Goal: Task Accomplishment & Management: Manage account settings

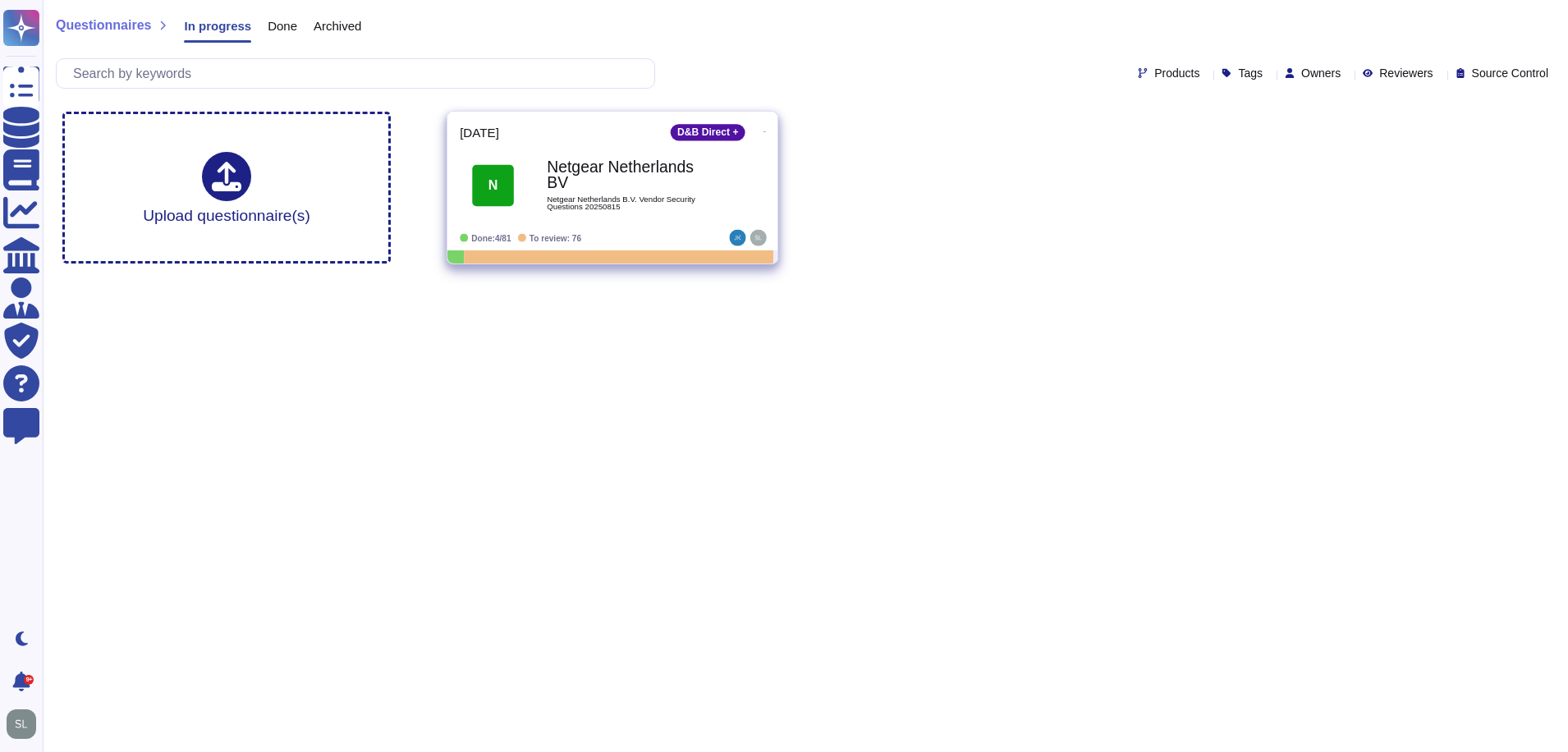
click at [593, 170] on b "Netgear Netherlands BV" at bounding box center [629, 175] width 166 height 32
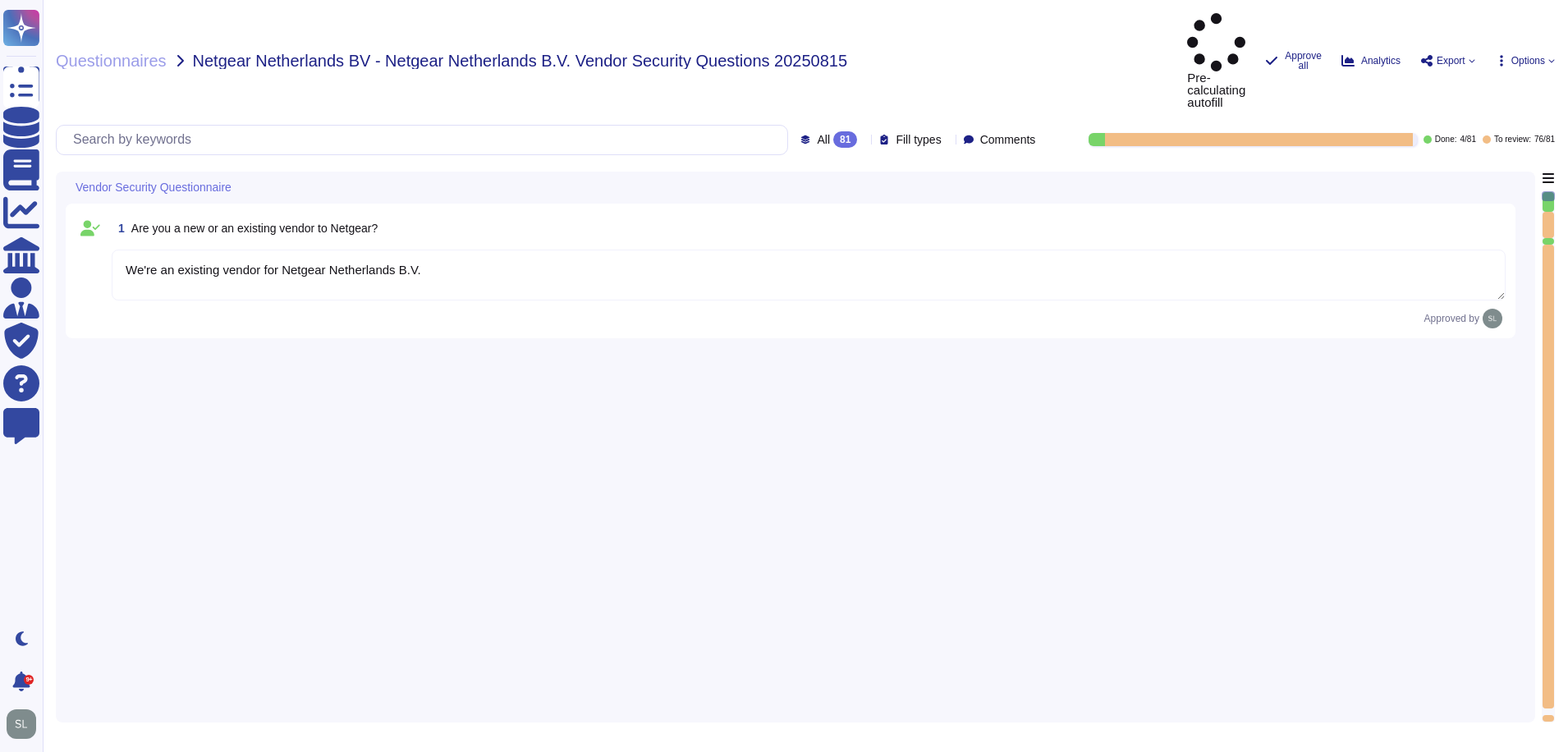
type textarea "We're an existing vendor for Netgear Netherlands B.V."
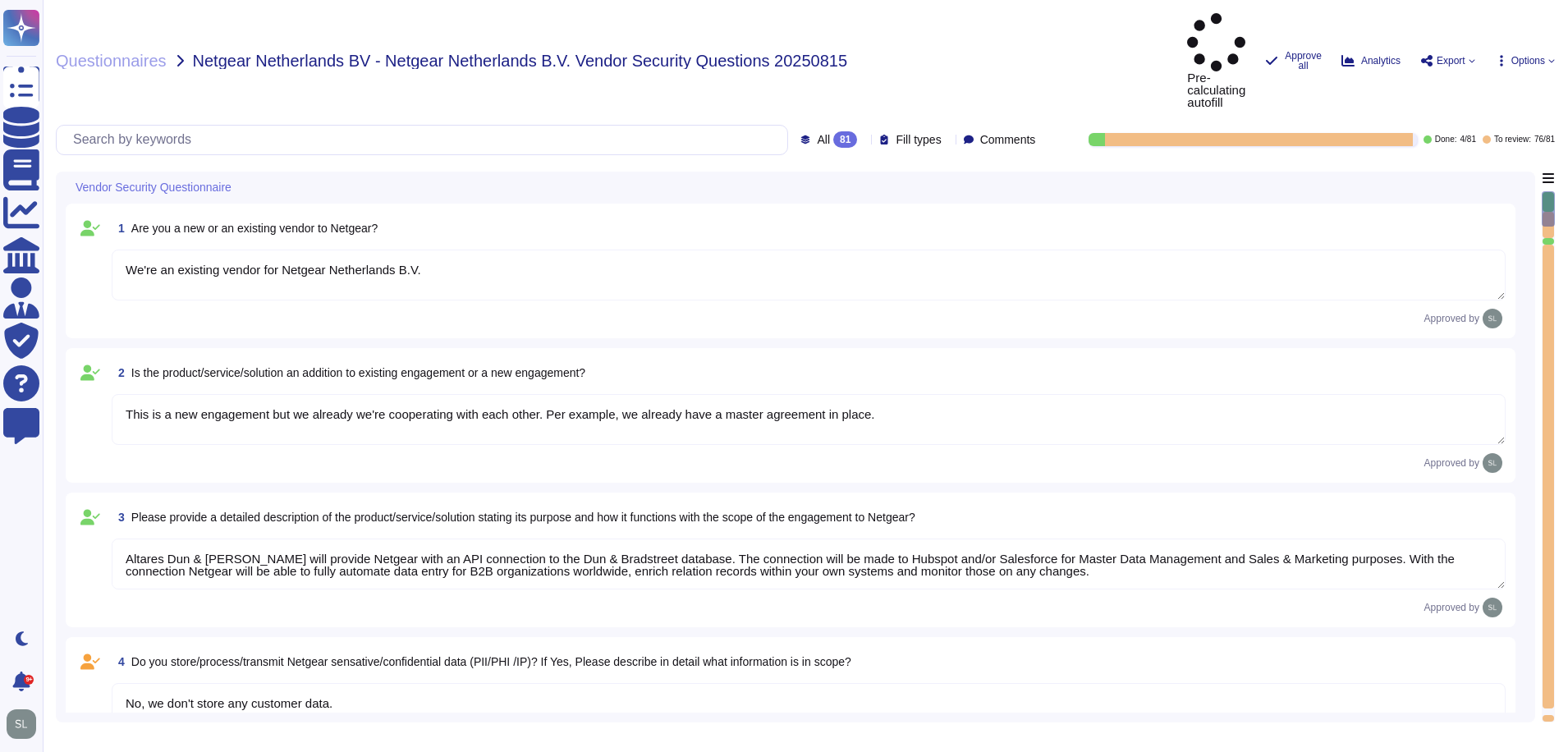
type textarea "This is a new engagement but we already we're cooperating with each other. Per …"
type textarea "Altares Dun & Bradstreet will provide Netgear with an API connection to the Dun…"
type textarea "No, we don't store any customer data."
type textarea "No, we don't need any subcontractors."
type textarea "yes, some servers are located in US"
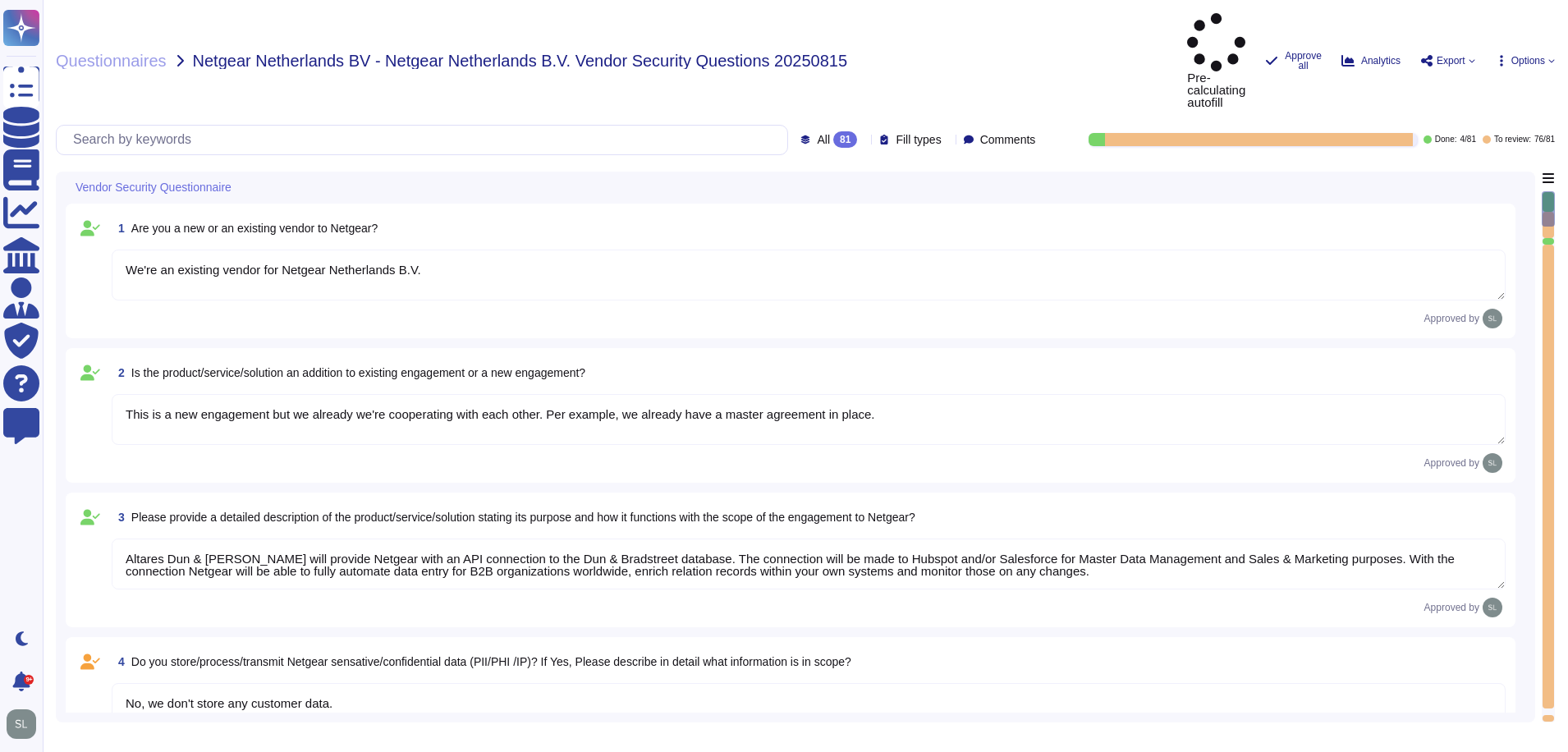
type textarea "No"
type textarea "Dun & Bradstreet implements the following industry standard frameworks: 1. ISO …"
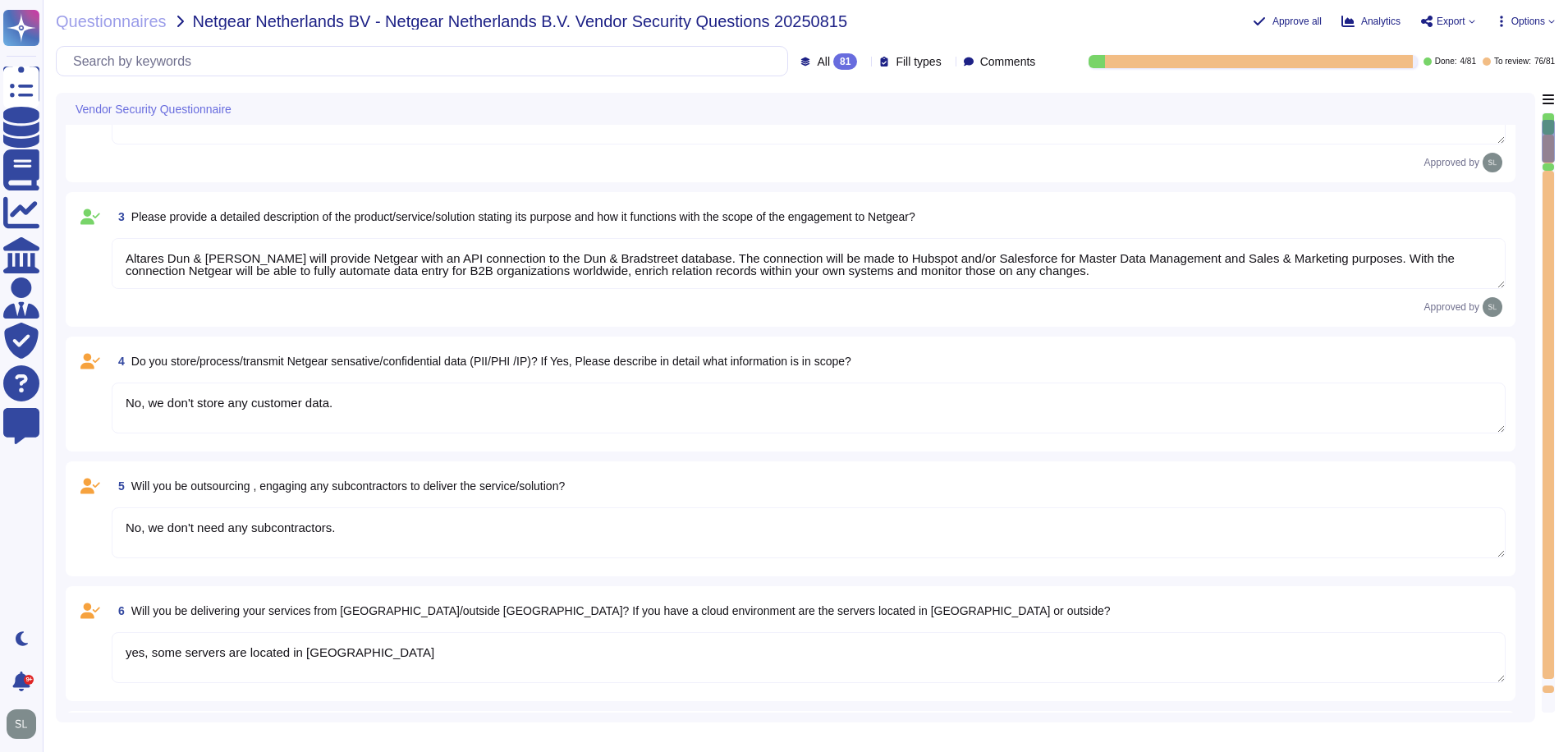
type textarea "Yes, identified privacy risks and associated mitigation plans are formally docu…"
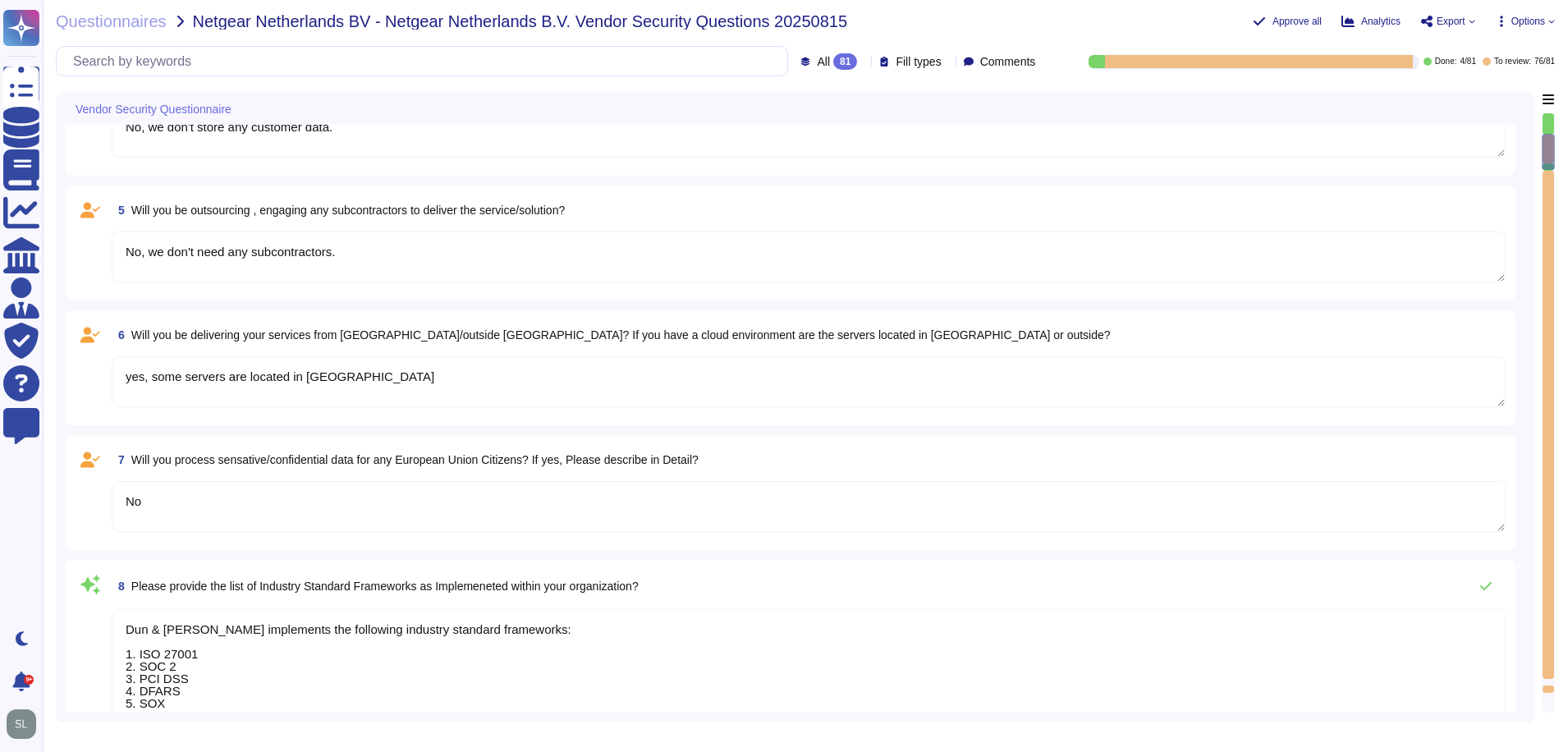
type textarea "D&B employs a comprehensive risk assessment process to identify and assess cybe…"
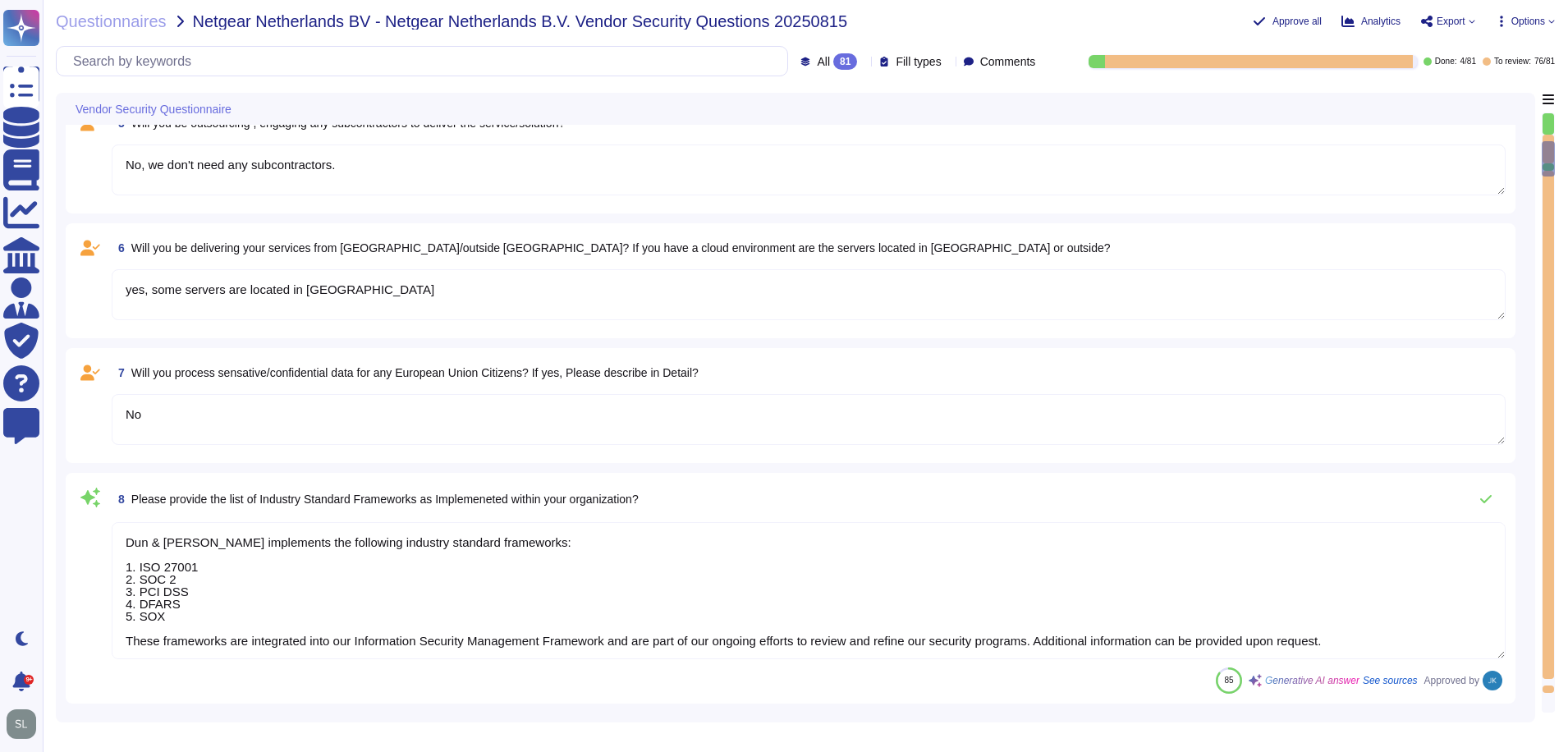
scroll to position [821, 0]
type textarea "Yes, D&B has a formally documented framework that includes policies, standards,…"
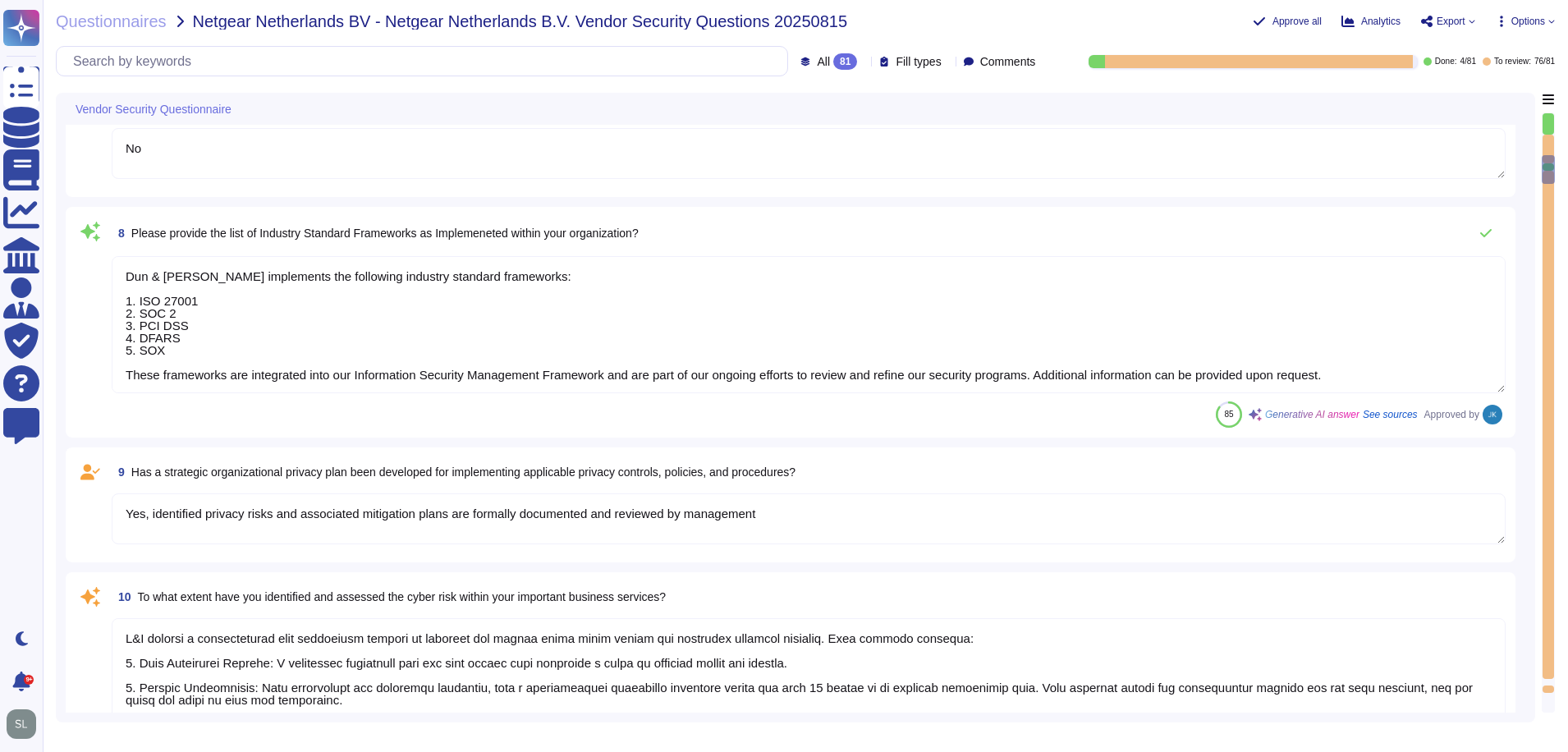
type textarea "Yes, Dun & Bradstreet has a dedicated Information Security team, which includes…"
click at [704, 329] on textarea "Dun & Bradstreet implements the following industry standard frameworks: 1. ISO …" at bounding box center [808, 324] width 1394 height 137
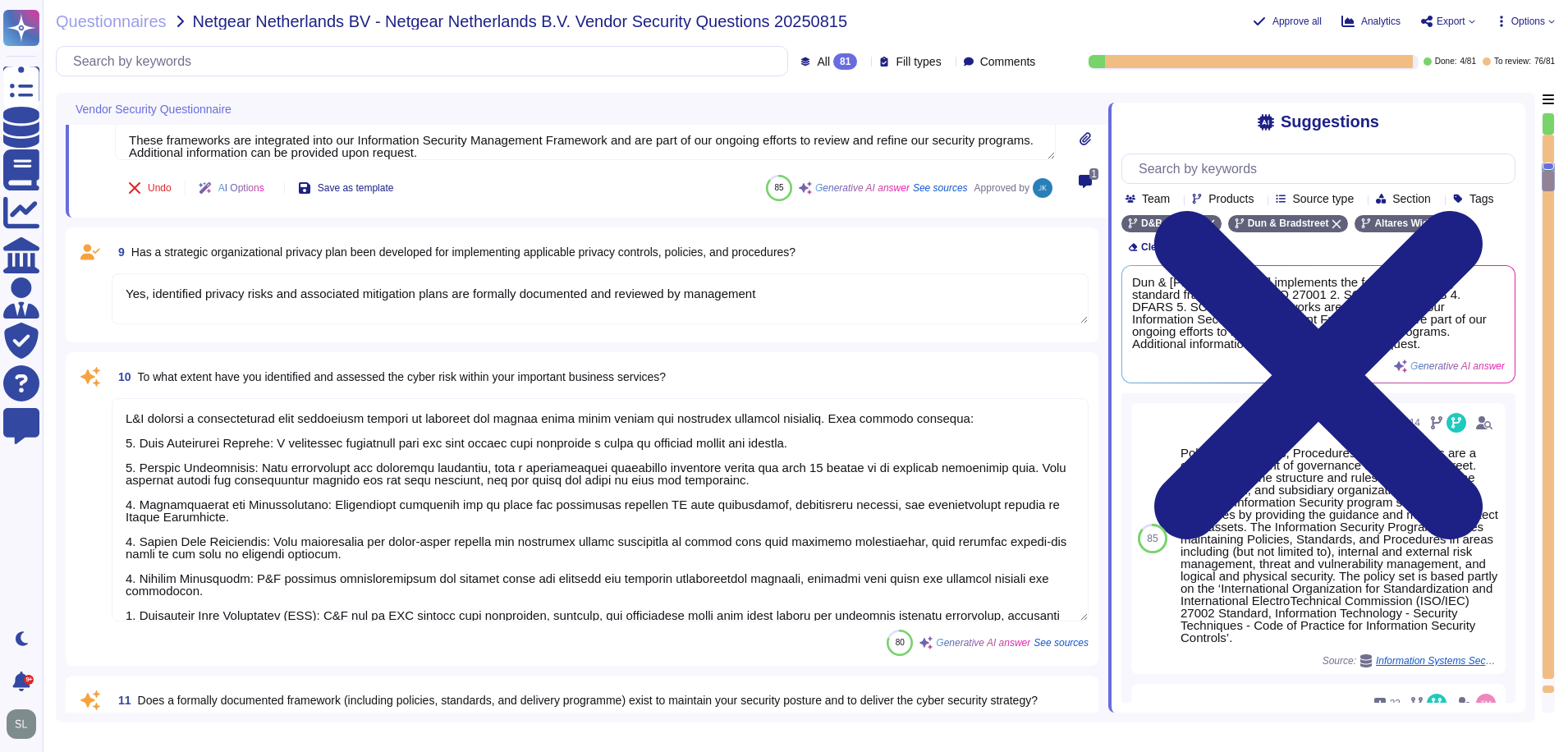
type textarea "Management assesses risks that inherently arise from the expansion of the busin…"
type textarea "Yes, there are mechanisms in place to identify and react to changes that can ha…"
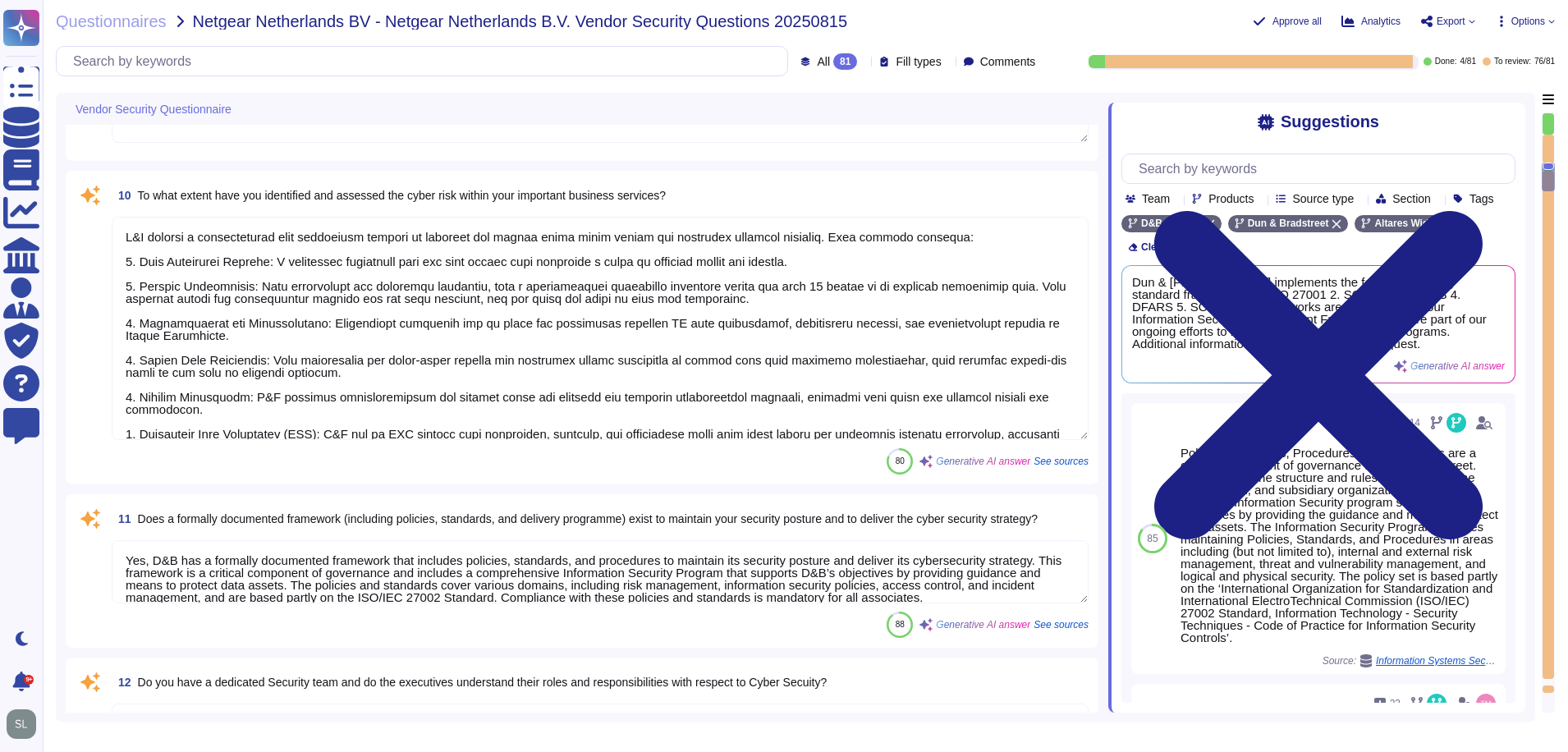
scroll to position [1231, 0]
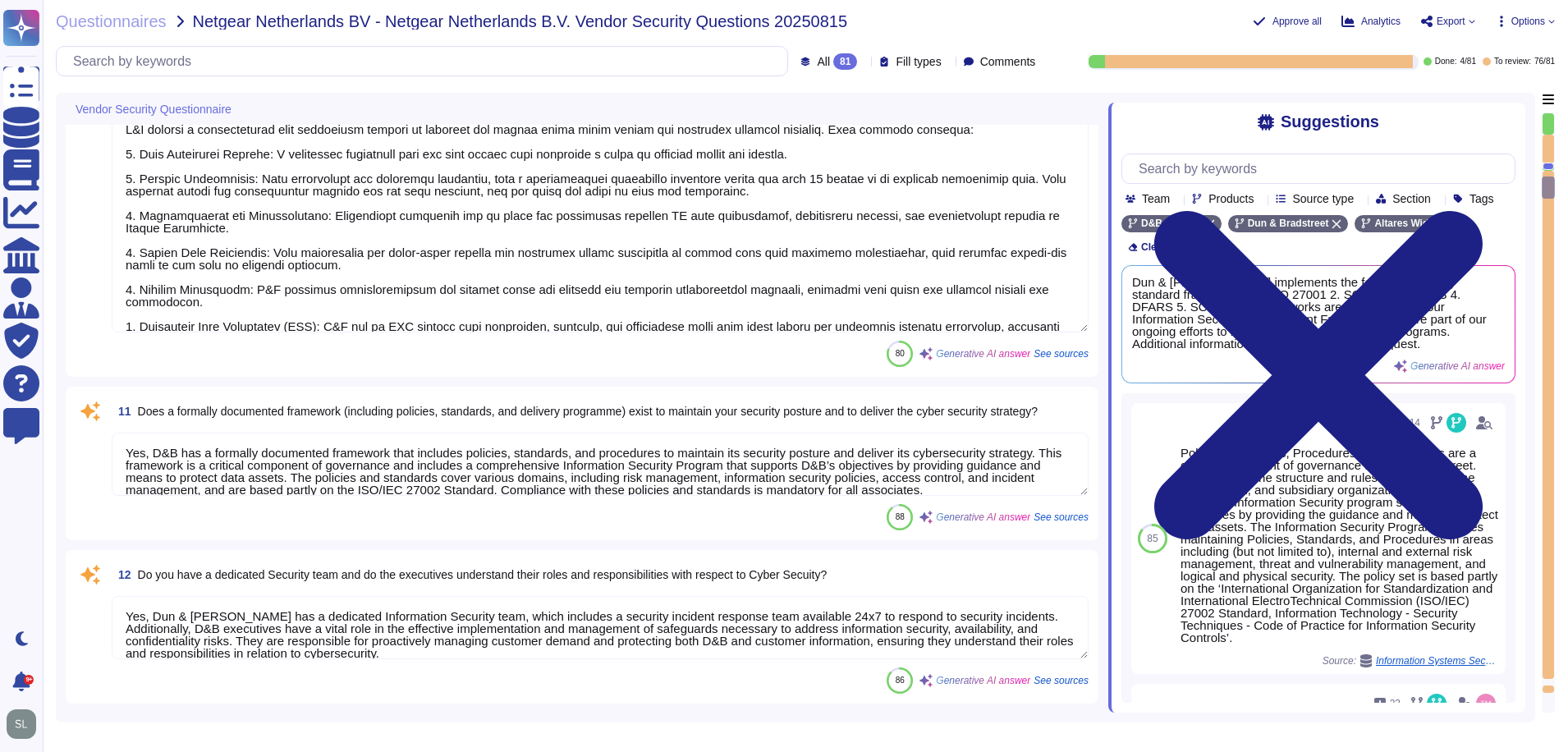
type textarea "Yes, our organization maintains an IT asset inventory list that includes hardwa…"
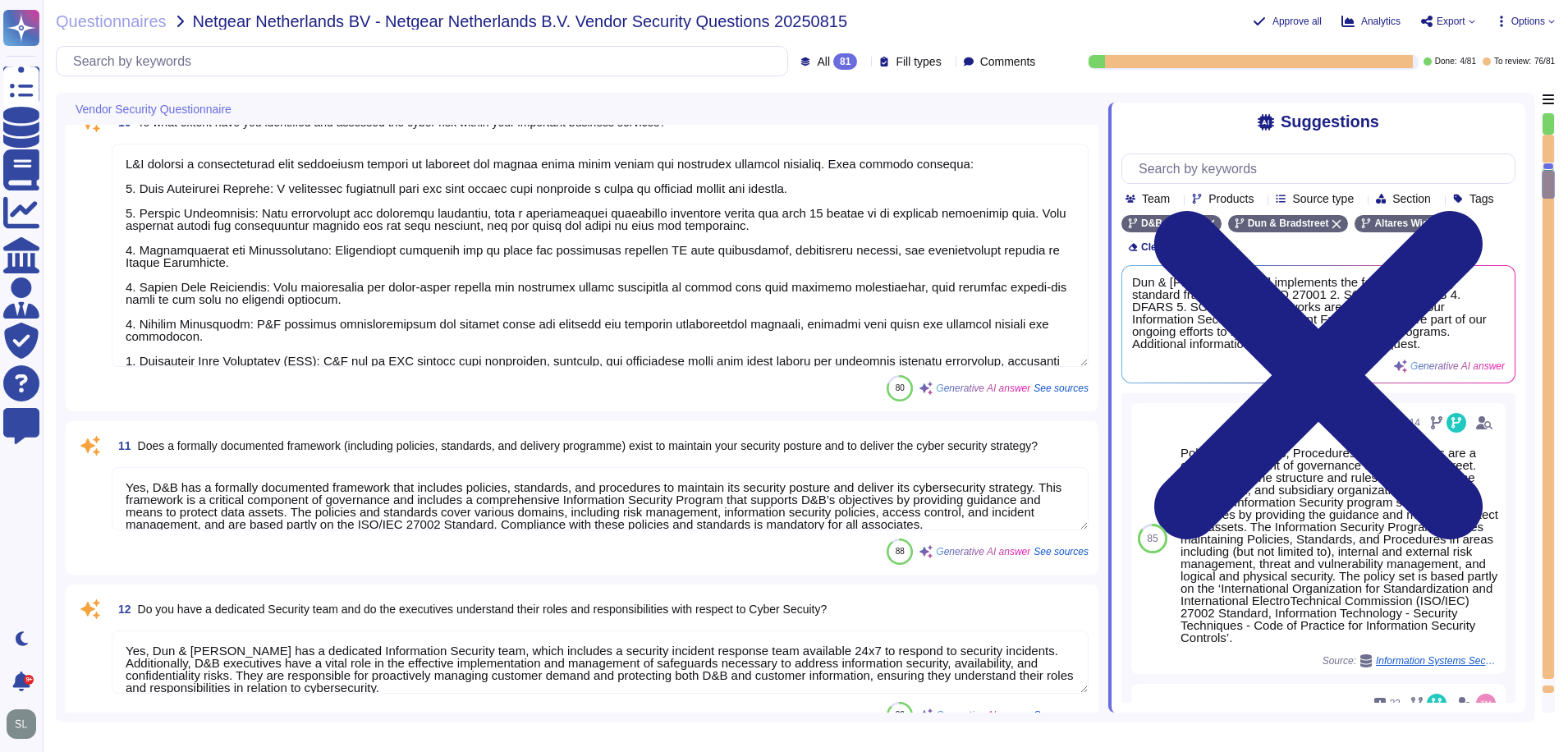
scroll to position [985, 0]
type textarea "yes, some servers are located in US"
type textarea "No"
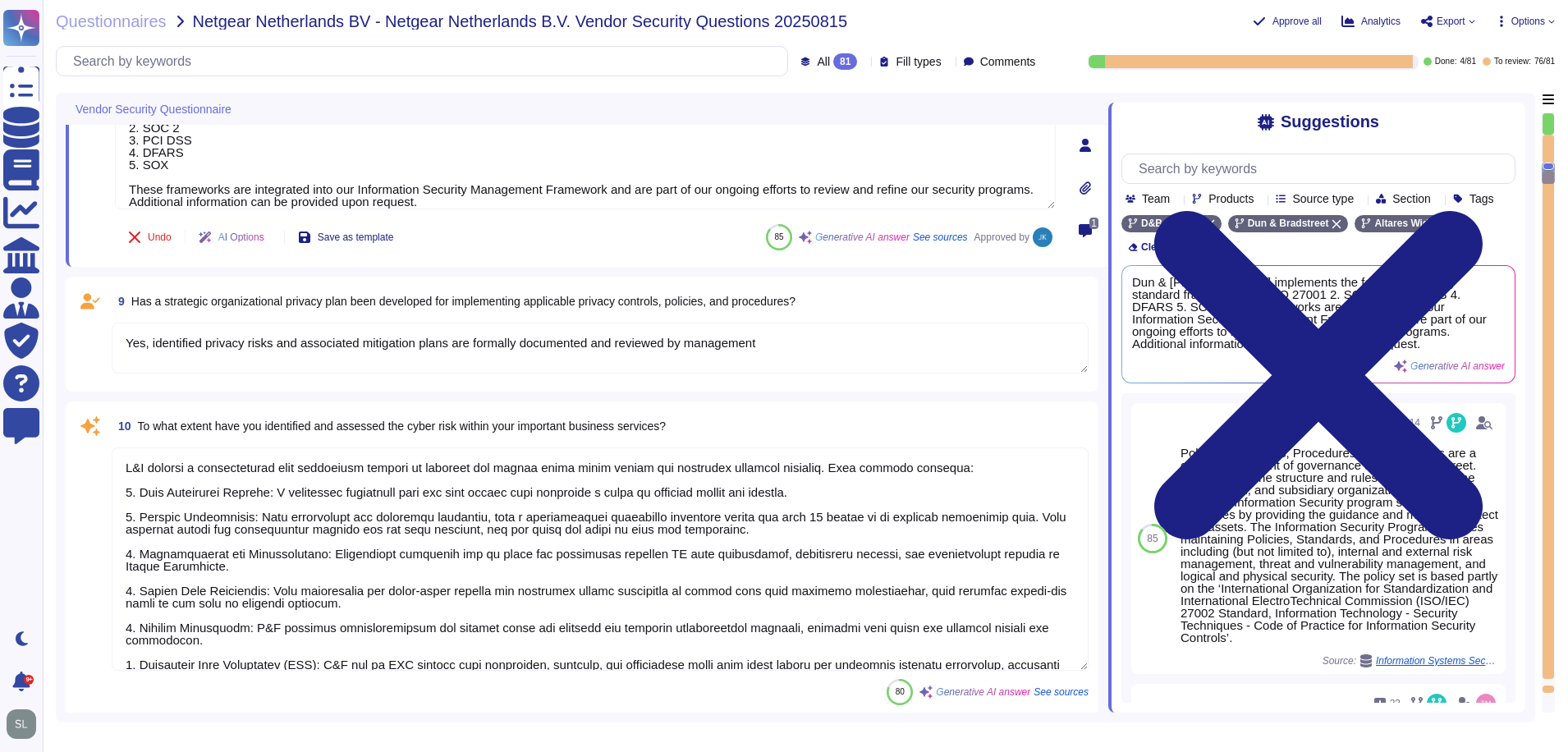
click at [1079, 226] on div "1" at bounding box center [1085, 231] width 33 height 33
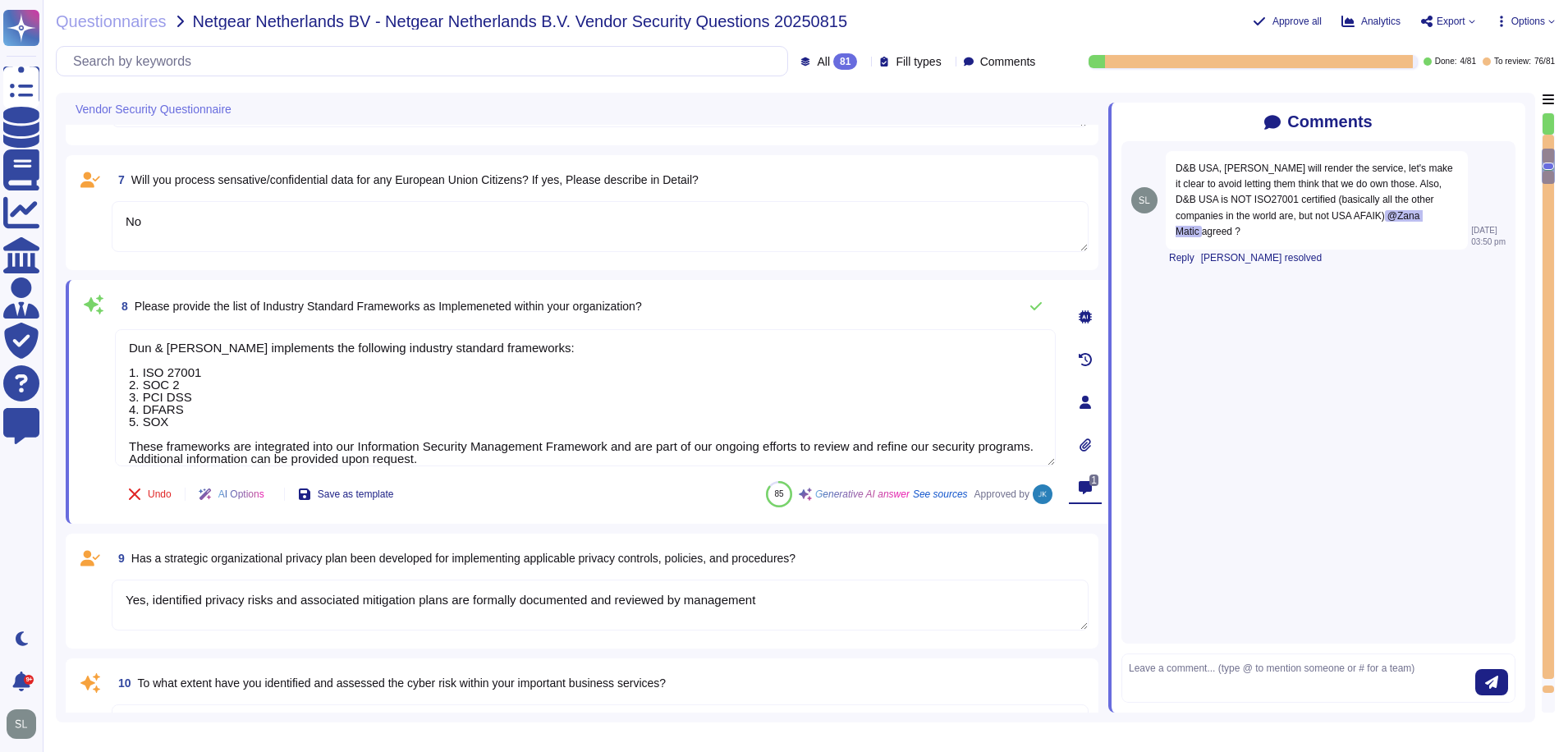
type textarea "No, we don't store any customer data."
type textarea "No, we don't need any subcontractors."
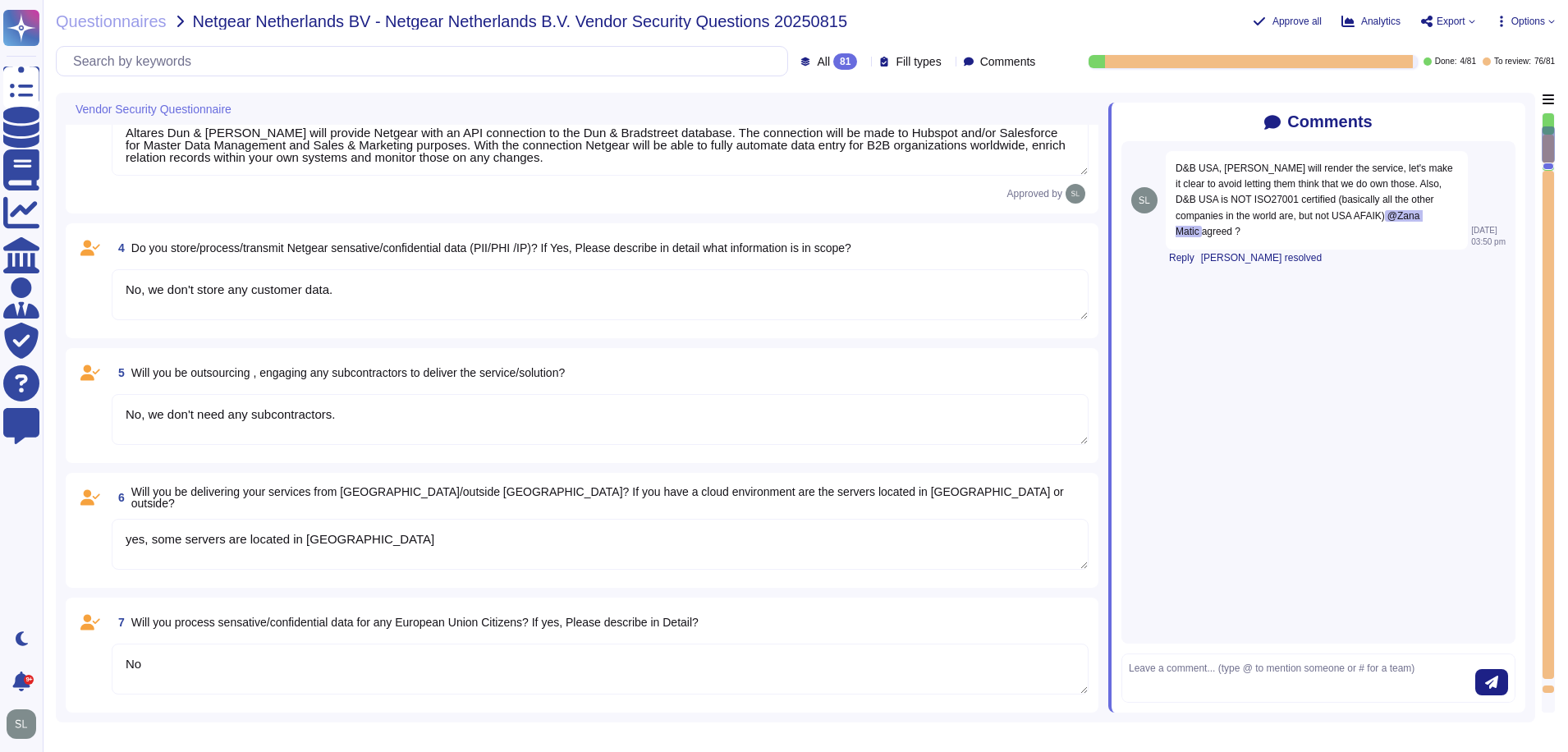
type textarea "We're an existing vendor for Netgear Netherlands B.V."
type textarea "This is a new engagement but we already we're cooperating with each other. Per …"
type textarea "Altares Dun & Bradstreet will provide Netgear with an API connection to the Dun…"
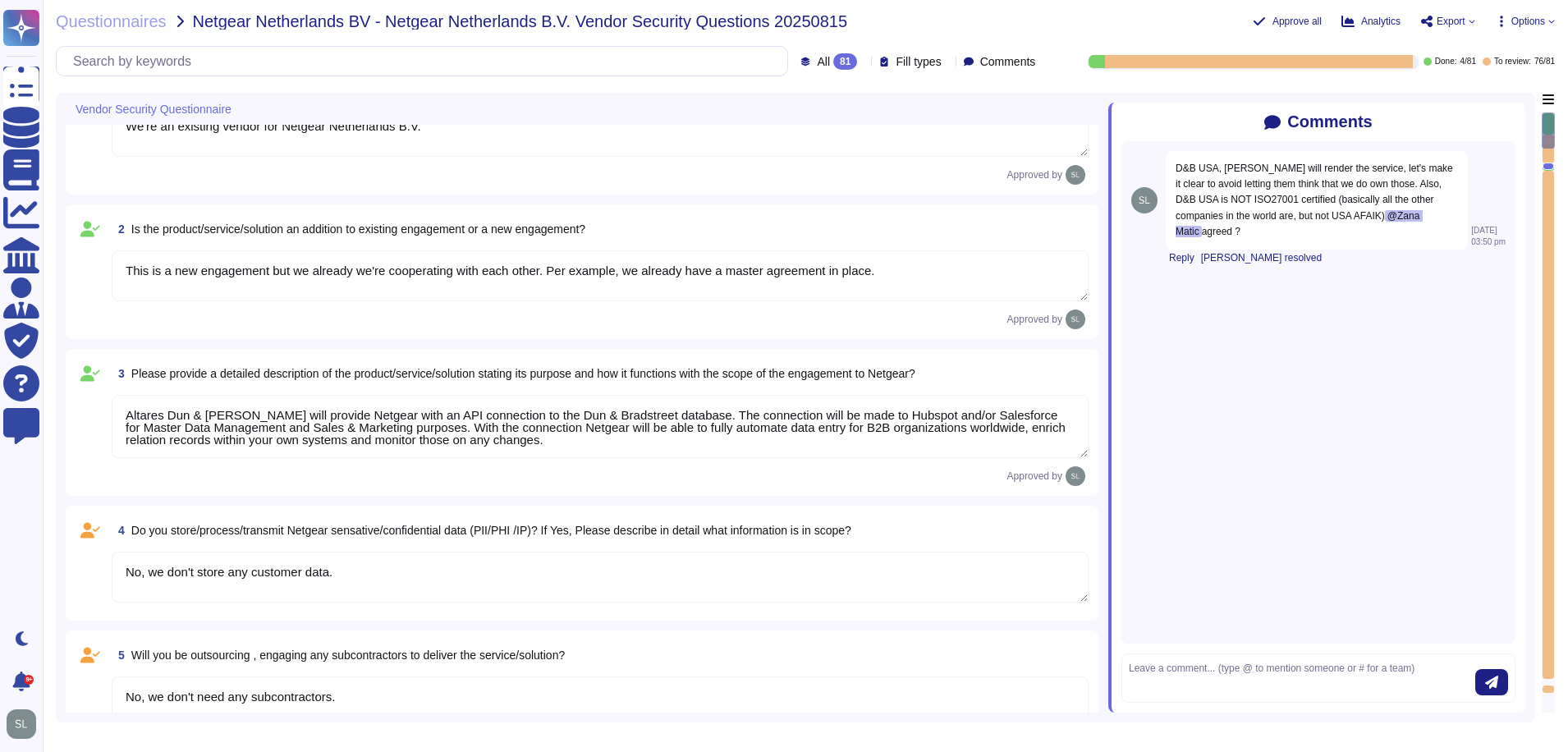
scroll to position [0, 0]
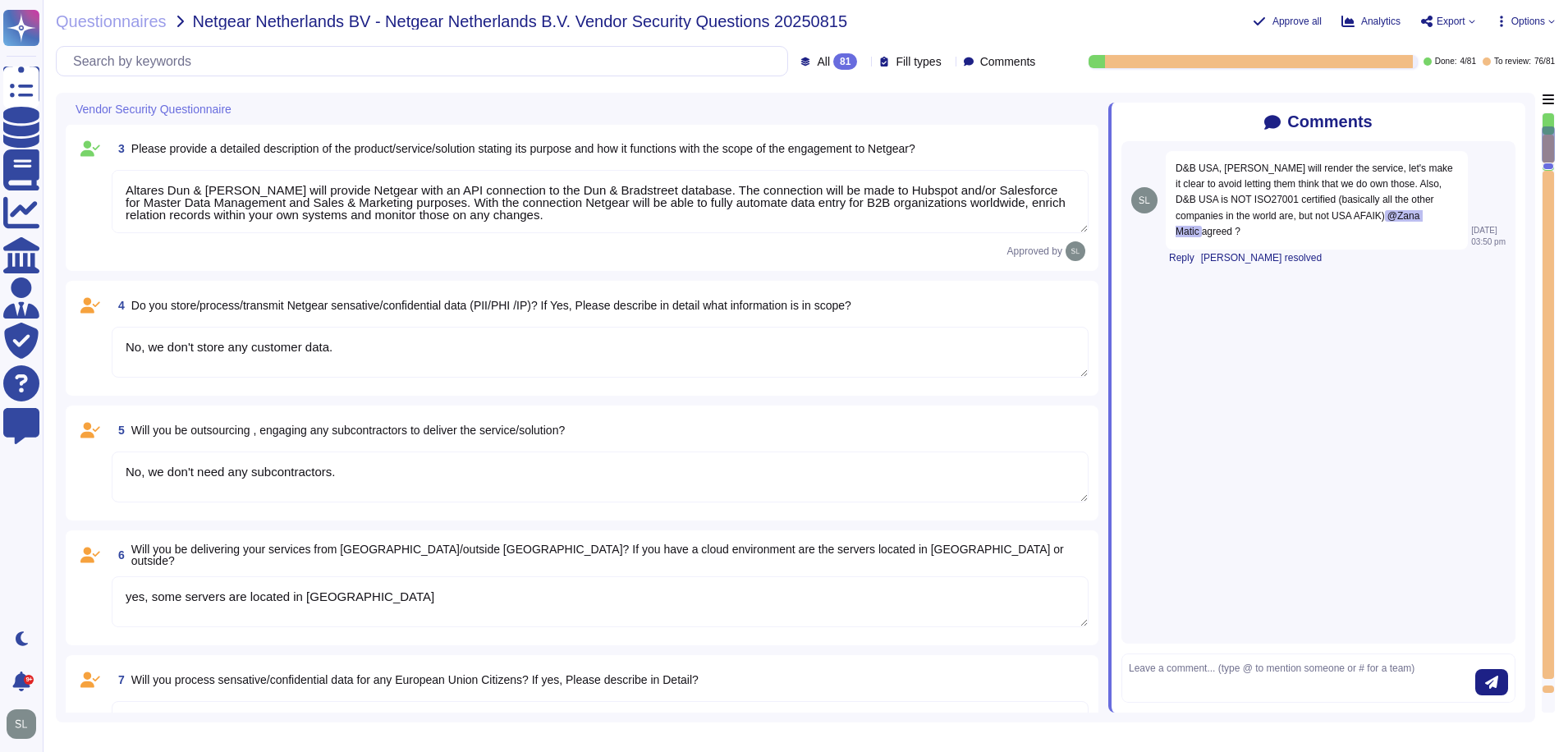
type textarea "Yes, identified privacy risks and associated mitigation plans are formally docu…"
type textarea "D&B employs a comprehensive risk assessment process to identify and assess cybe…"
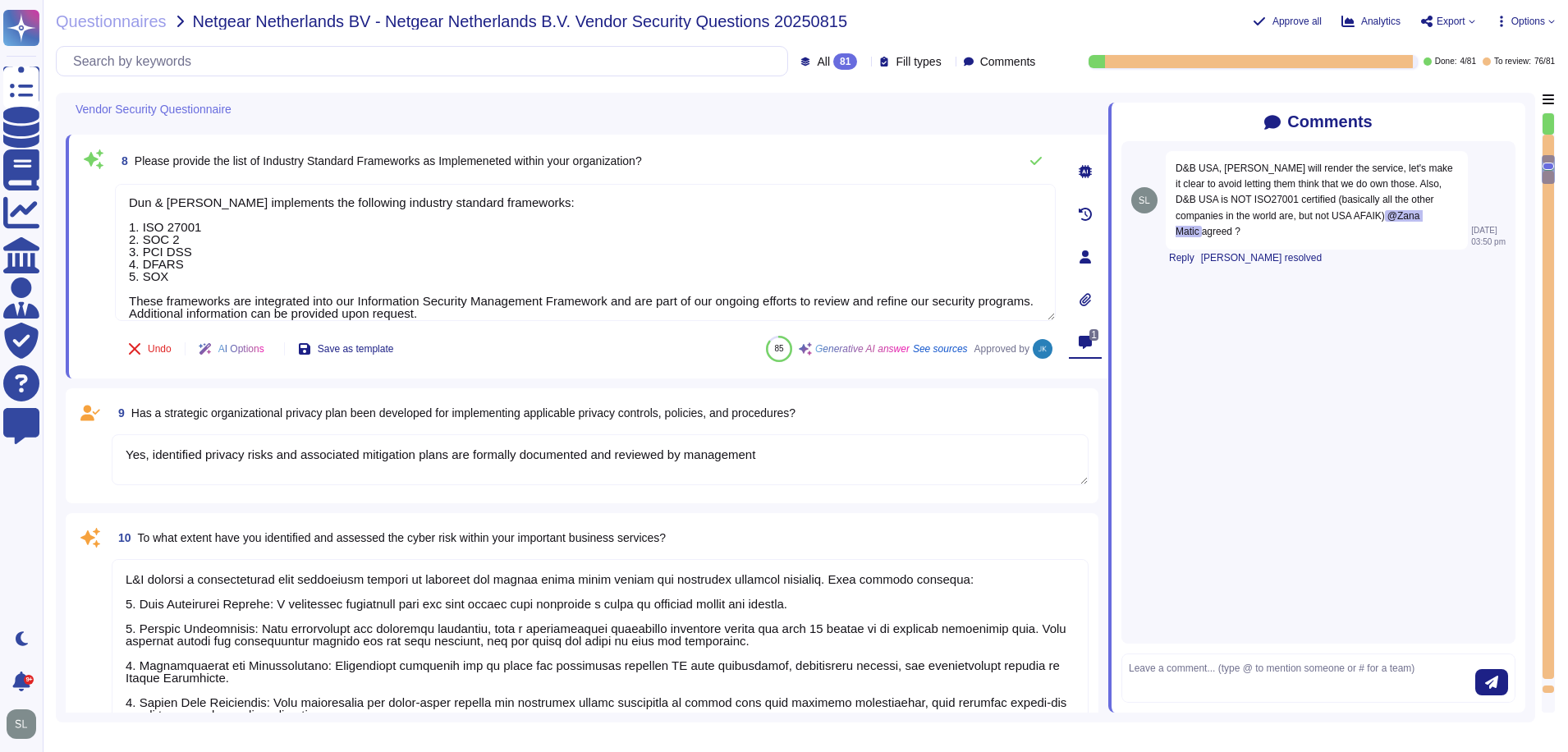
scroll to position [3, 0]
type textarea "Yes, D&B has a formally documented framework that includes policies, standards,…"
type textarea "Yes, Dun & Bradstreet has a dedicated Information Security team, which includes…"
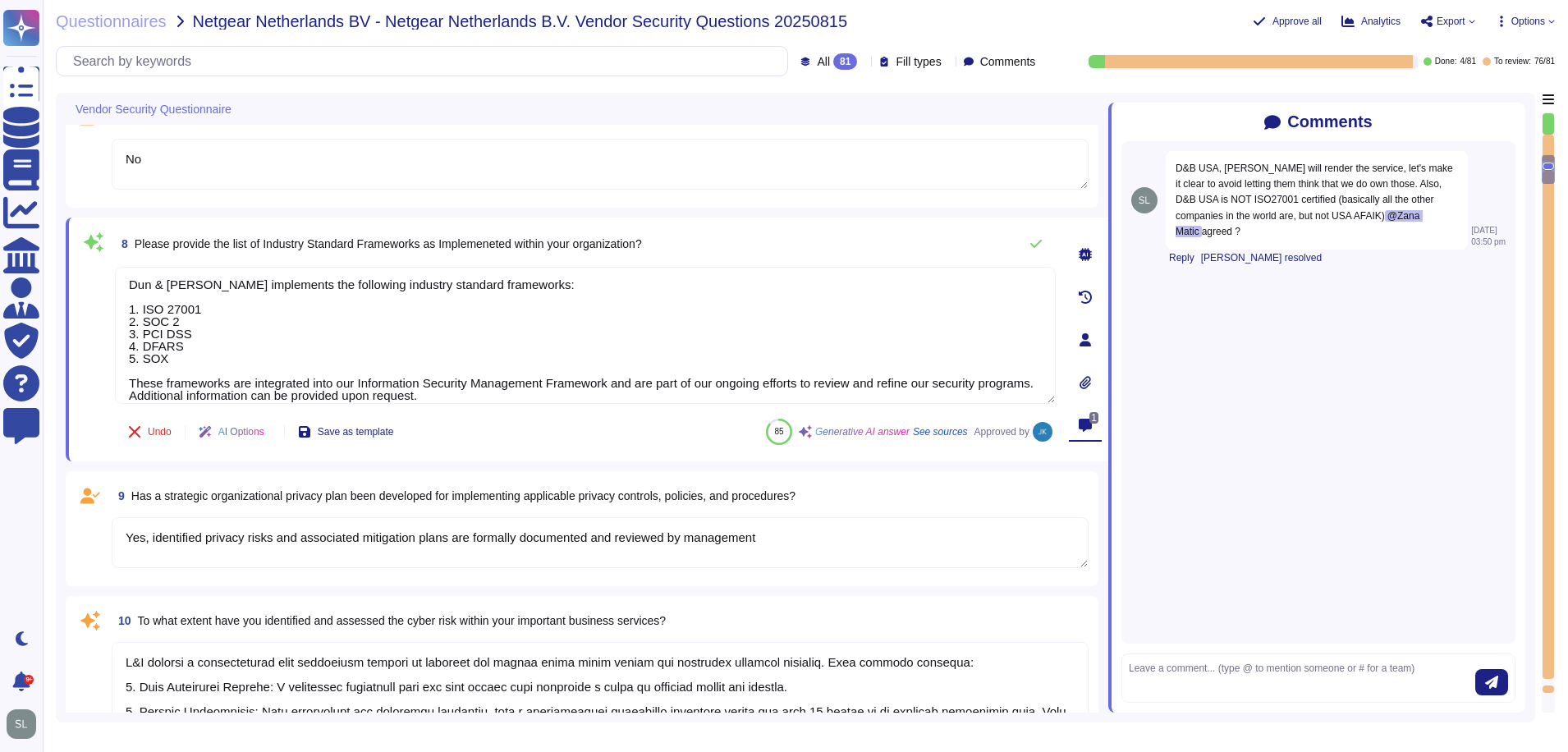
scroll to position [814, 0]
type textarea "No, we don't store any customer data."
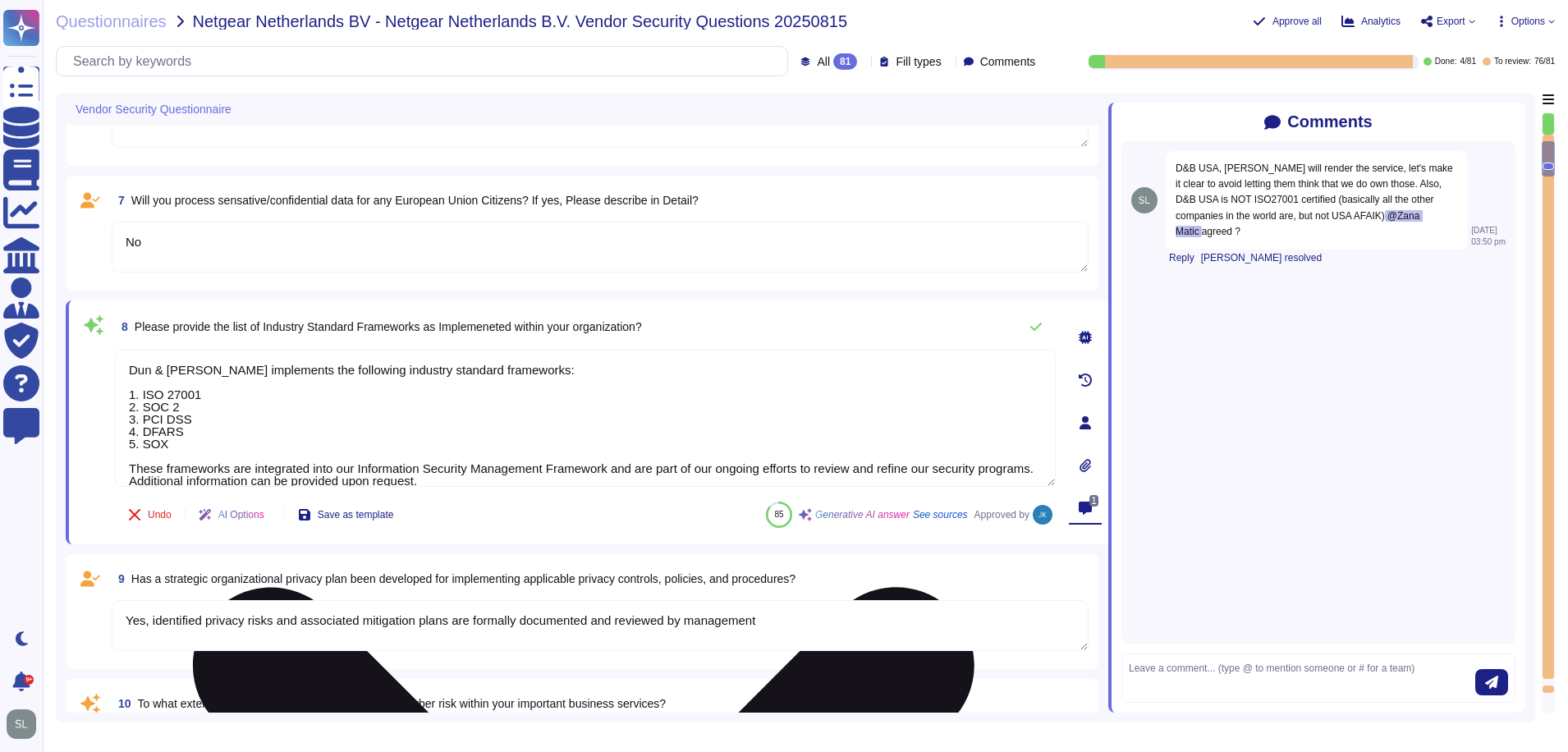
scroll to position [486, 0]
type textarea "This is a new engagement but we already we're cooperating with each other. Per …"
type textarea "Altares Dun & Bradstreet will provide Netgear with an API connection to the Dun…"
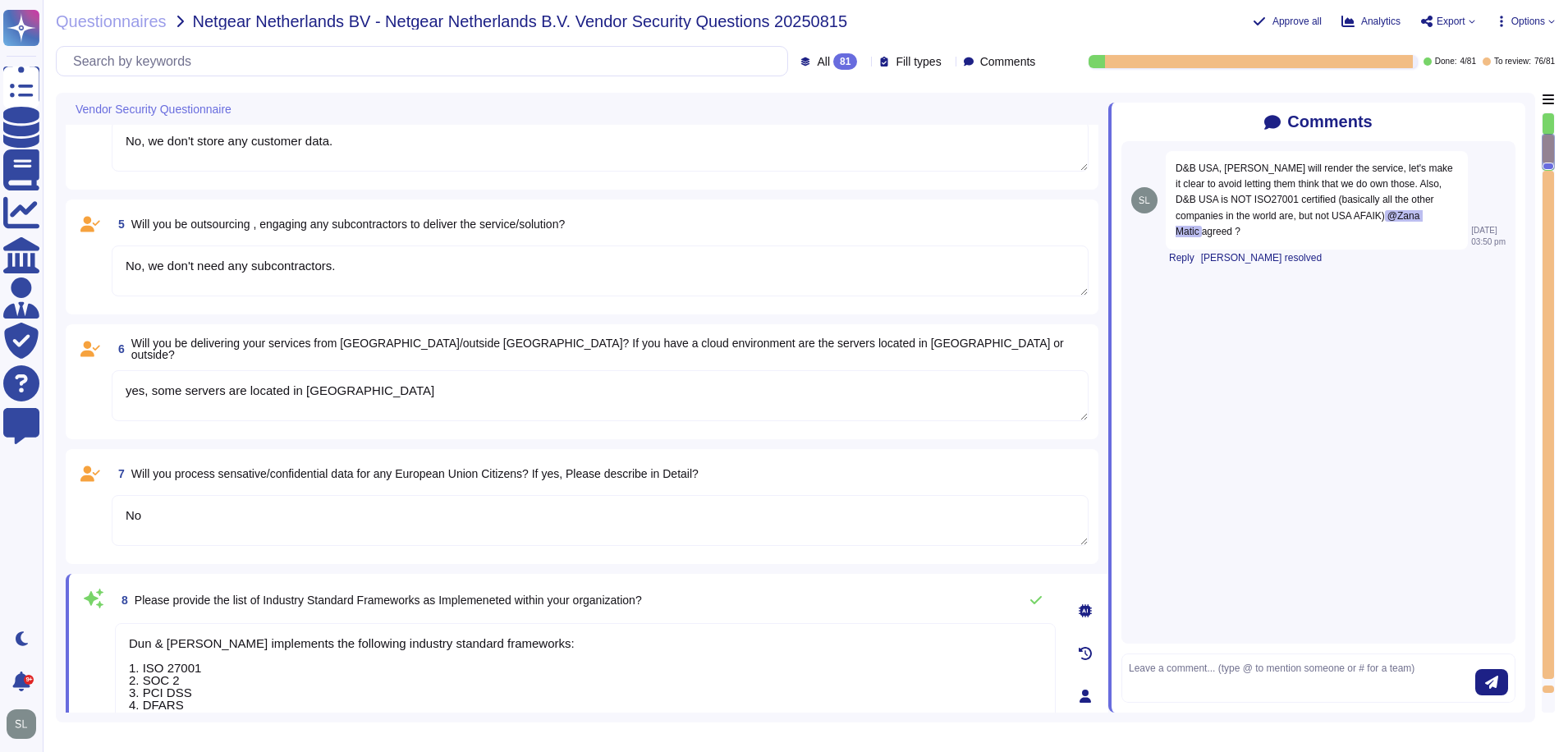
click at [741, 277] on textarea "No, we don't need any subcontractors." at bounding box center [600, 271] width 977 height 51
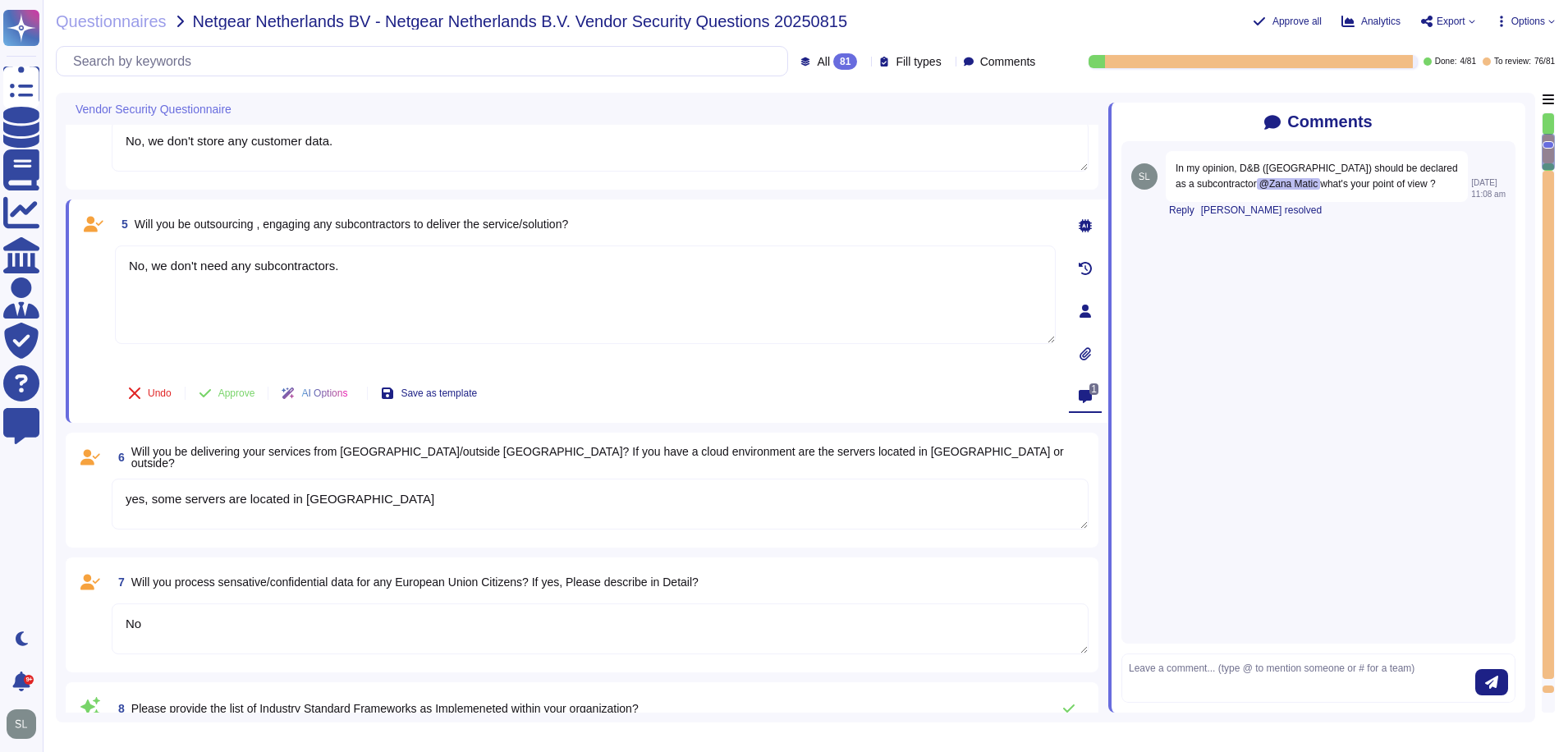
click at [612, 597] on div "7 Will you process sensative/confidential data for any European Union Citizens?…" at bounding box center [582, 615] width 1013 height 95
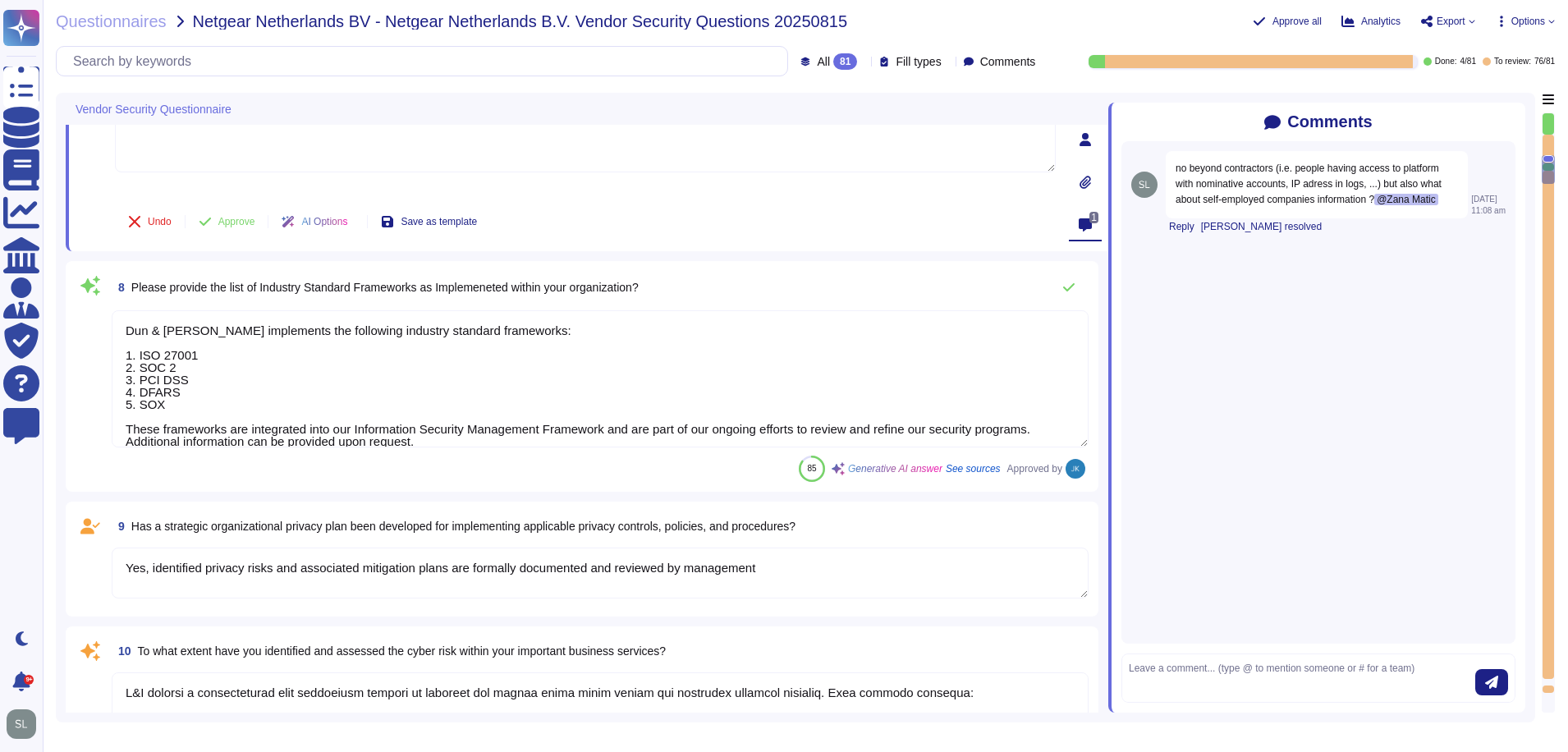
type textarea "Yes, D&B has a formally documented framework that includes policies, standards,…"
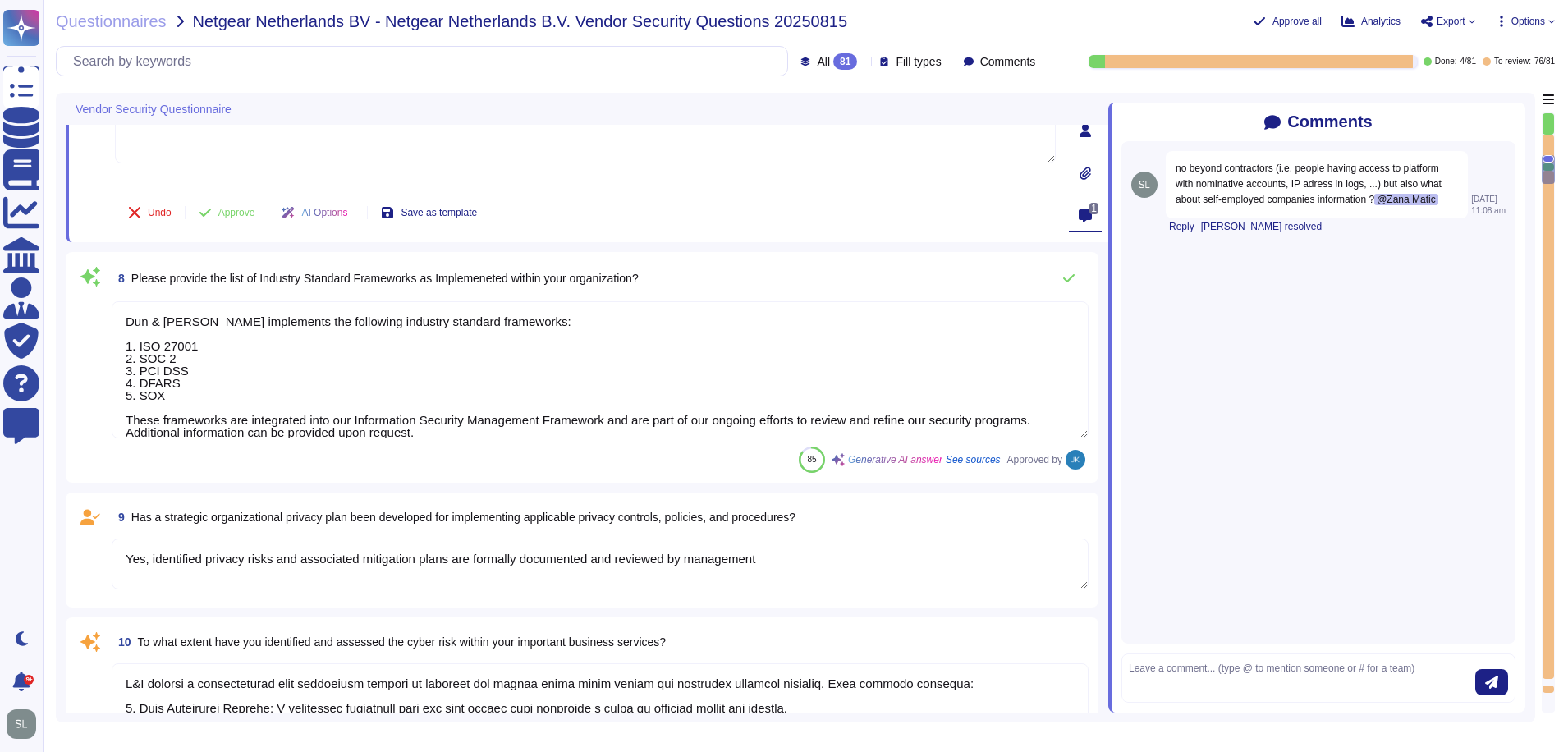
click at [629, 352] on textarea "Dun & Bradstreet implements the following industry standard frameworks: 1. ISO …" at bounding box center [600, 370] width 977 height 137
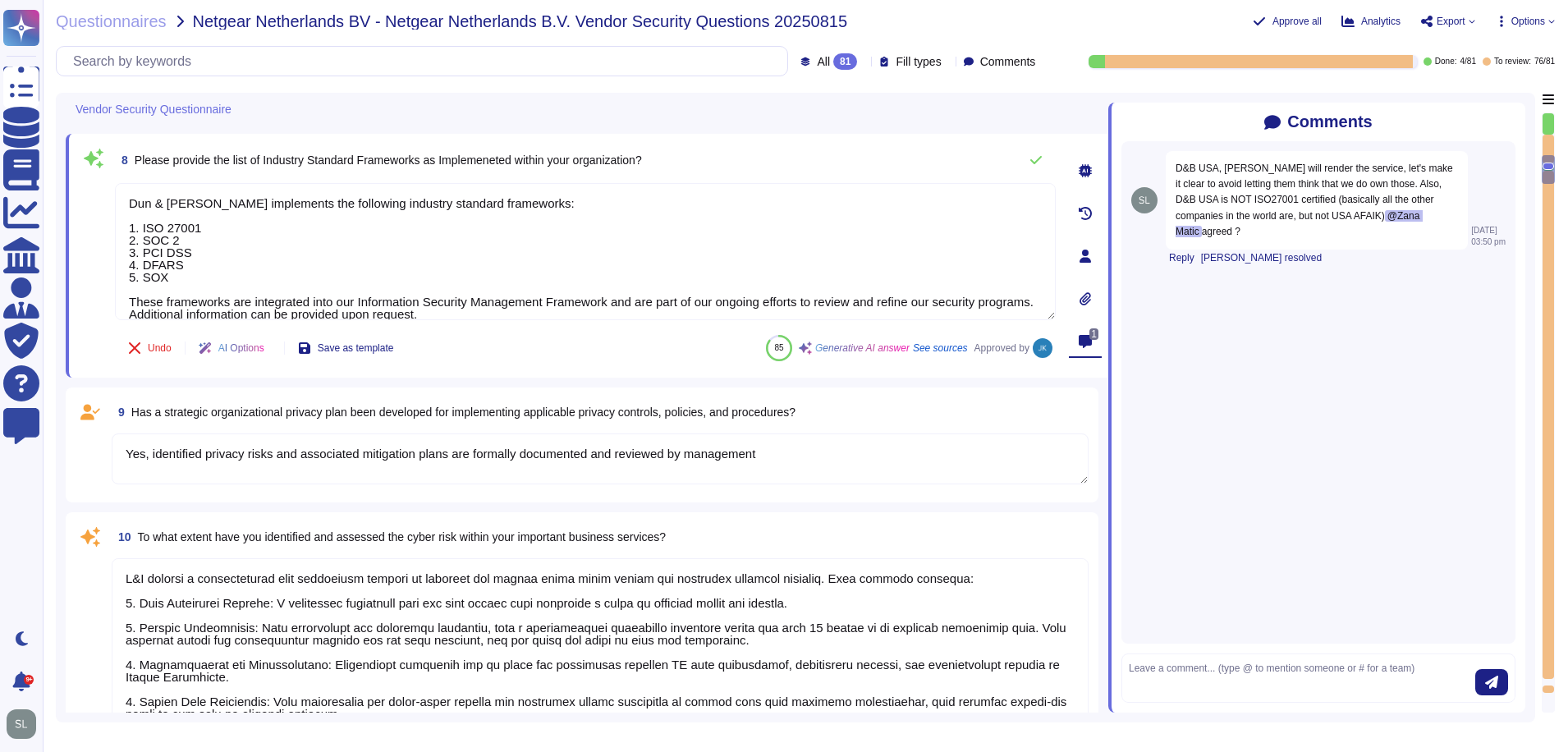
type textarea "Yes, Dun & Bradstreet has a dedicated Information Security team, which includes…"
click at [549, 465] on textarea "Yes, identified privacy risks and associated mitigation plans are formally docu…" at bounding box center [600, 459] width 977 height 51
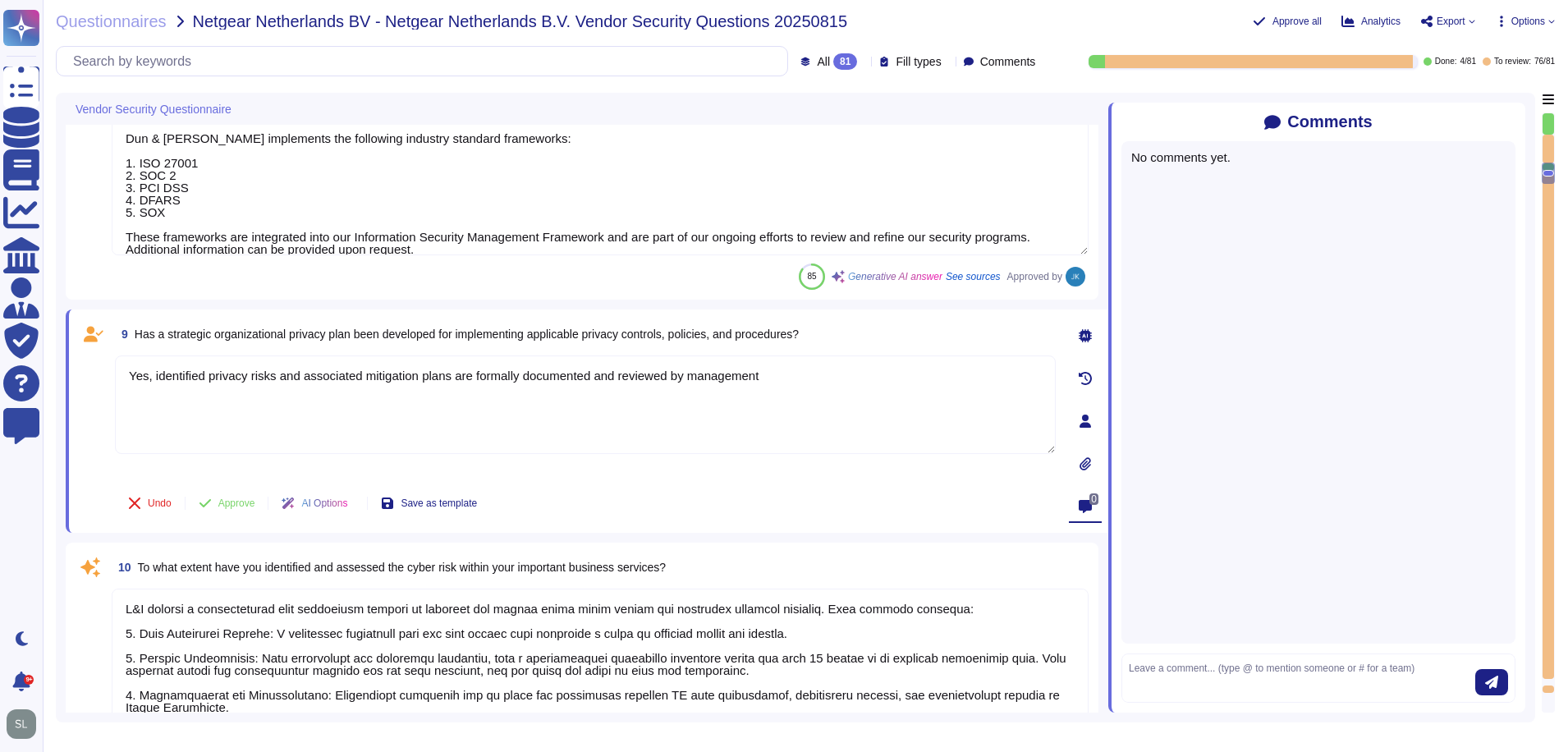
type textarea "Yes, Dun & Bradstreet has a dedicated Information Security team, which includes…"
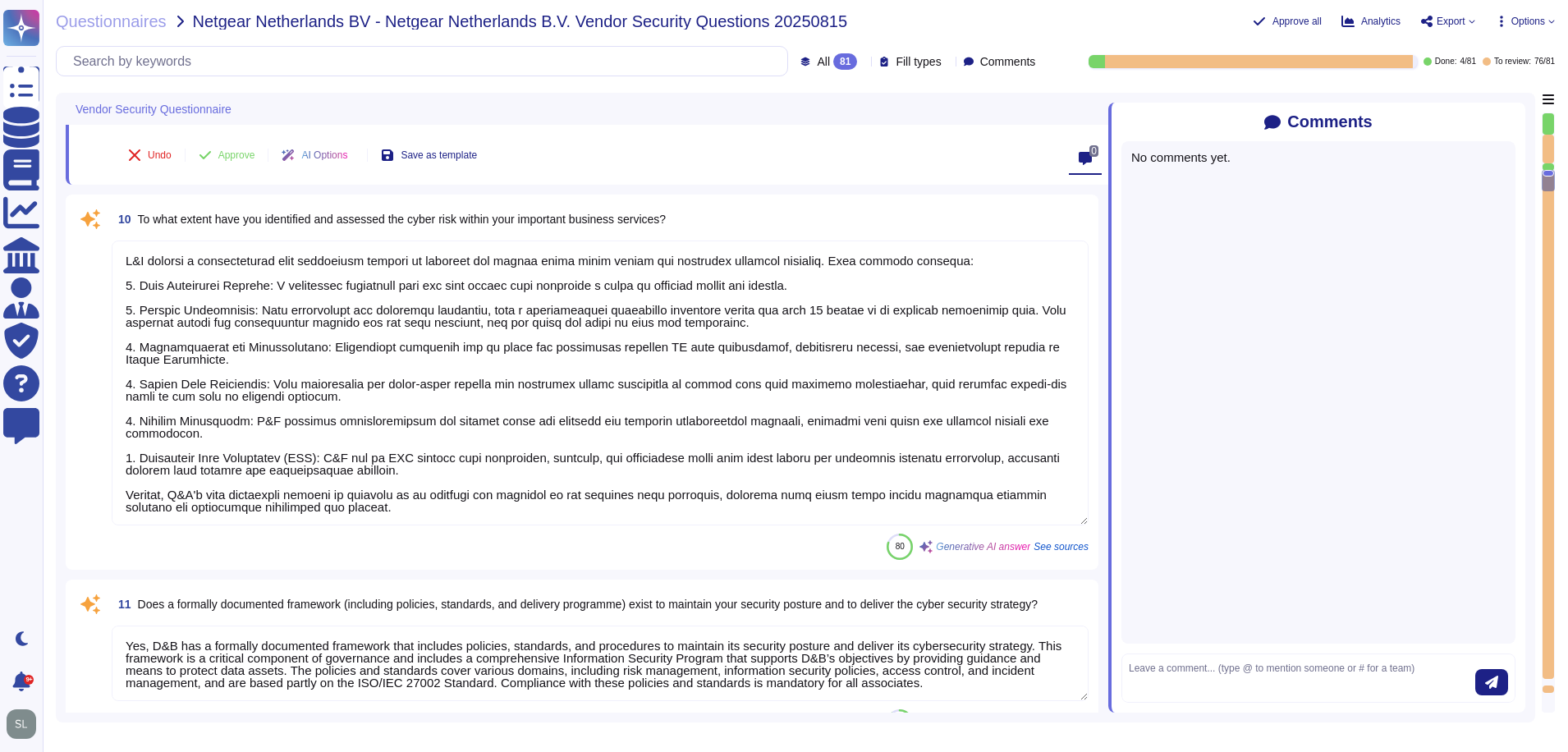
scroll to position [1306, 0]
type textarea "Management assesses risks that inherently arise from the expansion of the busin…"
type textarea "Yes, there are mechanisms in place to identify and react to changes that can ha…"
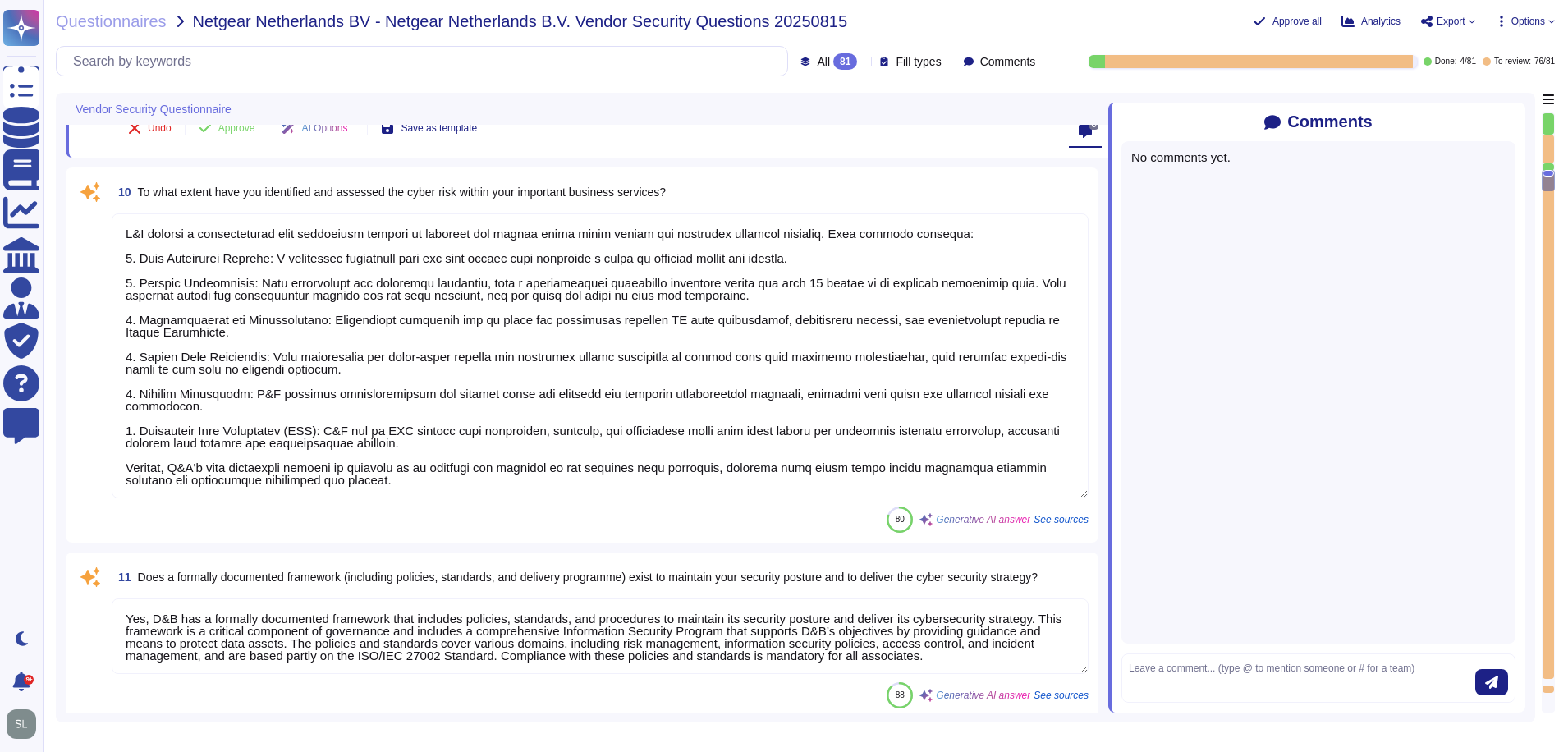
scroll to position [2, 0]
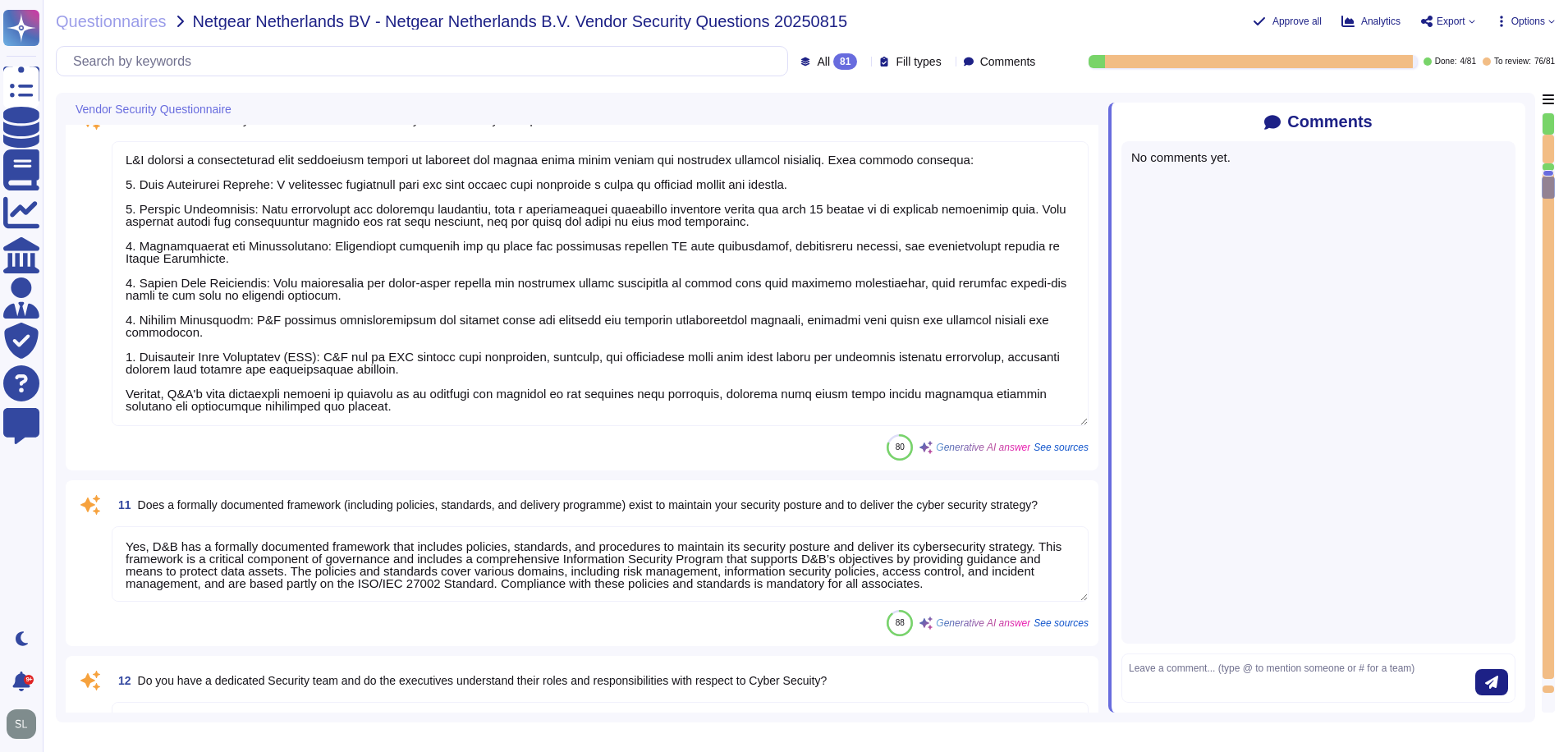
type textarea "Yes, our organization maintains an IT asset inventory list that includes hardwa…"
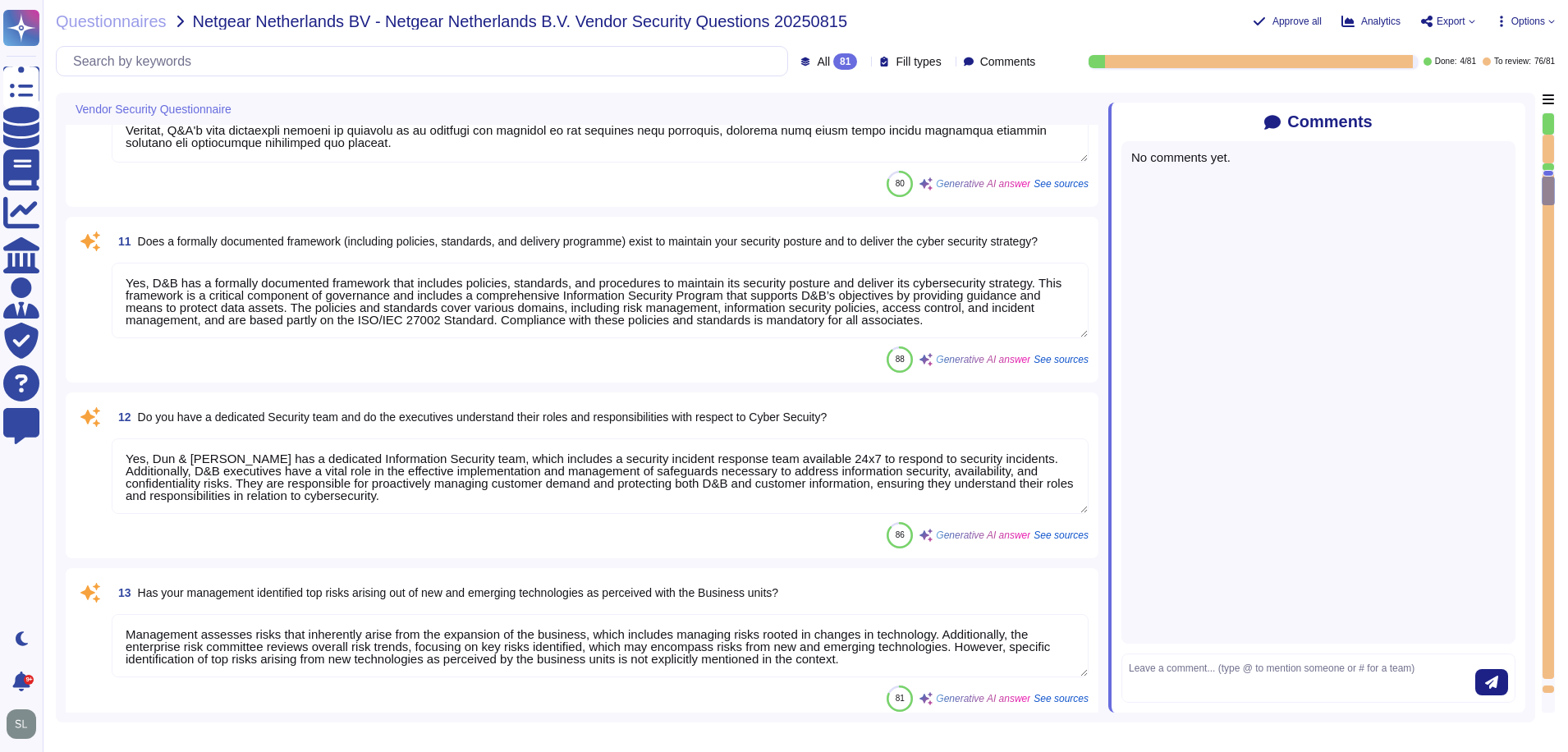
type textarea "Yes, our organization maintains a list of approved and non-approved software/ap…"
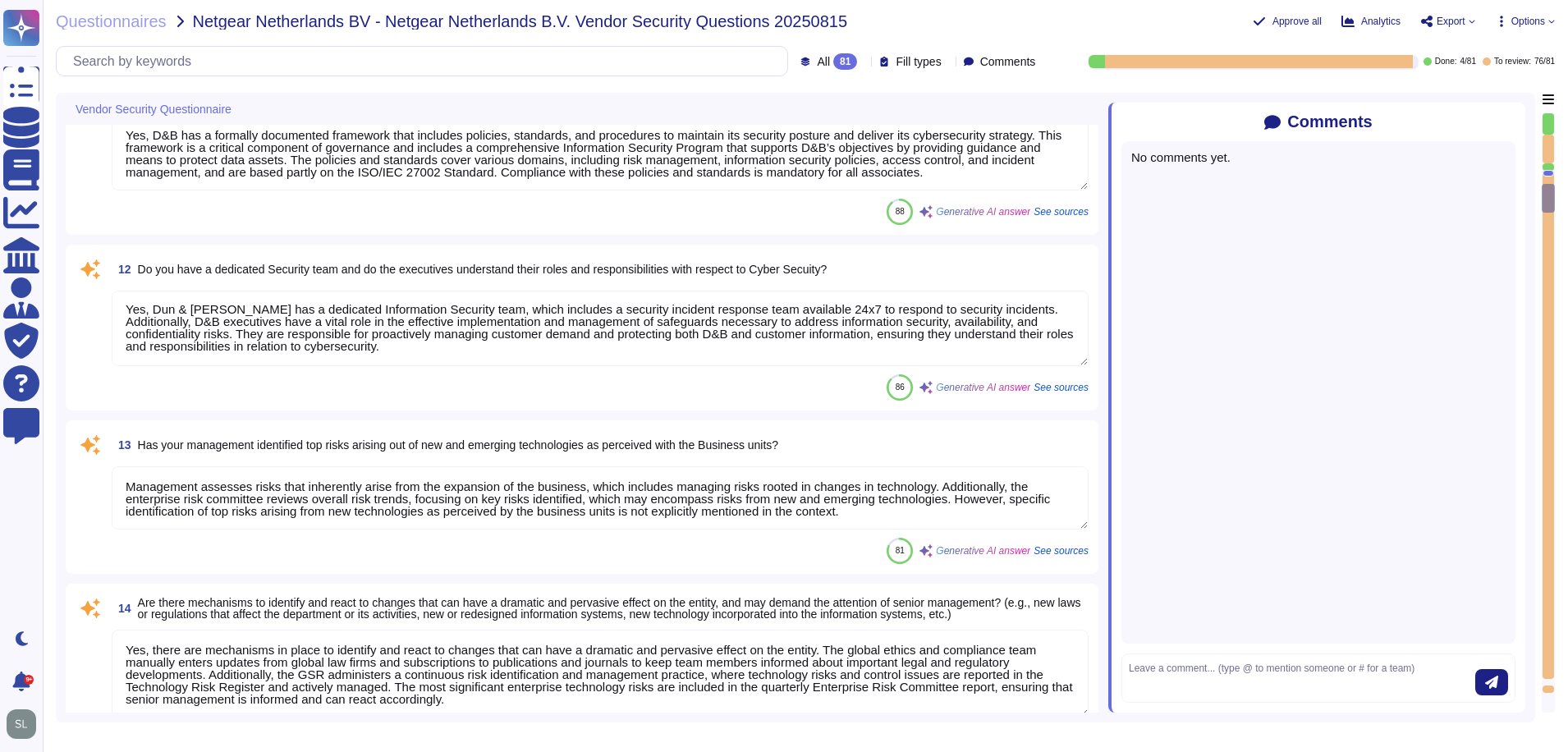
type textarea "Yes, our organization profiles IT assets, including both physical and logical a…"
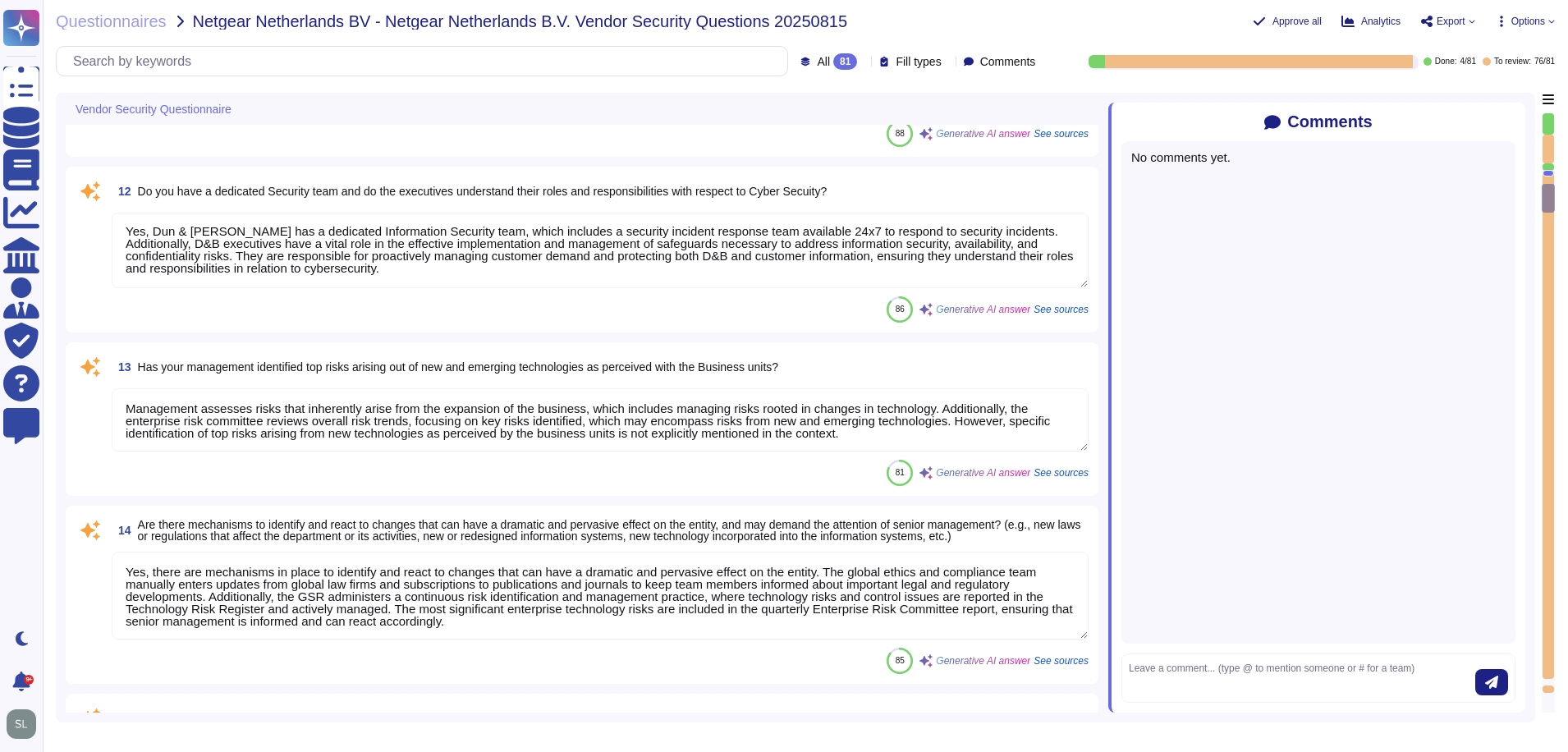
scroll to position [1881, 0]
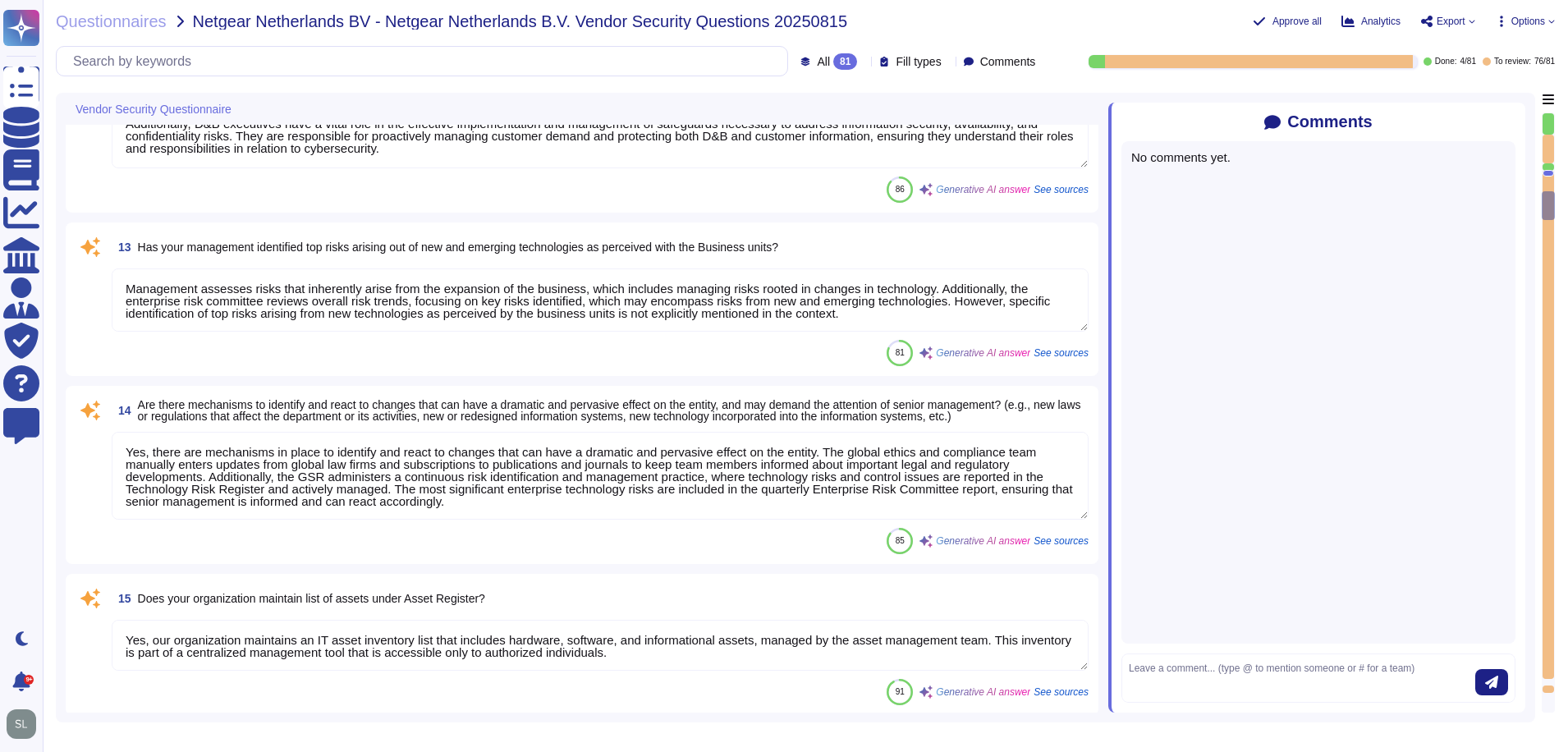
type textarea "Yes, risk assessments are performed at least on an annual basis. Changes in sec…"
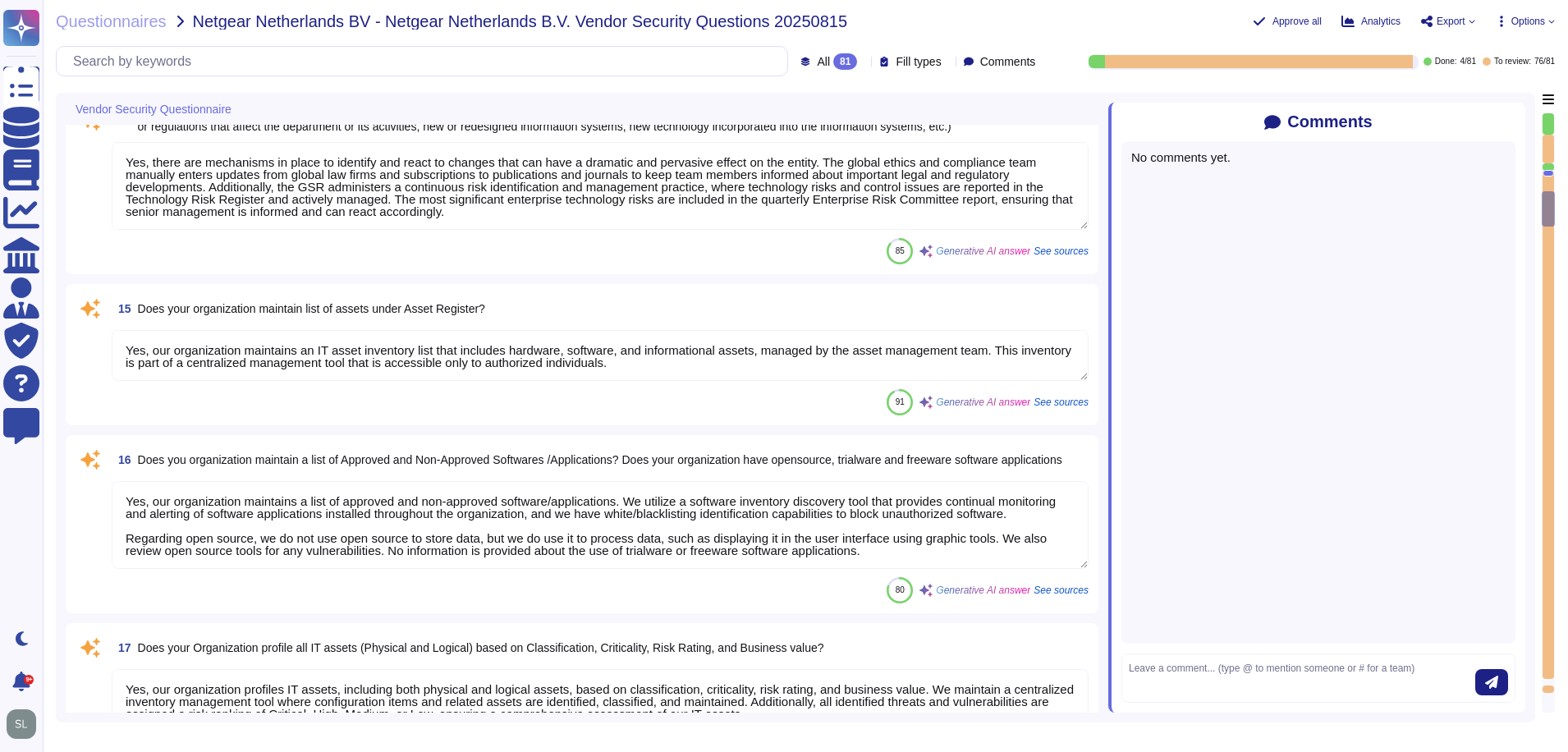
scroll to position [2538, 0]
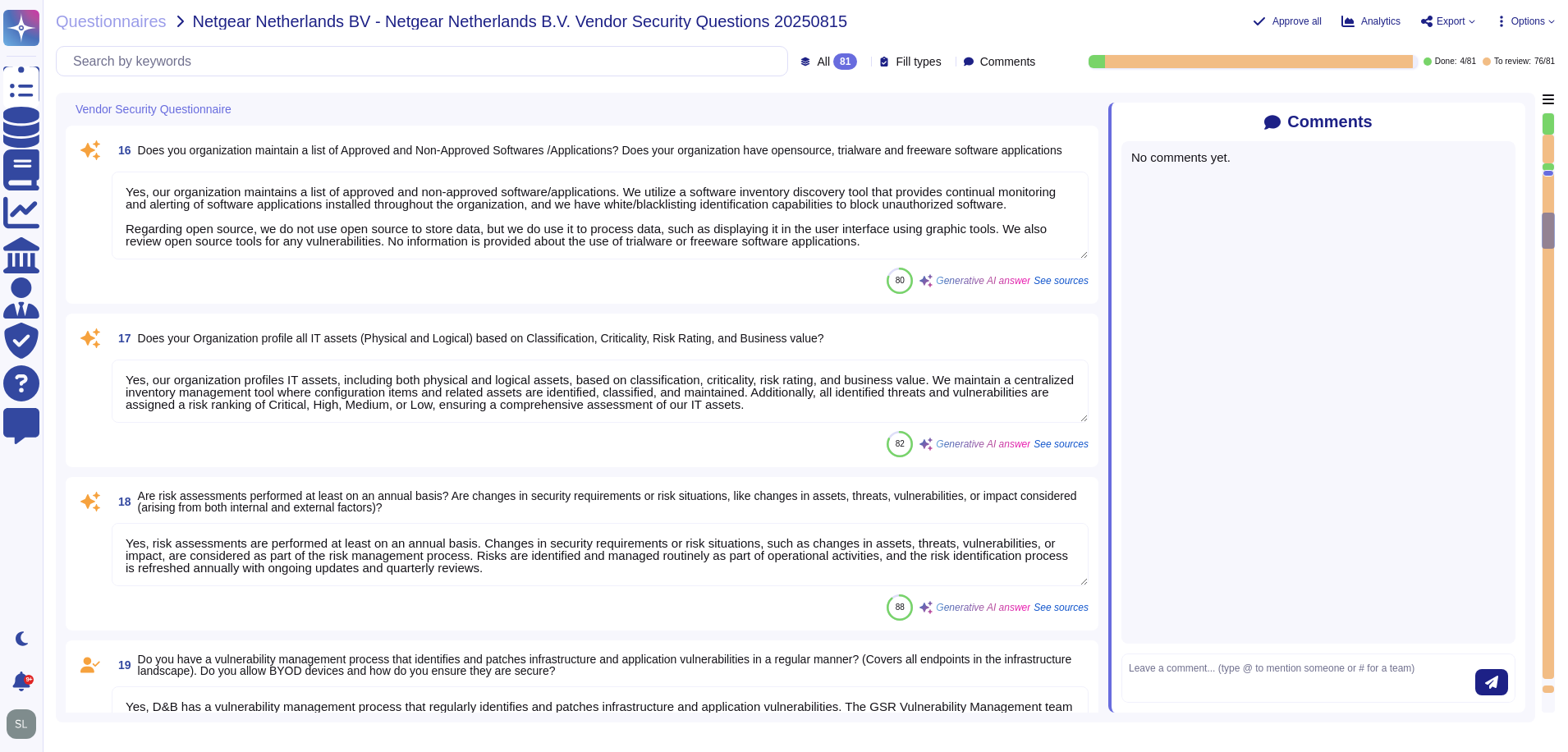
type textarea "Yes, D&B has a vulnerability management process that regularly identifies and p…"
type textarea "Yes, we conduct regular vulnerability assessments, including vulnerability scan…"
type textarea "Yes, D&B can detect the wireless rouge APs. The wireless controller sends an al…"
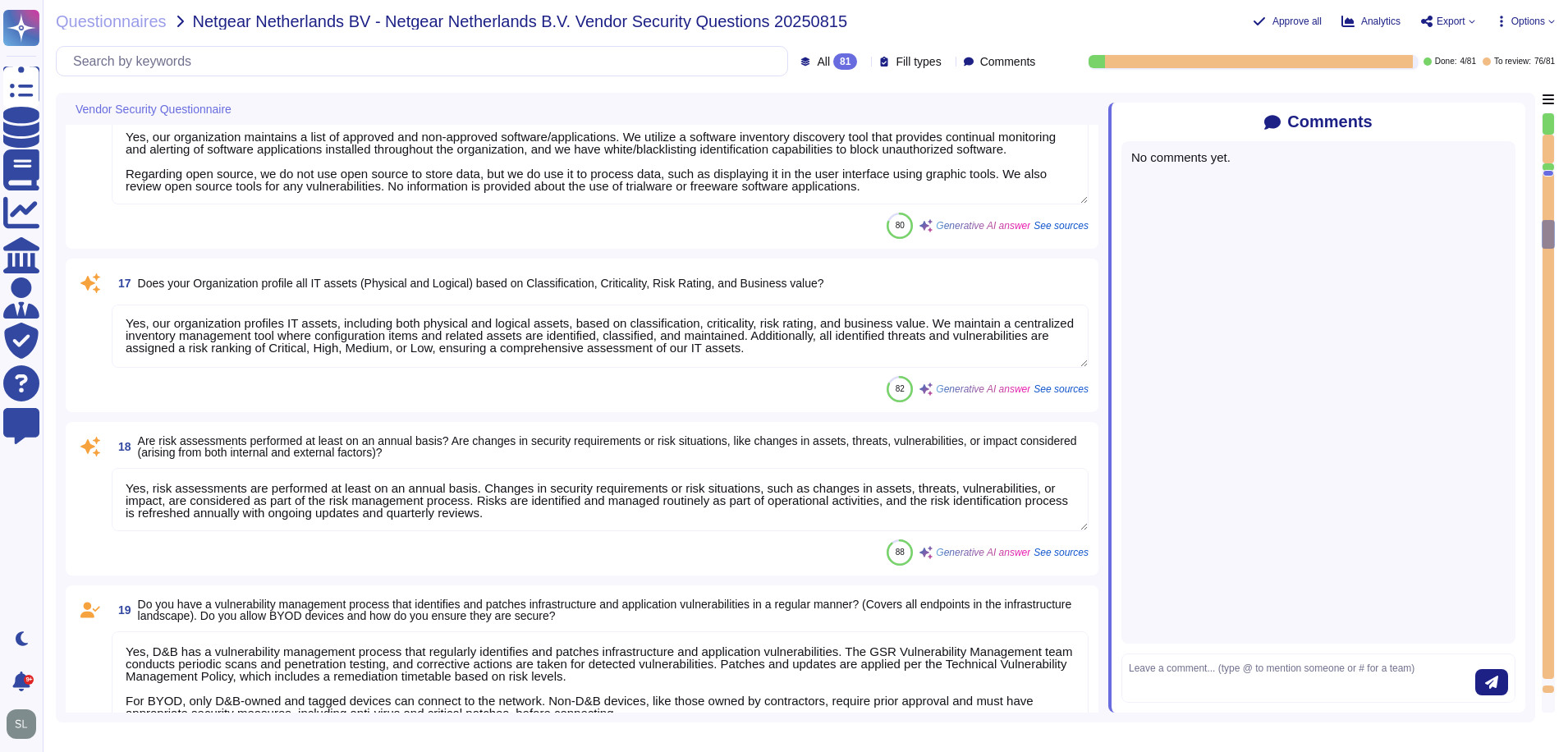
type textarea "Yes, our Security team performs penetration testing for applications and infras…"
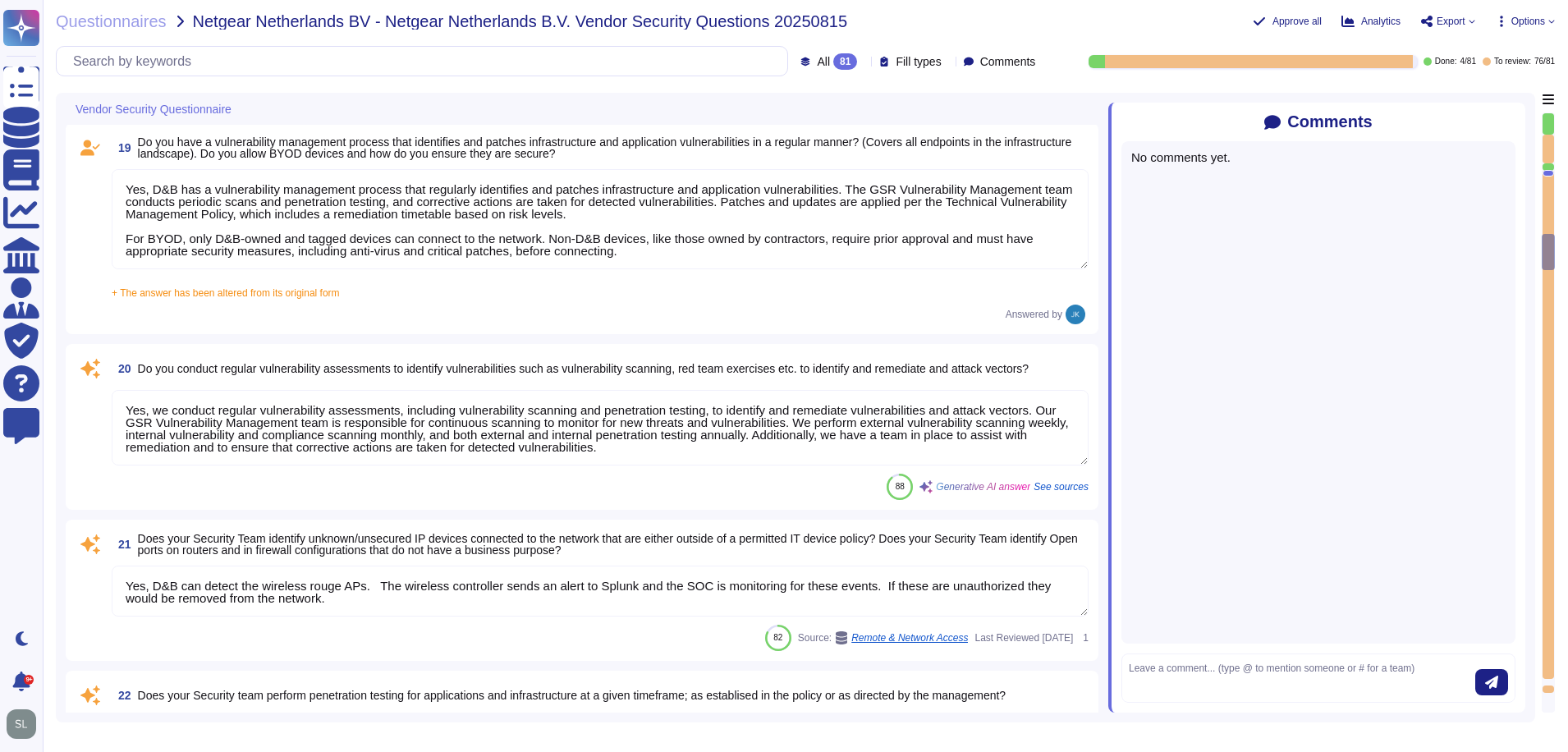
type textarea "Yes, D&B has a documented Vulnerability Management process that consists of thr…"
type textarea "Yes, the Application Security team liaises with the development team to track t…"
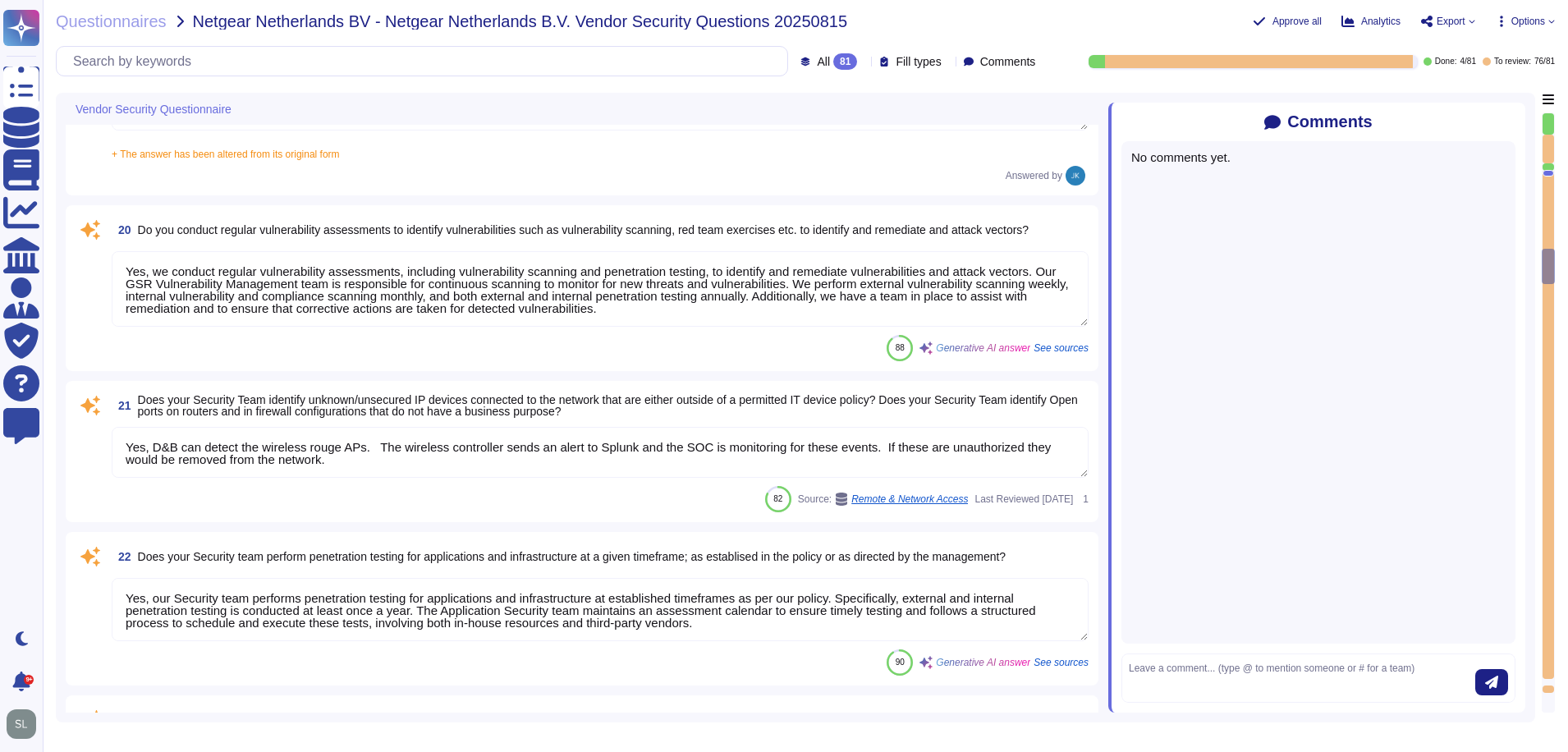
type textarea "Yes, hardware and software vulnerabilities are proactively identified and docum…"
type textarea "As set forth in D&B’s Global Information Security Policies, access is granted o…"
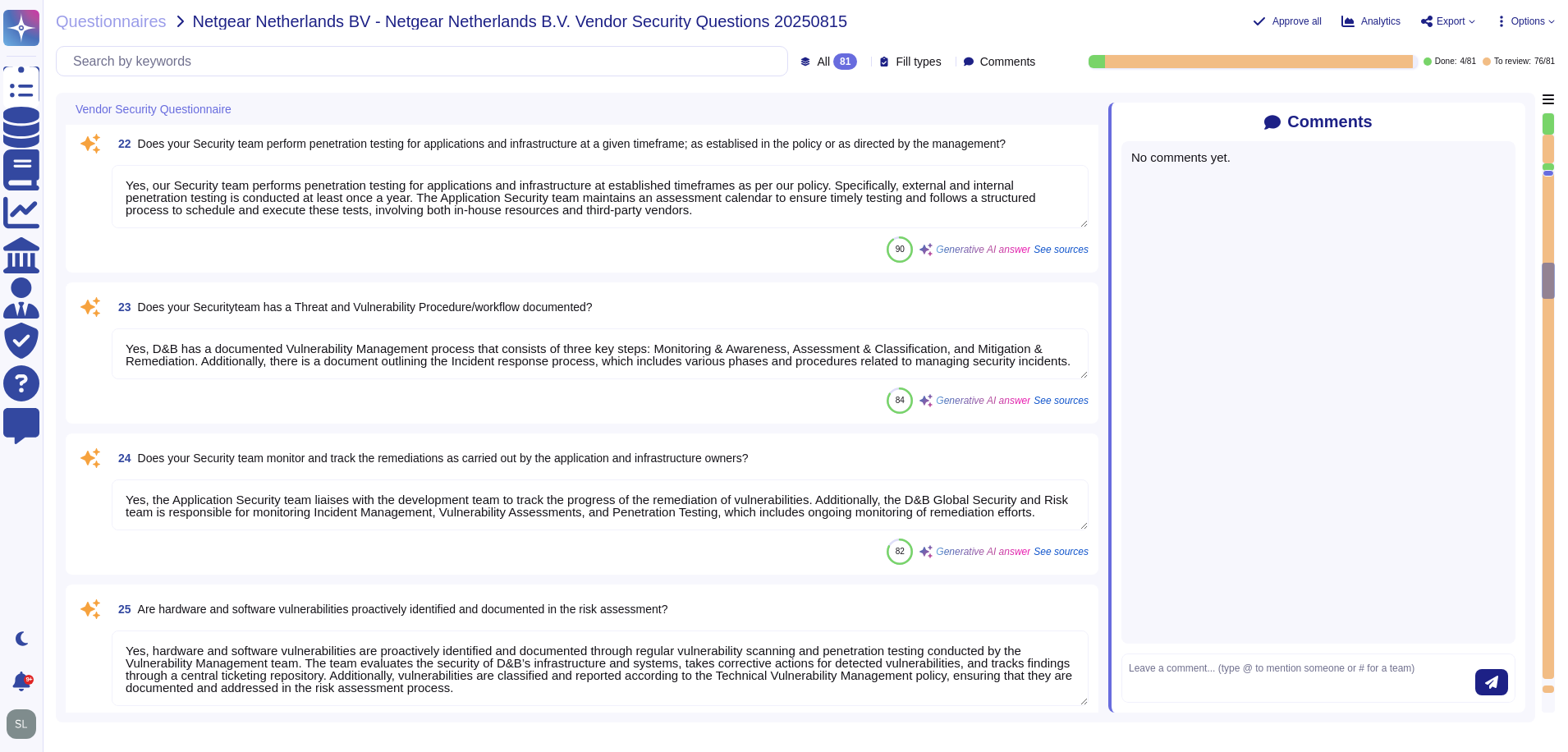
type textarea "Yes, management provisions the authorization and restrictions for user access p…"
type textarea "Yes, all data, regardless of classification, stored on removable media such as …"
type textarea "Yes, timely deprovisioning and revocation of access to the organization's syste…"
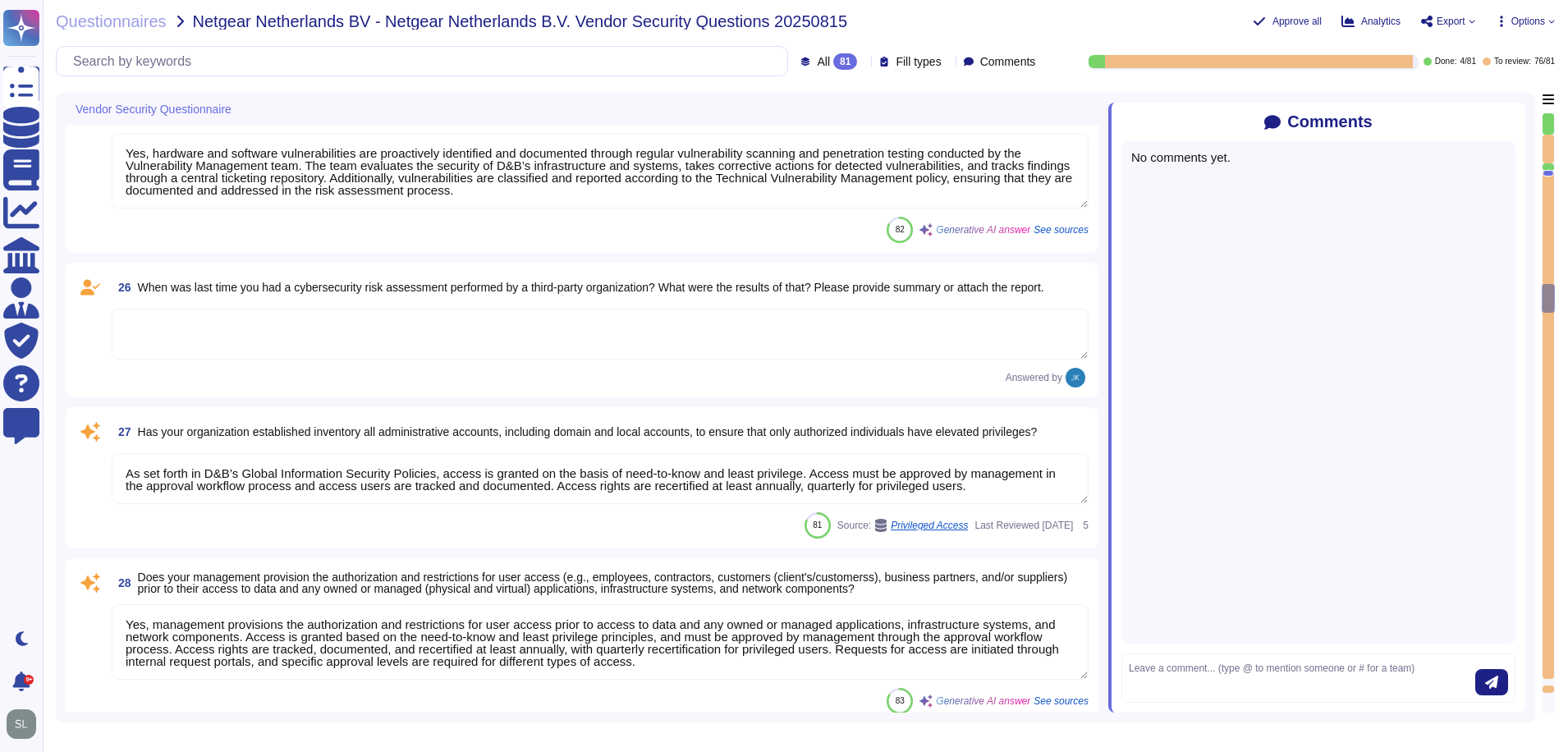
type textarea "Yes, our software may support SSO, depending on the products chosen. SSO can be…"
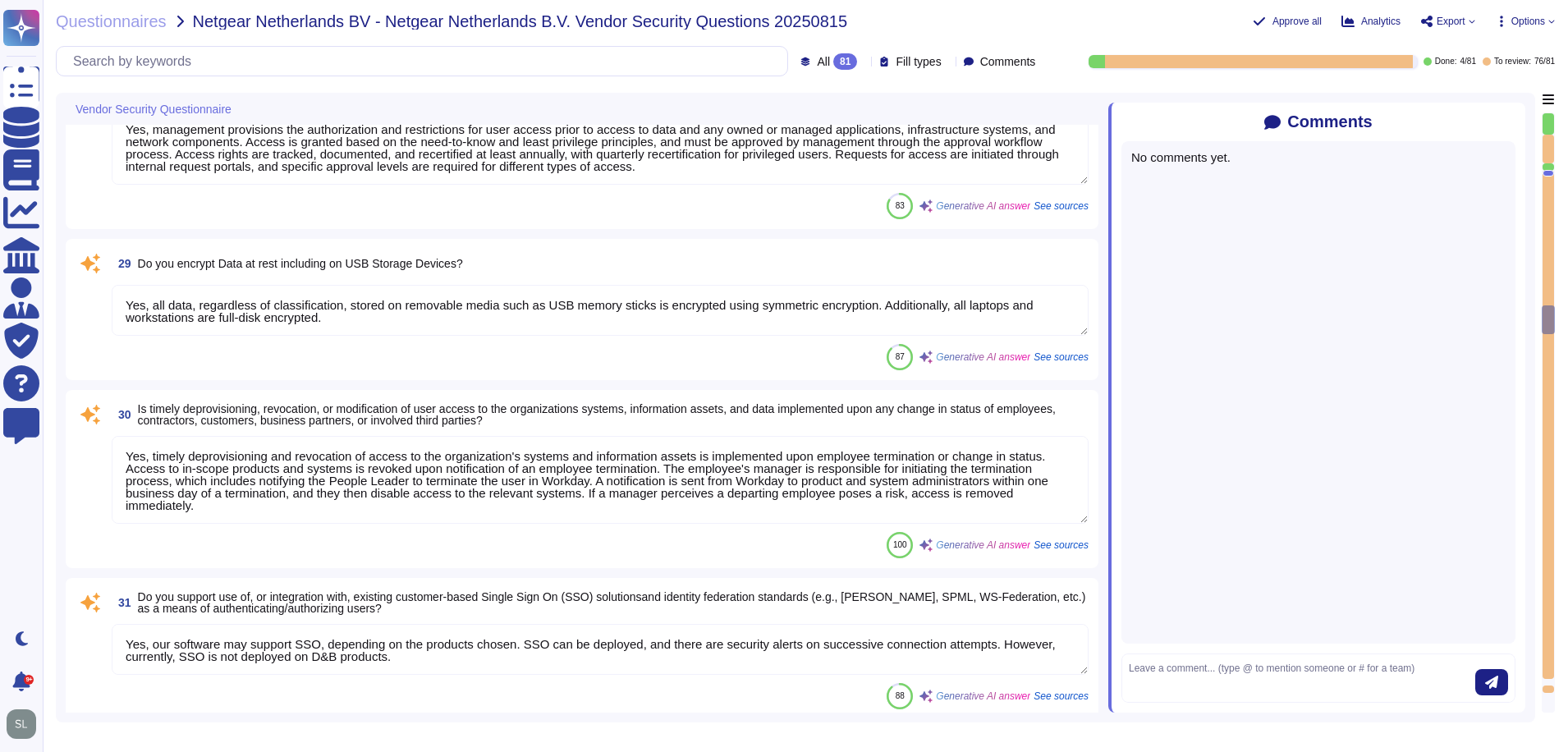
type textarea "Yes, the organization requires the use of Multi-Factor Authentication (MFA) for…"
type textarea "User access to data via information systems is reviewed through a structured pr…"
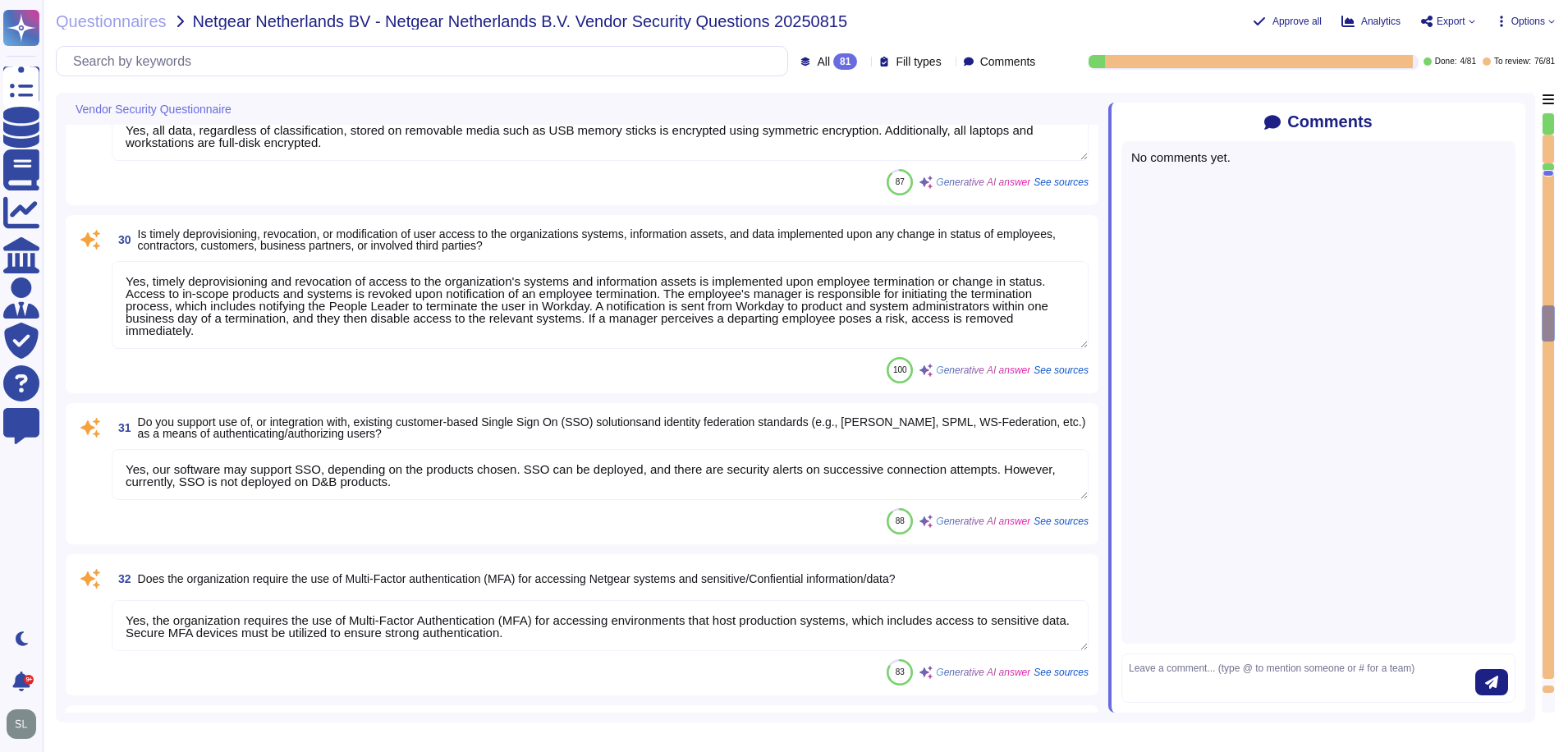
scroll to position [4918, 0]
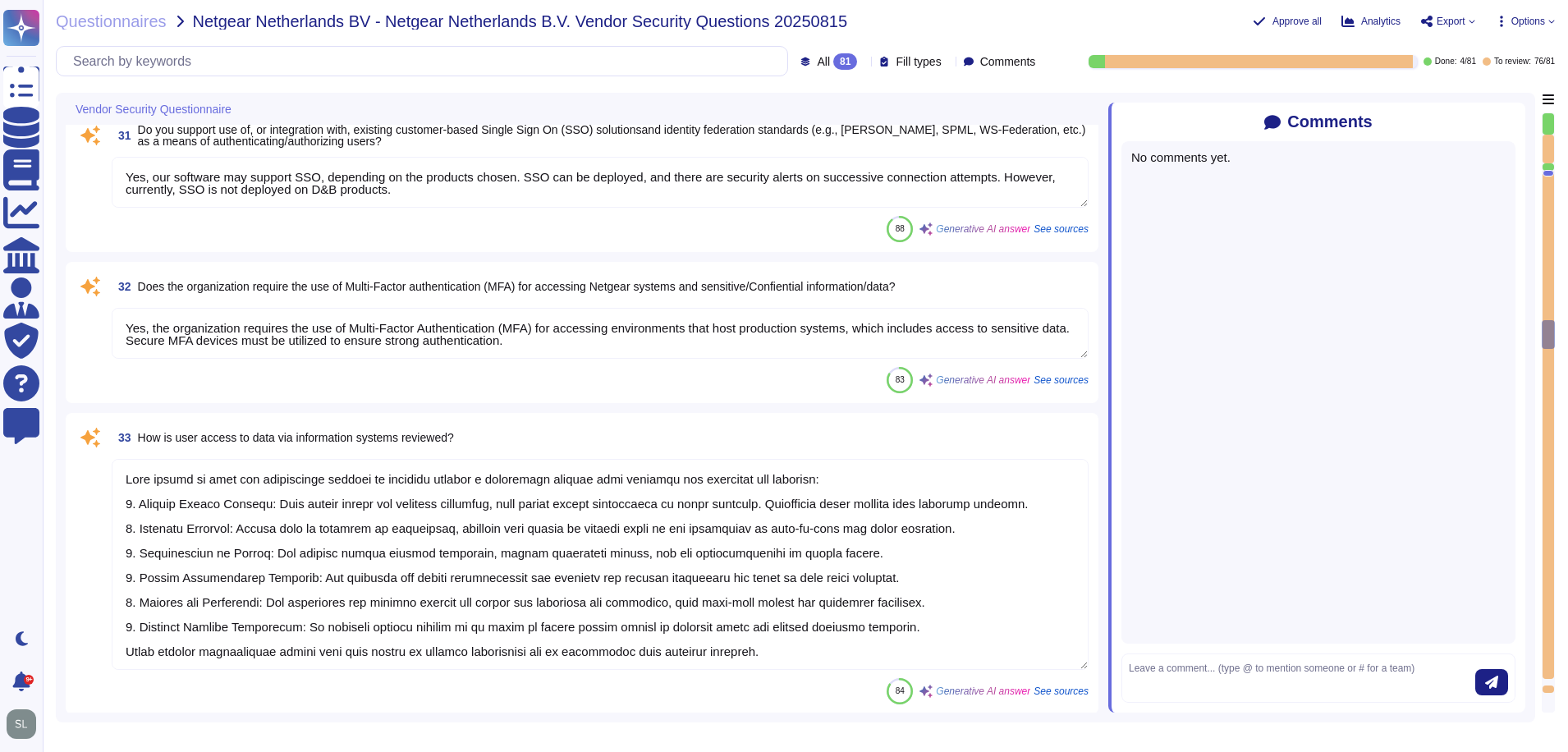
type textarea "Yes, privileged rights are understood, documented, and reviewed. D&B has an est…"
type textarea "We ensure that information assets are appropriately and proportionately protect…"
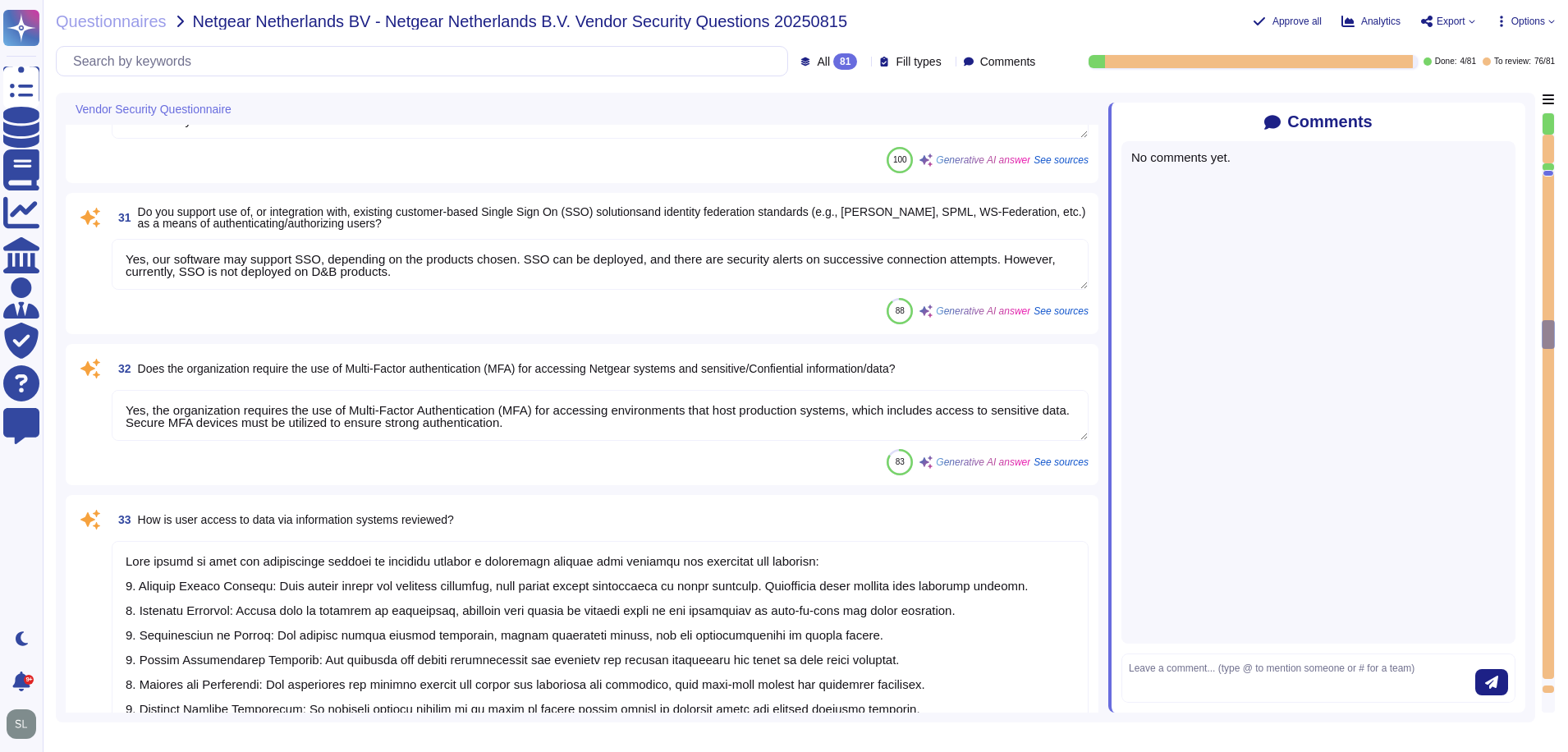
scroll to position [4754, 0]
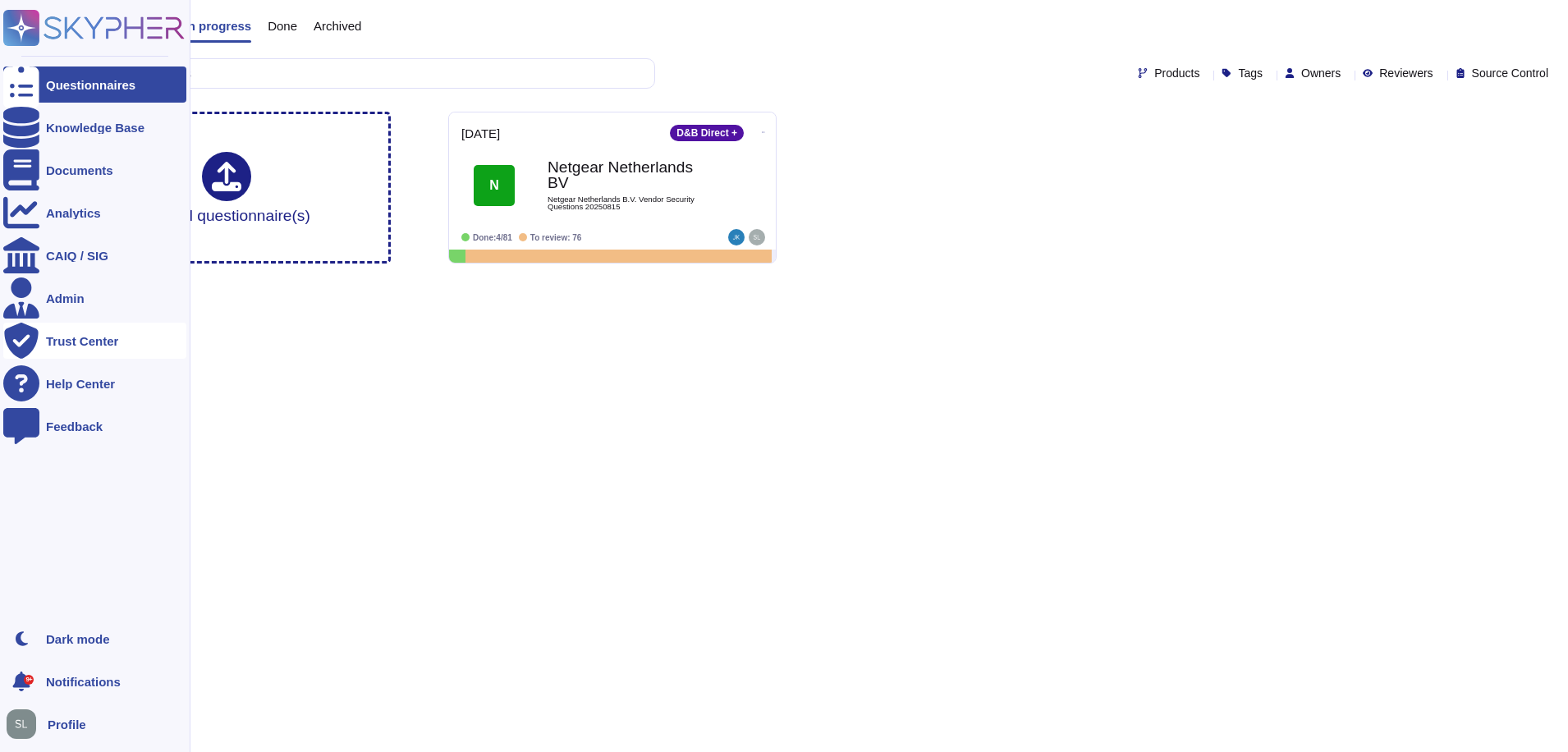
click at [57, 341] on div "Trust Center" at bounding box center [82, 341] width 72 height 12
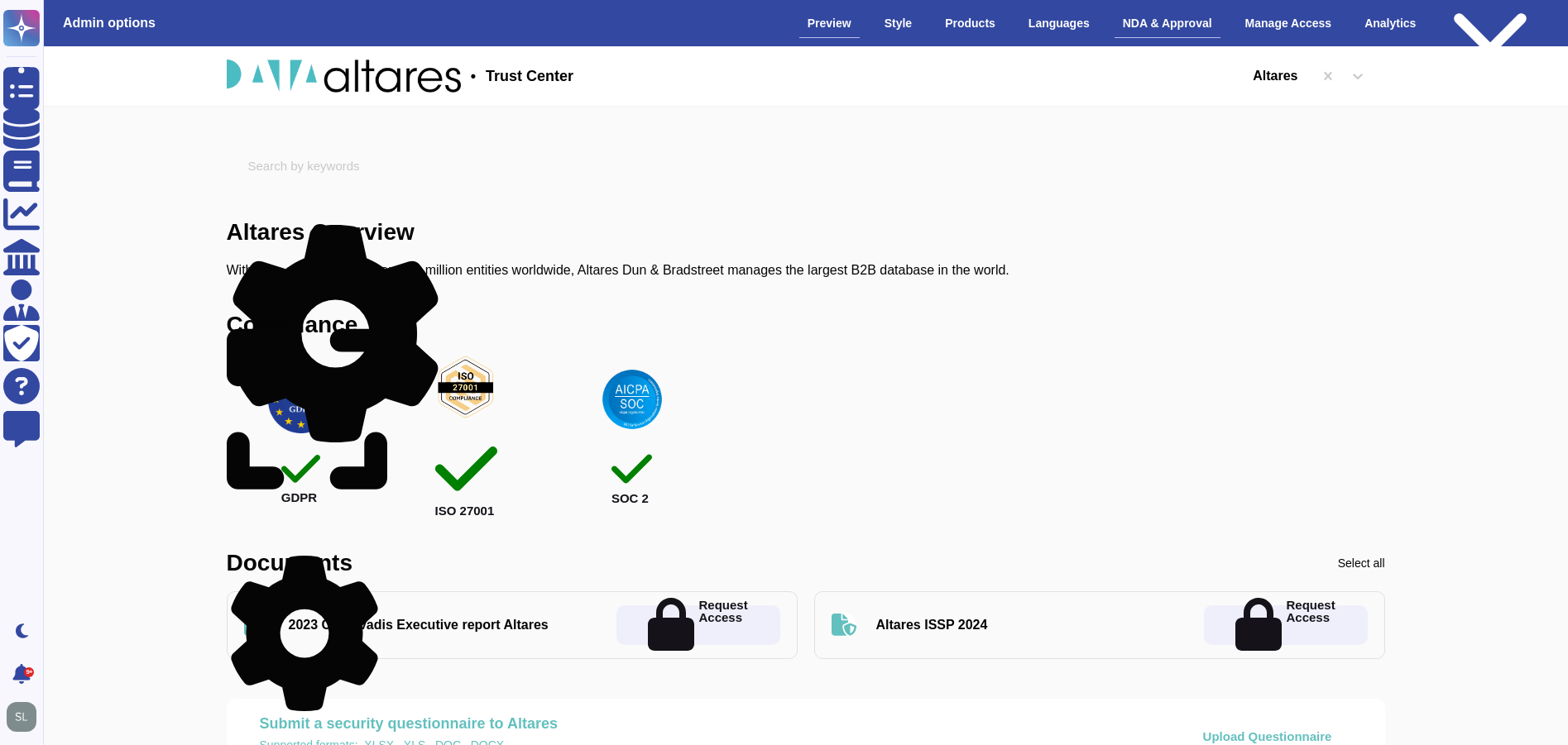
click at [1140, 22] on div "NDA & Approval" at bounding box center [1167, 24] width 106 height 29
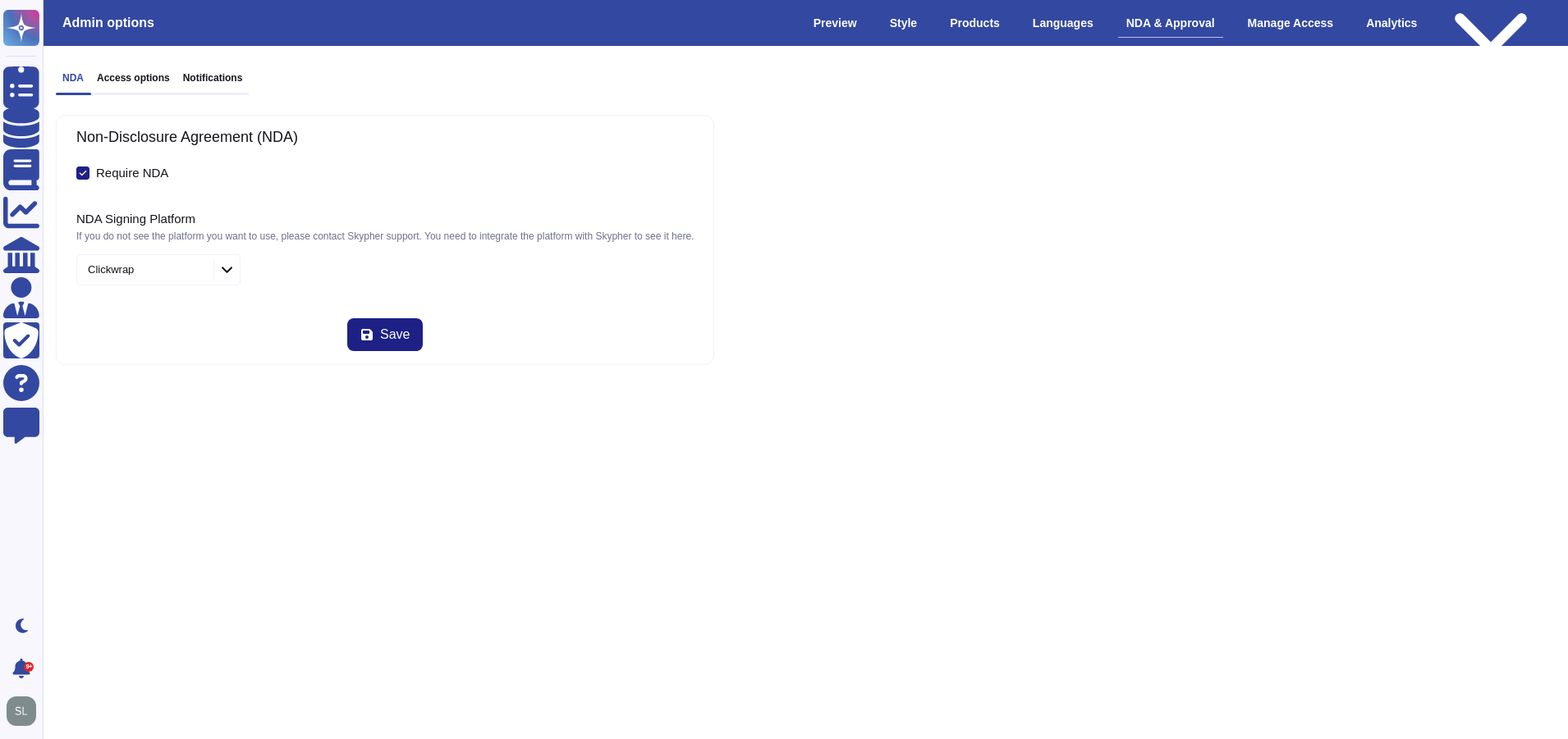
click at [195, 268] on div "Clickwrap" at bounding box center [143, 270] width 132 height 30
click at [375, 240] on p "If you do not see the platform you want to use, please contact Skypher support.…" at bounding box center [385, 237] width 617 height 10
click at [148, 73] on h3 "Access options" at bounding box center [134, 77] width 73 height 11
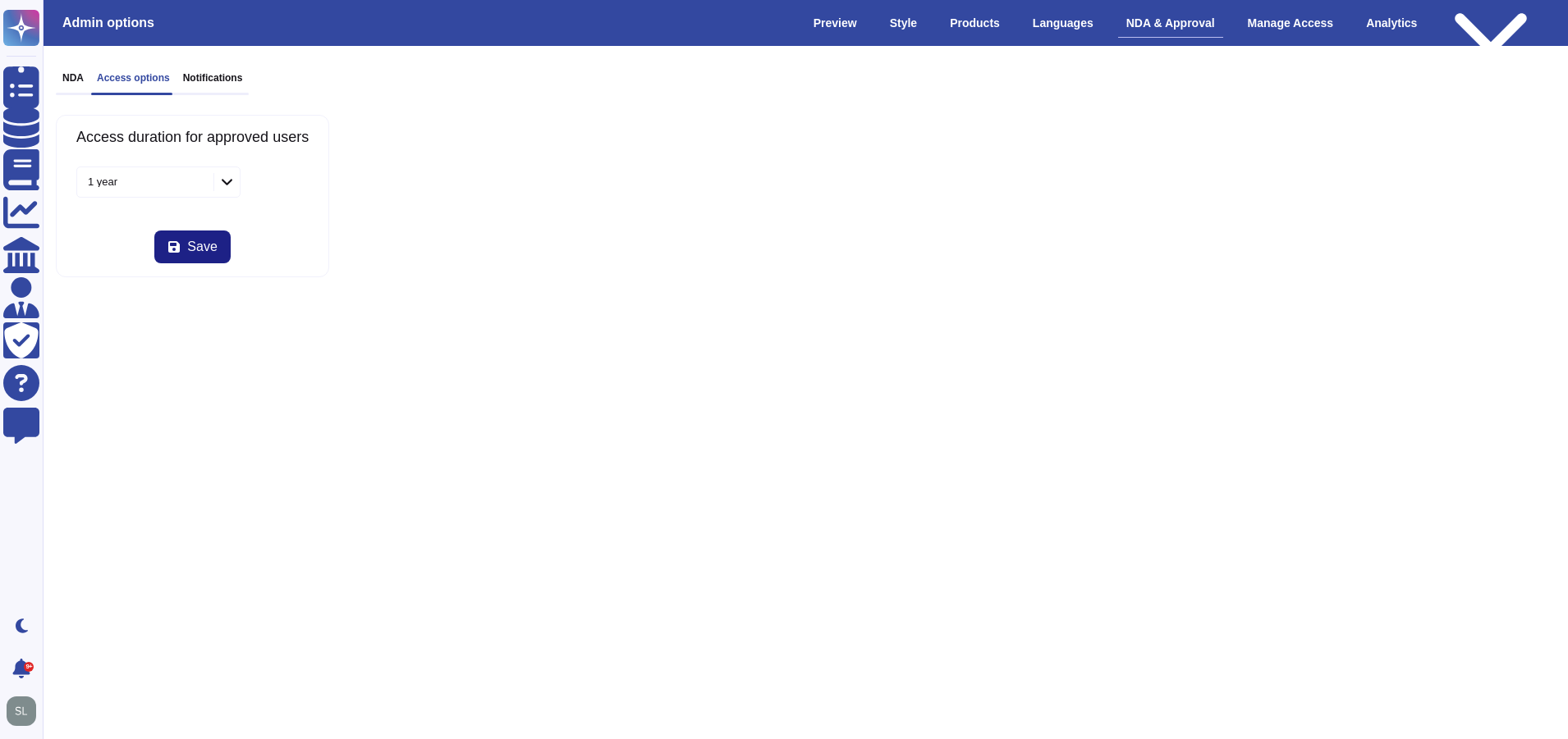
click at [226, 69] on div "NDA Access options Notifications Access duration for approved users 1 year Save" at bounding box center [805, 175] width 1525 height 232
click at [229, 80] on h3 "Notifications" at bounding box center [213, 77] width 60 height 11
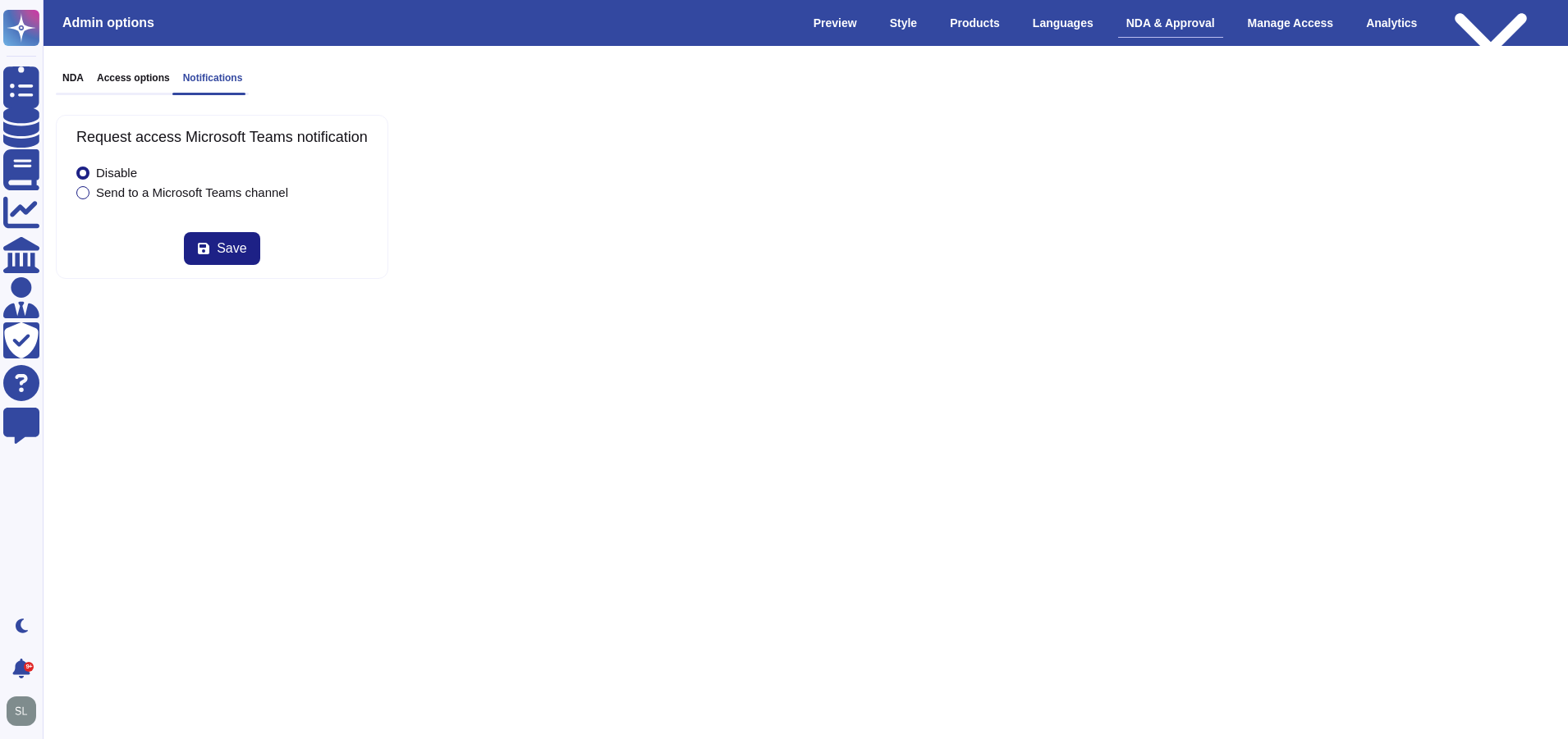
click at [259, 196] on div "Send to a Microsoft Teams channel" at bounding box center [192, 192] width 192 height 12
click at [0, 0] on input "Send to a Microsoft Teams channel" at bounding box center [0, 0] width 0 height 0
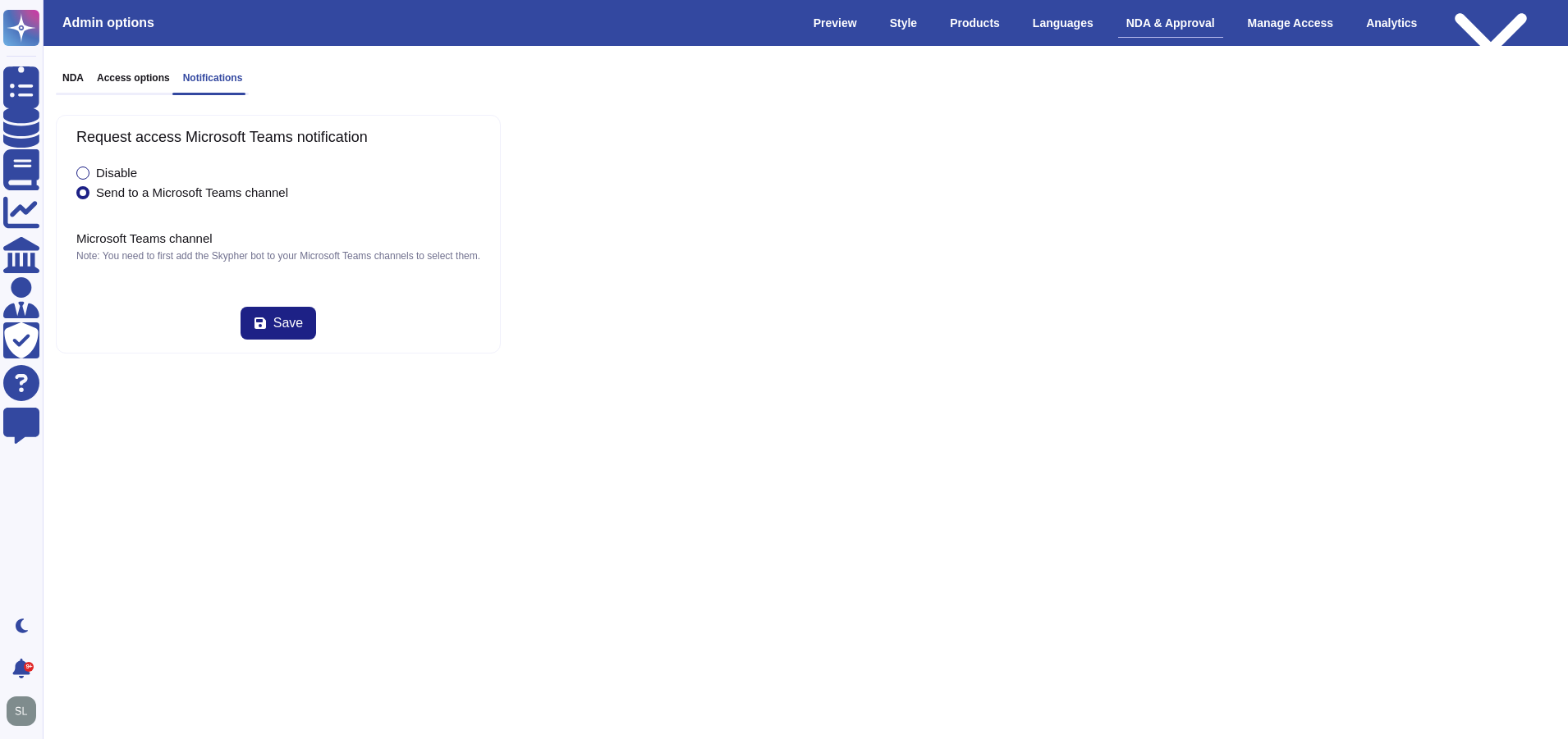
click at [108, 172] on div "Disable" at bounding box center [117, 173] width 41 height 12
click at [0, 0] on input "Disable" at bounding box center [0, 0] width 0 height 0
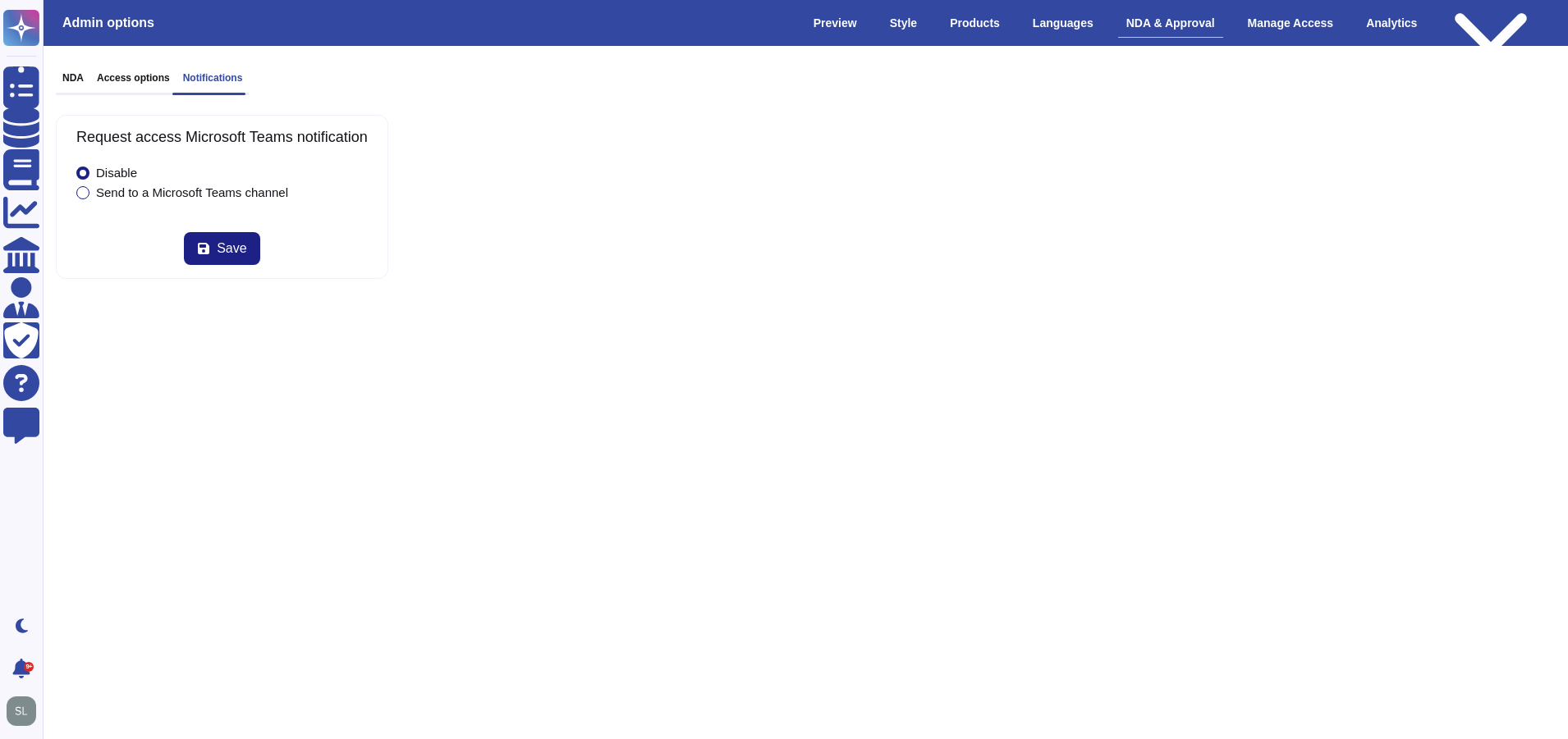
click at [1052, 153] on div "Request access Microsoft Teams notification Disable Send to a Microsoft Teams c…" at bounding box center [806, 197] width 1499 height 164
click at [1288, 29] on div "Manage Access" at bounding box center [1290, 24] width 102 height 29
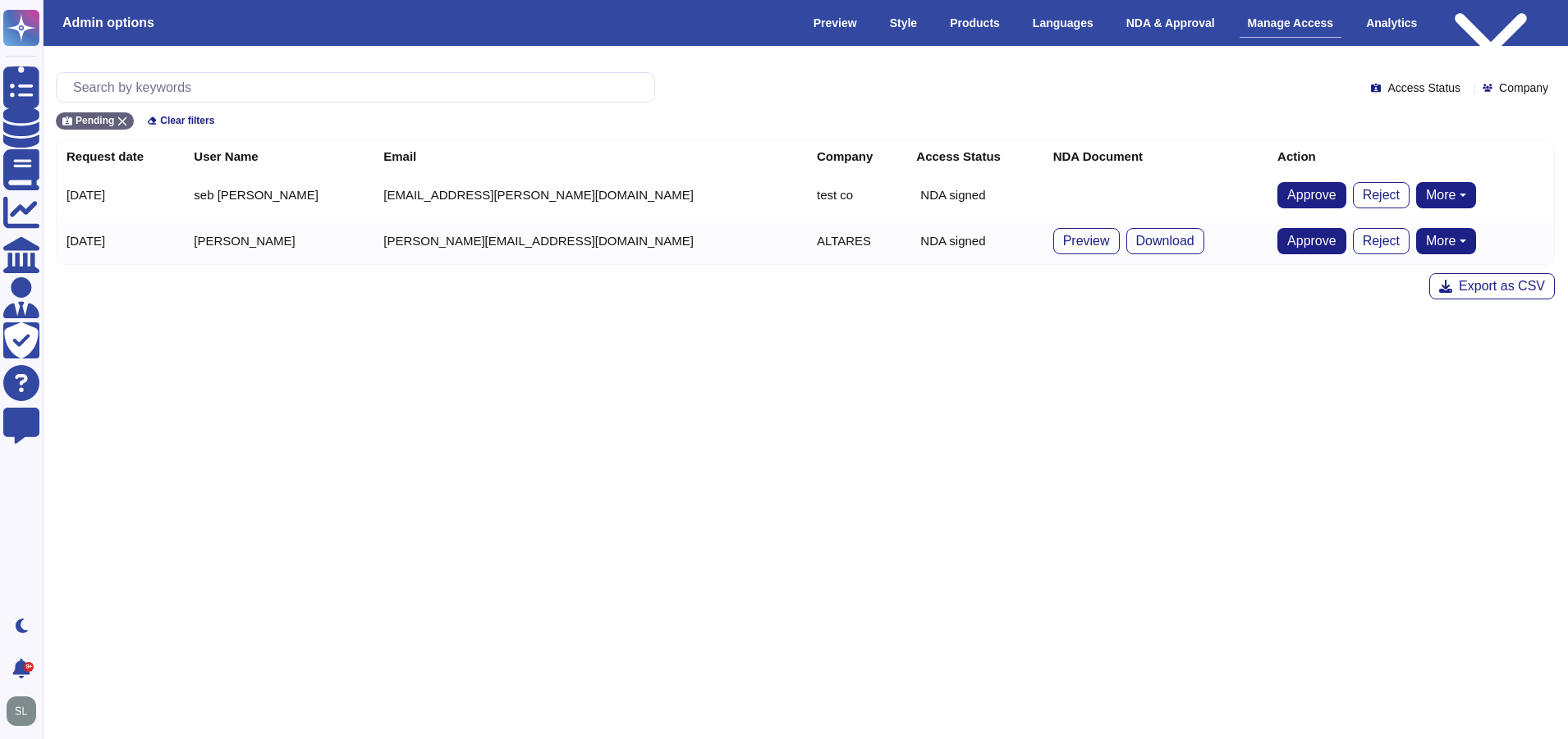
click at [1416, 187] on button "More" at bounding box center [1446, 195] width 60 height 26
click at [1265, 326] on html "Questionnaires Knowledge Base Documents Analytics CAIQ / SIG Admin Trust Center…" at bounding box center [784, 163] width 1568 height 326
click at [1063, 243] on span "Preview" at bounding box center [1086, 241] width 47 height 13
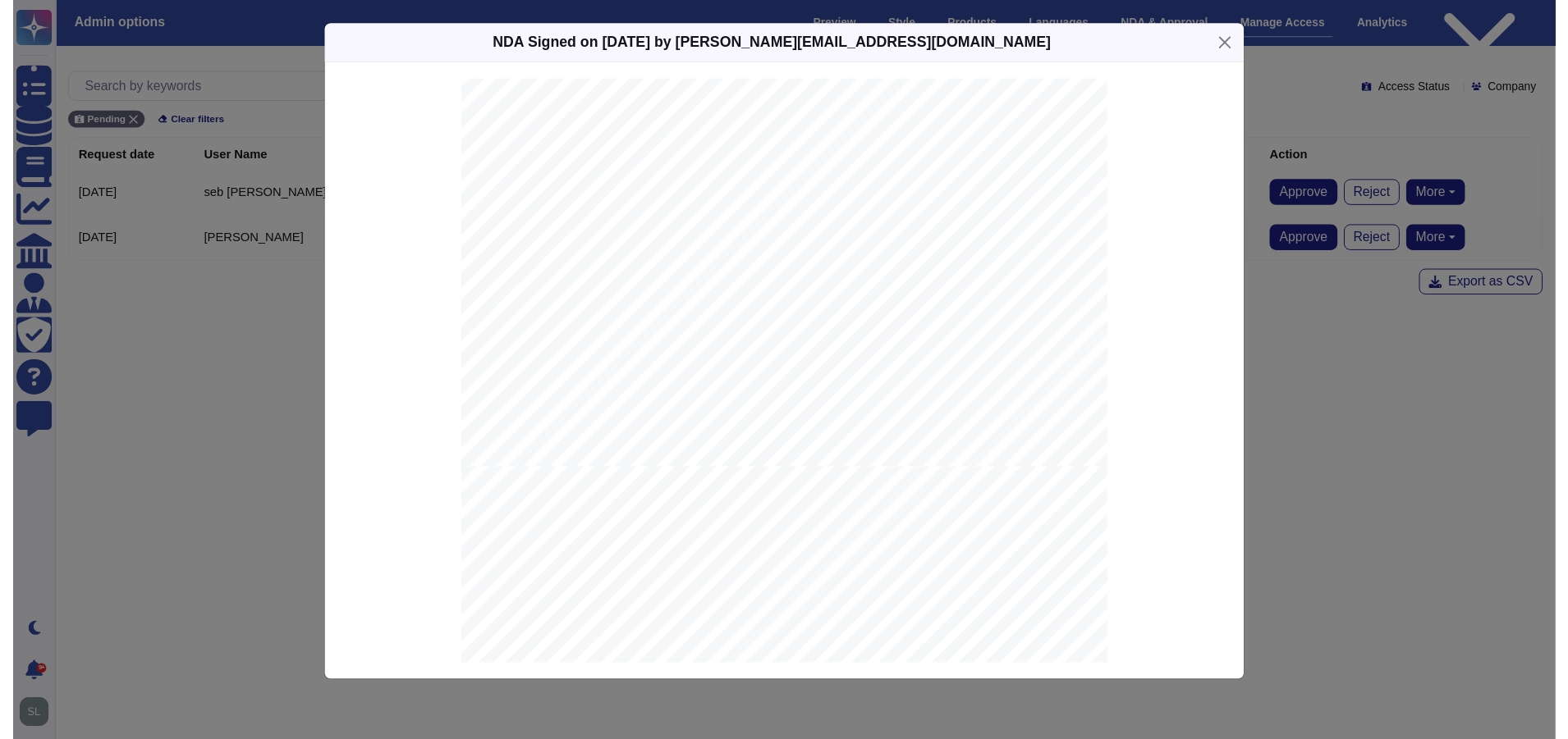
scroll to position [3692, 0]
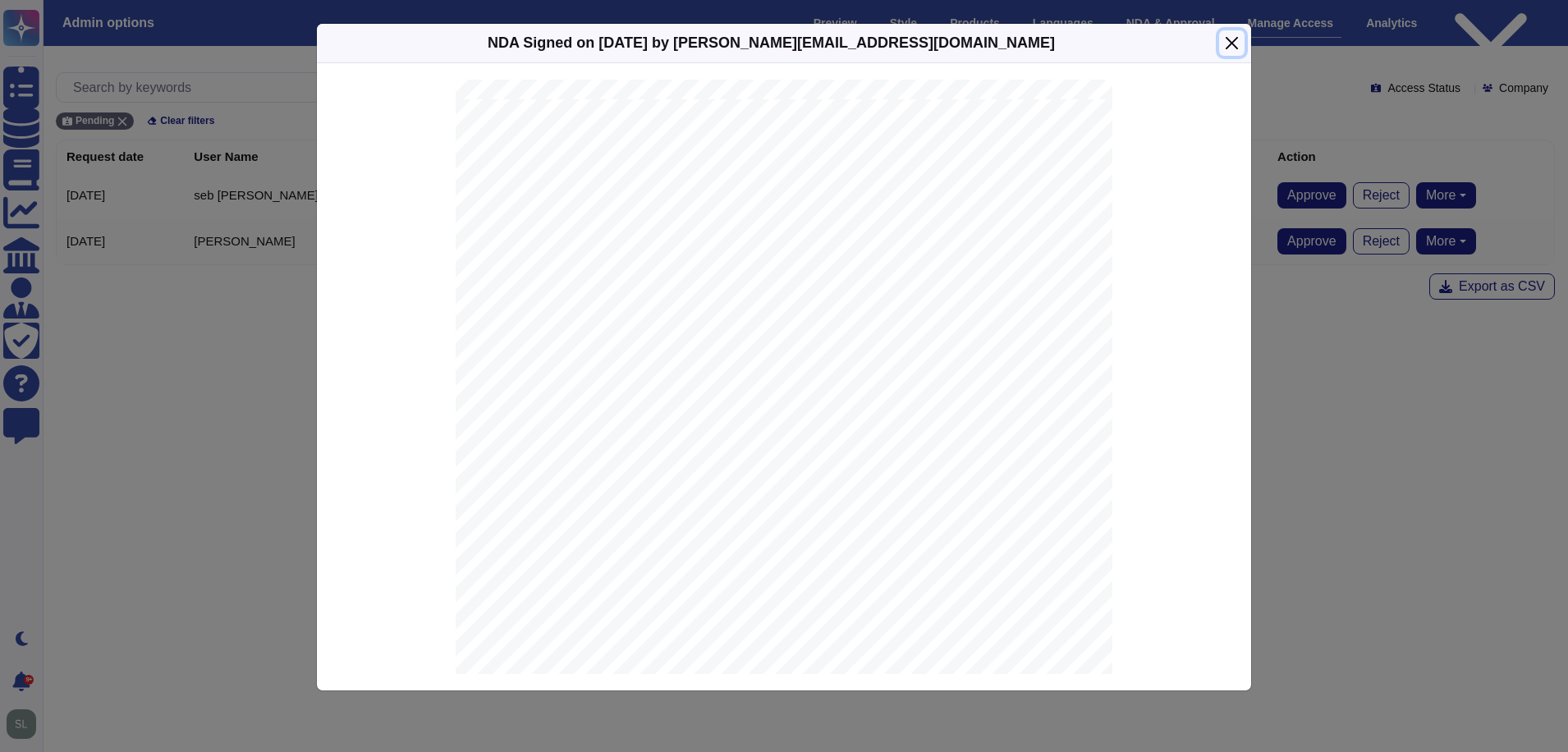
click at [1231, 41] on button "Close" at bounding box center [1232, 43] width 26 height 26
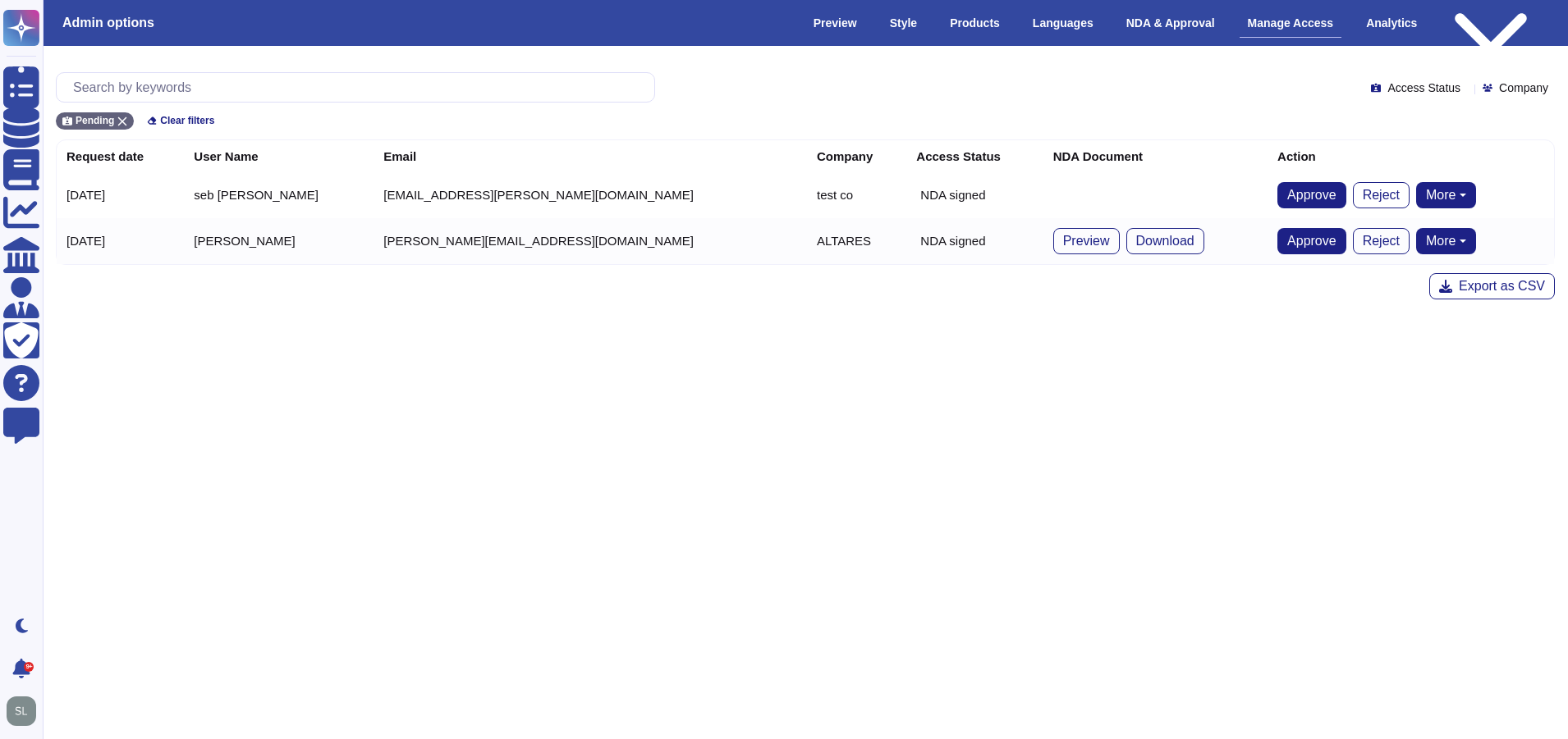
click at [1416, 238] on button "More" at bounding box center [1446, 241] width 60 height 26
drag, startPoint x: 1204, startPoint y: 391, endPoint x: 1234, endPoint y: 302, distance: 93.9
click at [1204, 326] on html "Questionnaires Knowledge Base Documents Analytics CAIQ / SIG Admin Trust Center…" at bounding box center [784, 163] width 1568 height 326
click at [1418, 85] on span "Access Status" at bounding box center [1424, 87] width 73 height 11
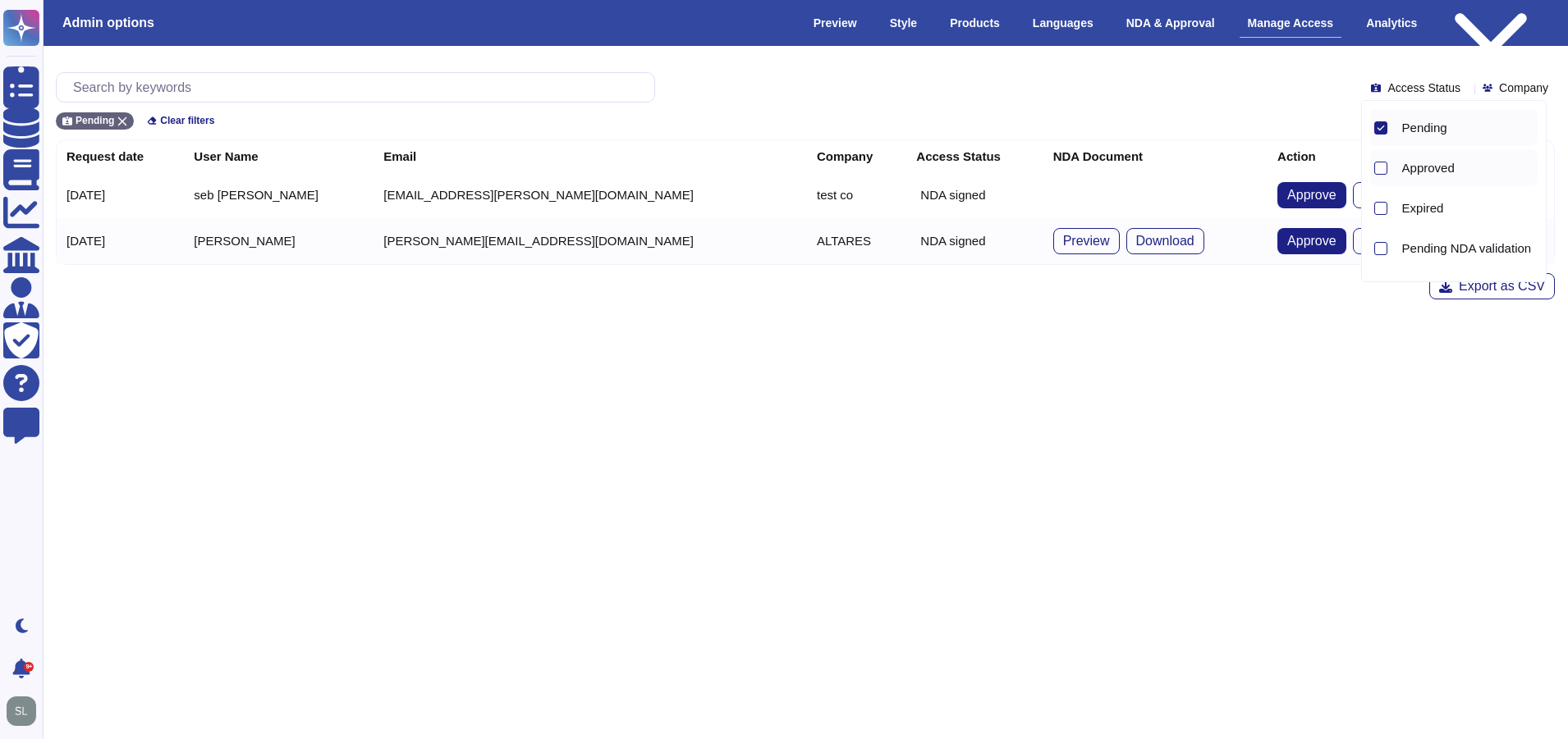
click at [1399, 171] on div "Approved" at bounding box center [1467, 168] width 143 height 14
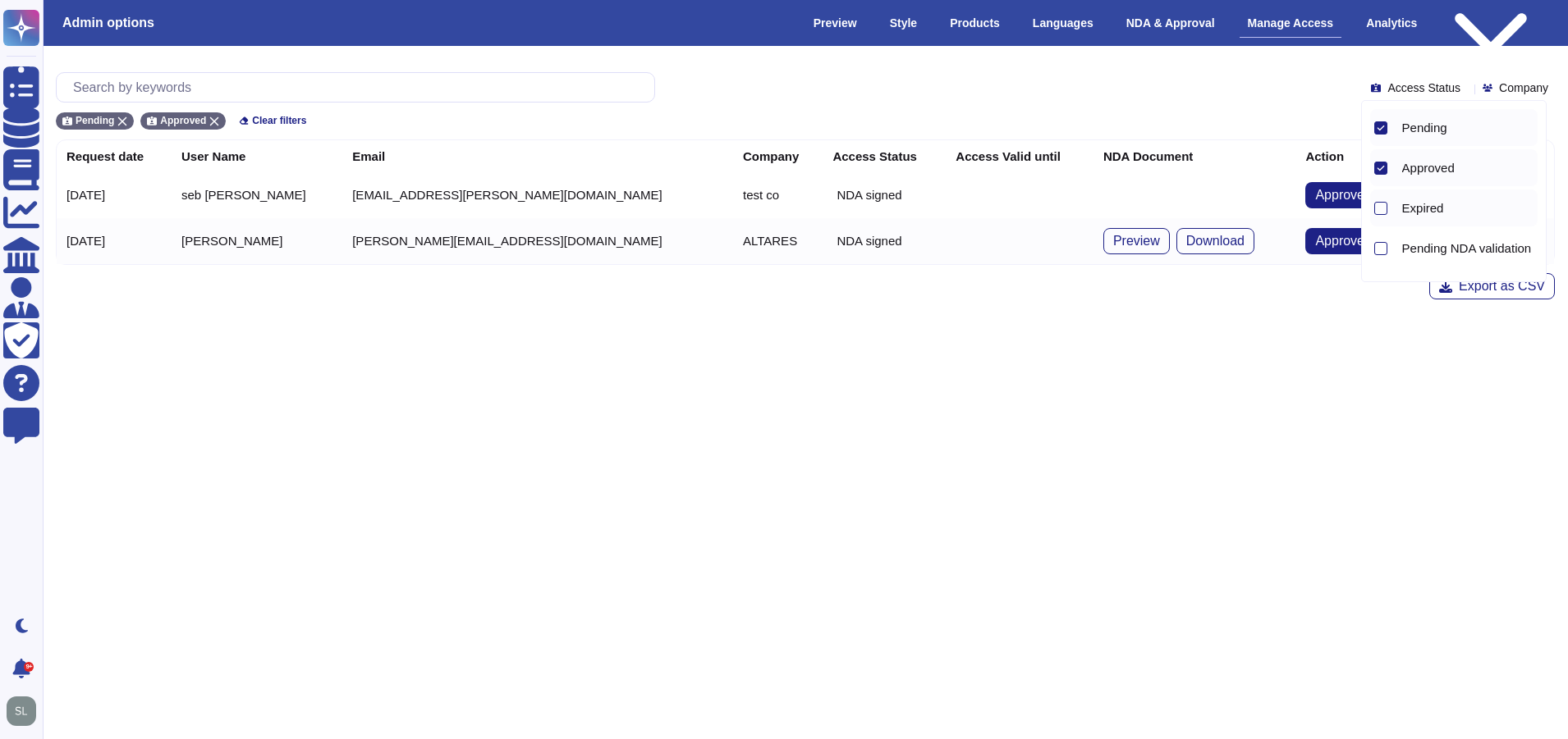
click at [1399, 209] on div "Expired" at bounding box center [1467, 208] width 143 height 14
click at [1400, 251] on div "Pending NDA validation" at bounding box center [1467, 248] width 143 height 14
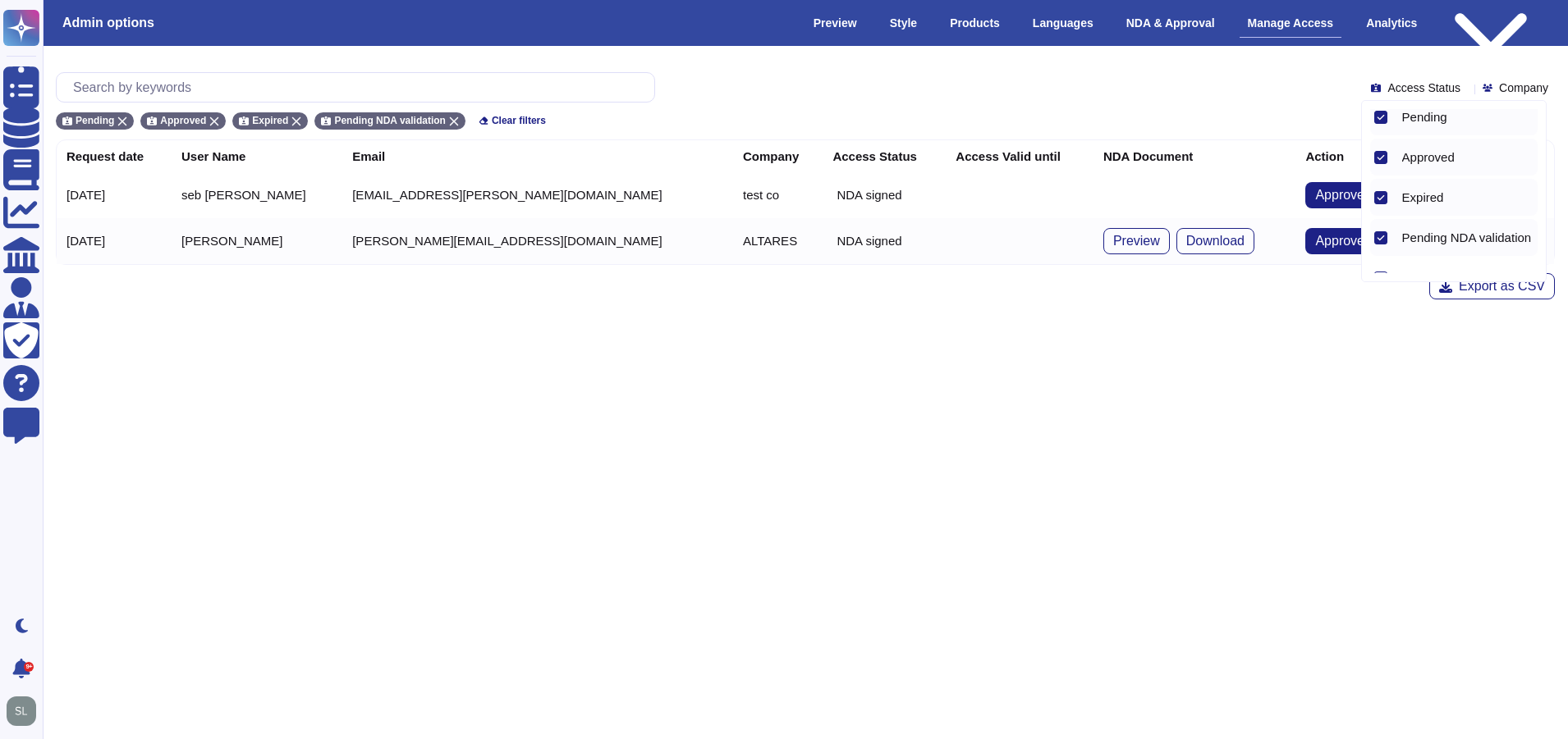
scroll to position [0, 0]
click at [1416, 206] on span "Expired" at bounding box center [1422, 208] width 42 height 14
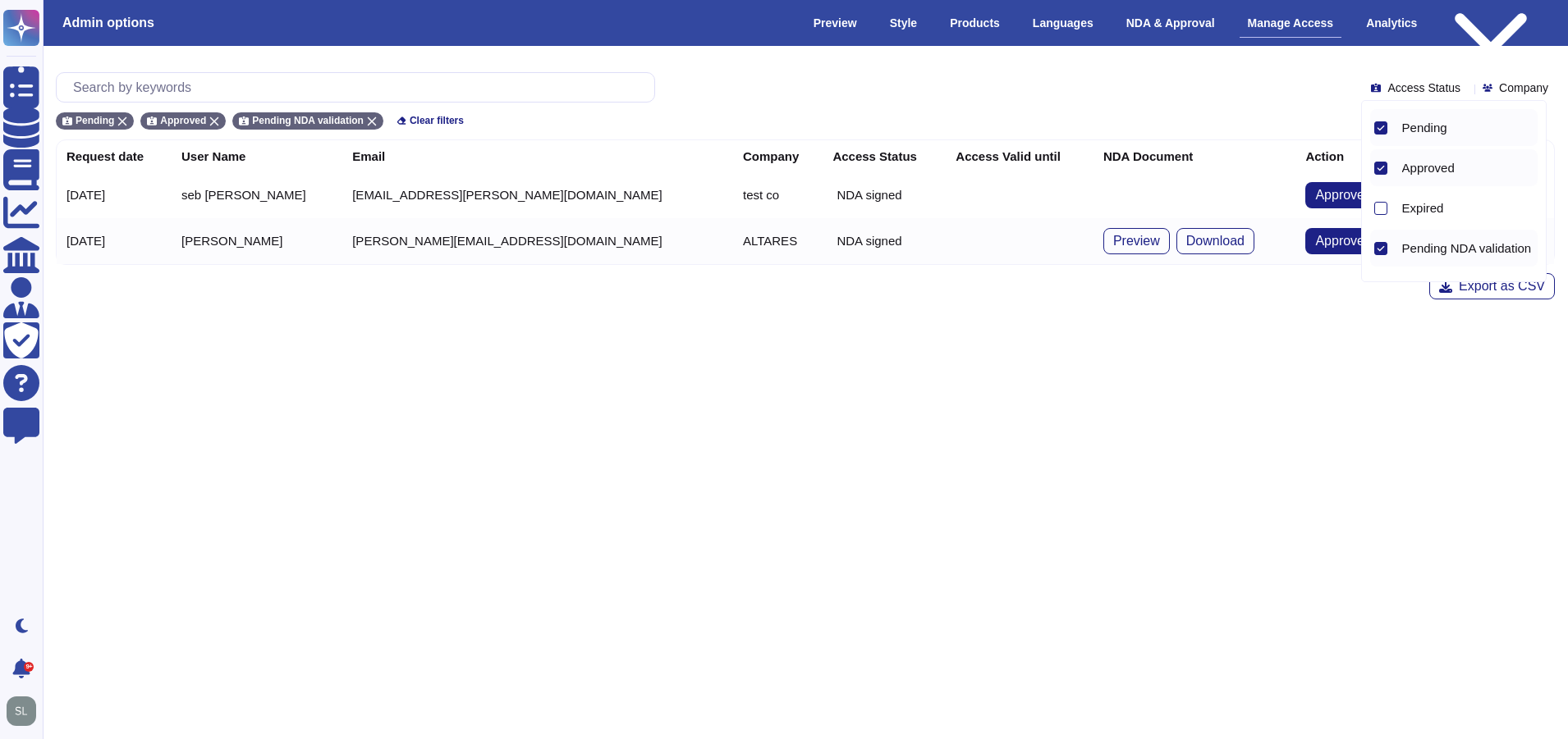
click at [1410, 134] on span "Pending" at bounding box center [1424, 128] width 45 height 14
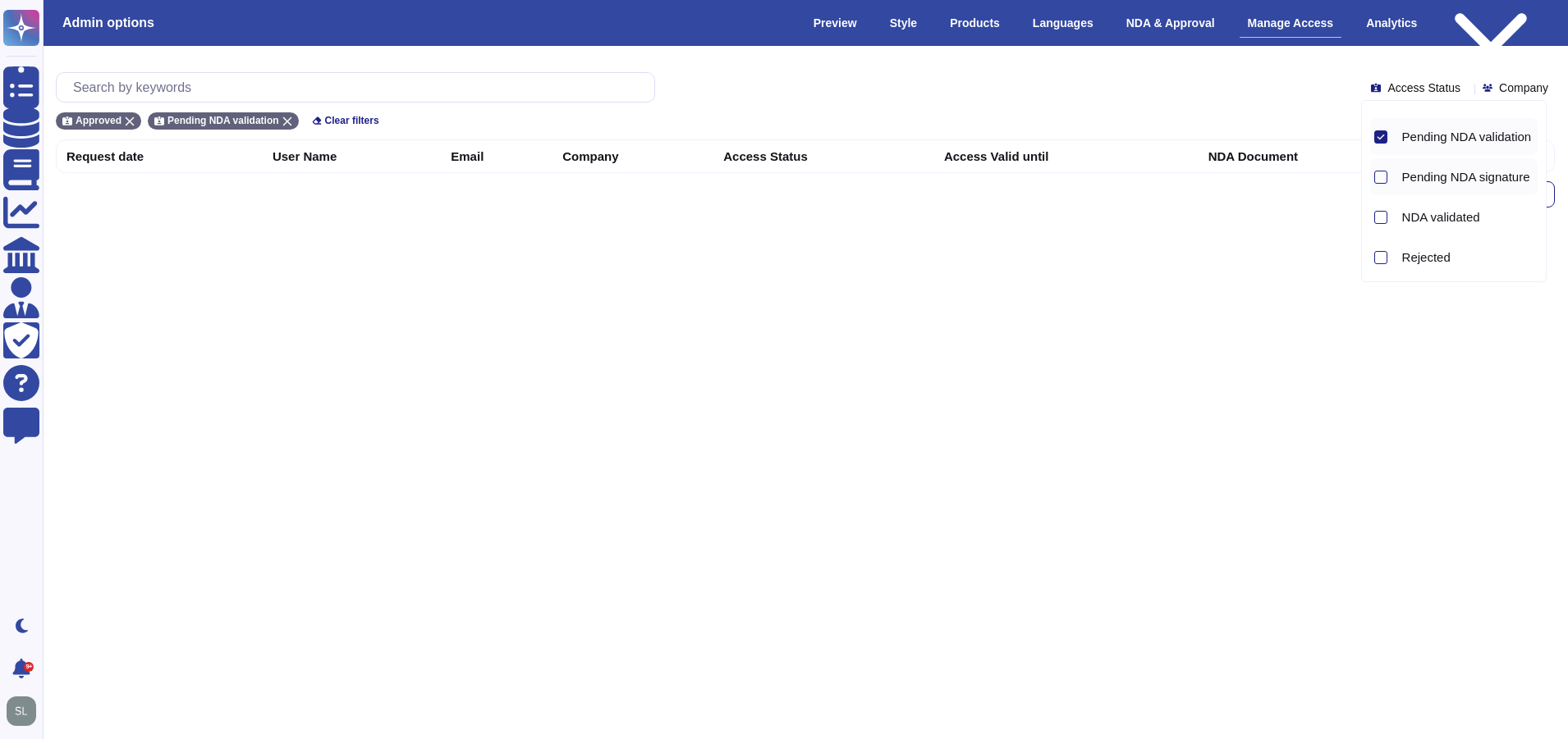
scroll to position [114, 0]
click at [1415, 219] on span "NDA validated" at bounding box center [1441, 215] width 78 height 14
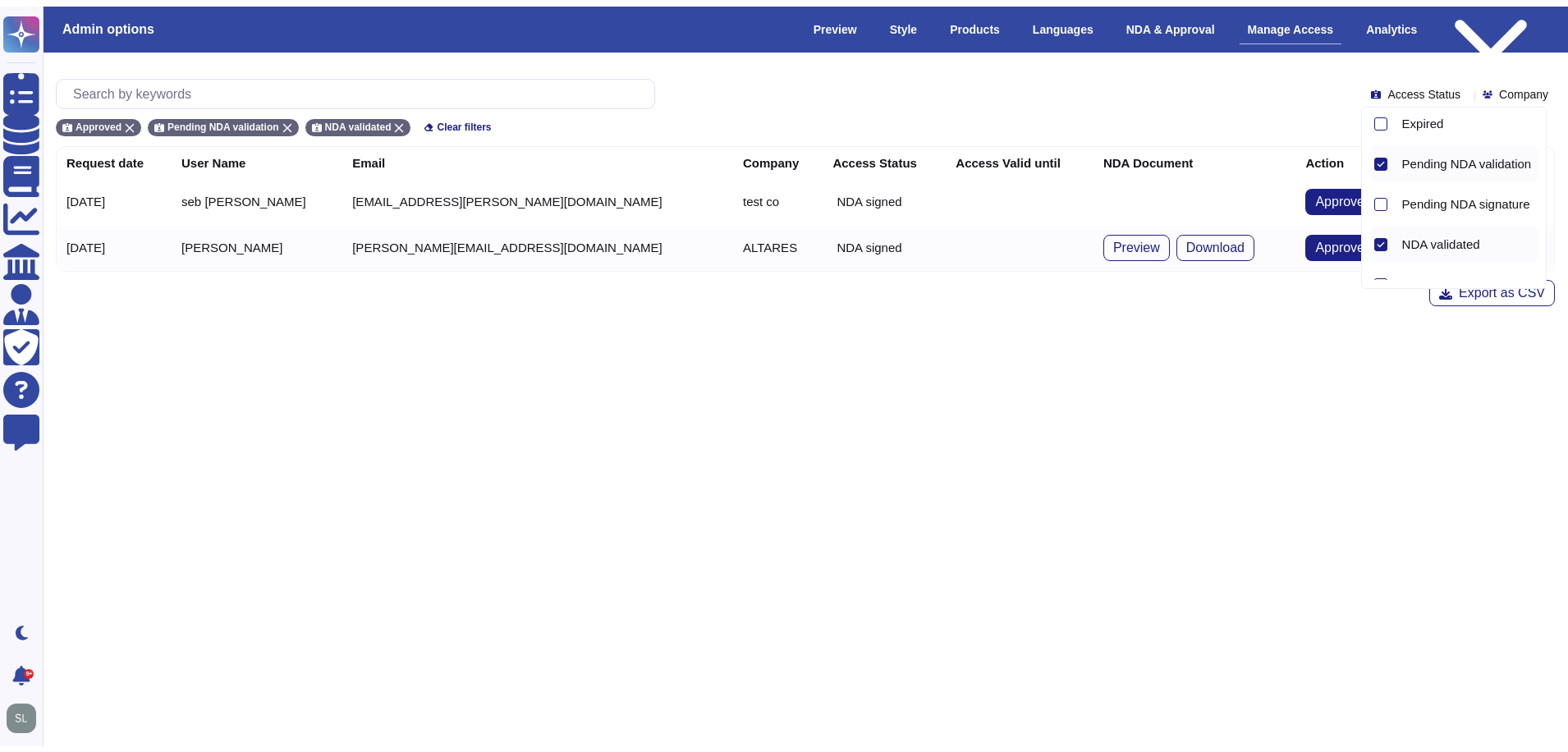
scroll to position [81, 0]
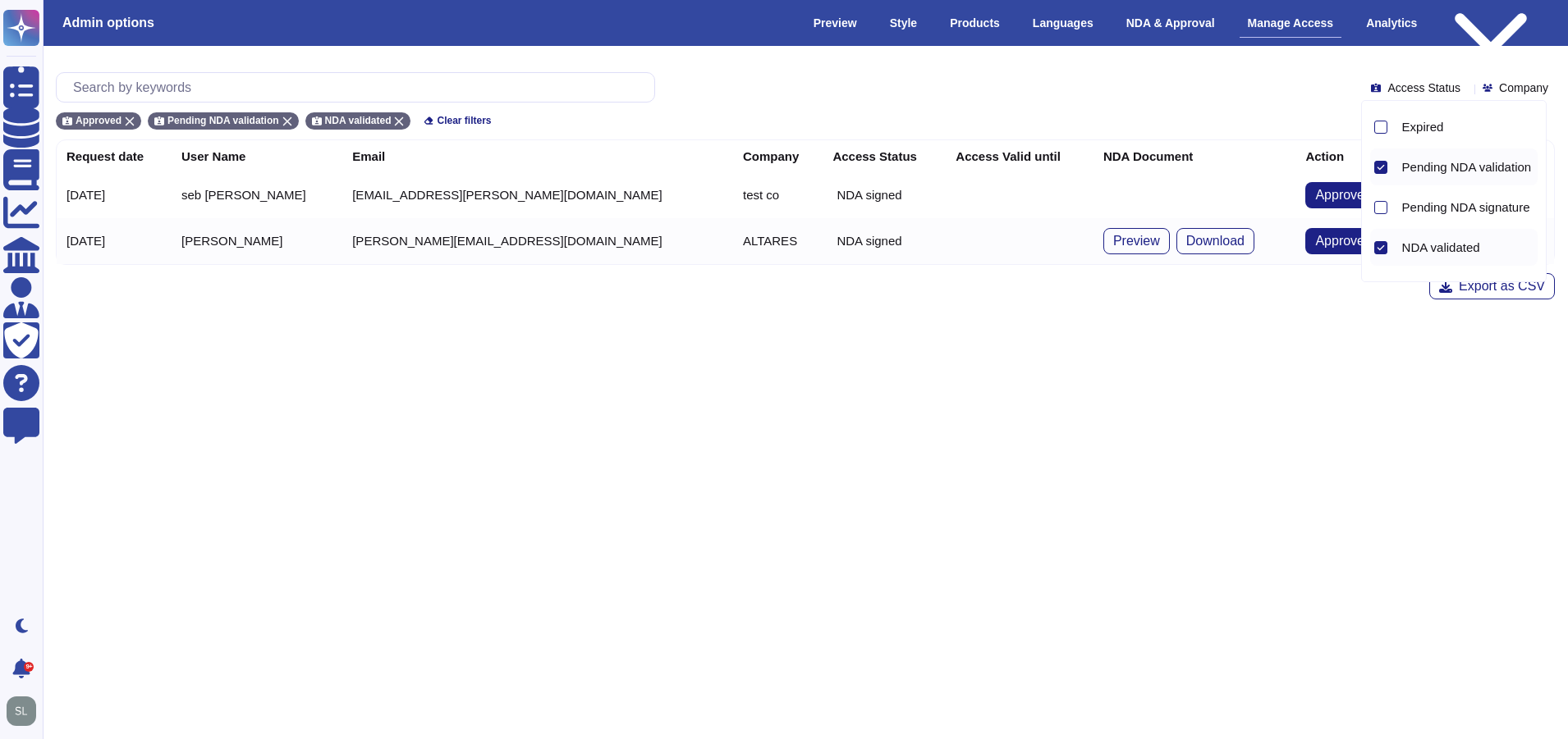
click at [1258, 326] on html "Questionnaires Knowledge Base Documents Analytics CAIQ / SIG Admin Trust Center…" at bounding box center [784, 163] width 1568 height 326
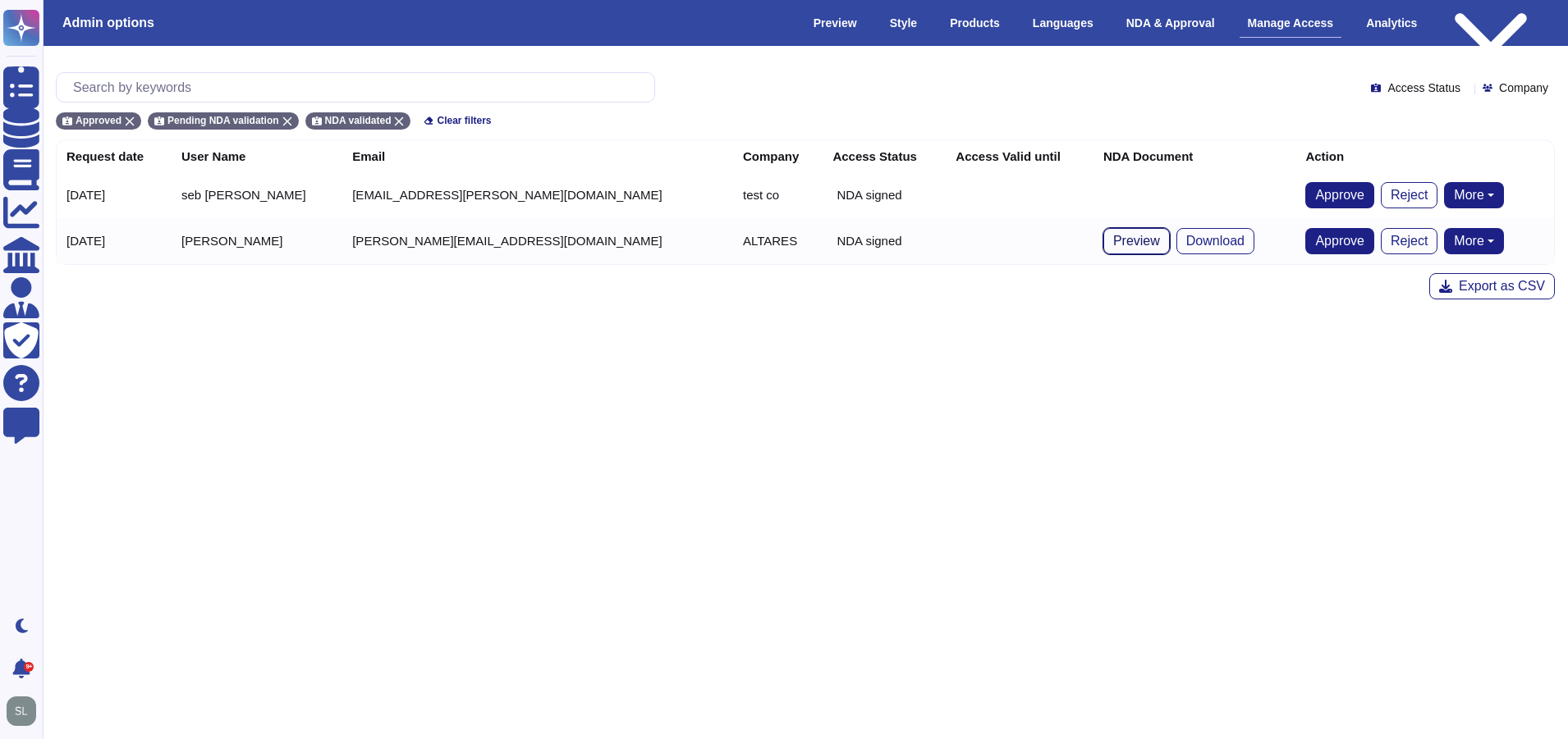
click at [1113, 248] on span "Preview" at bounding box center [1136, 241] width 47 height 13
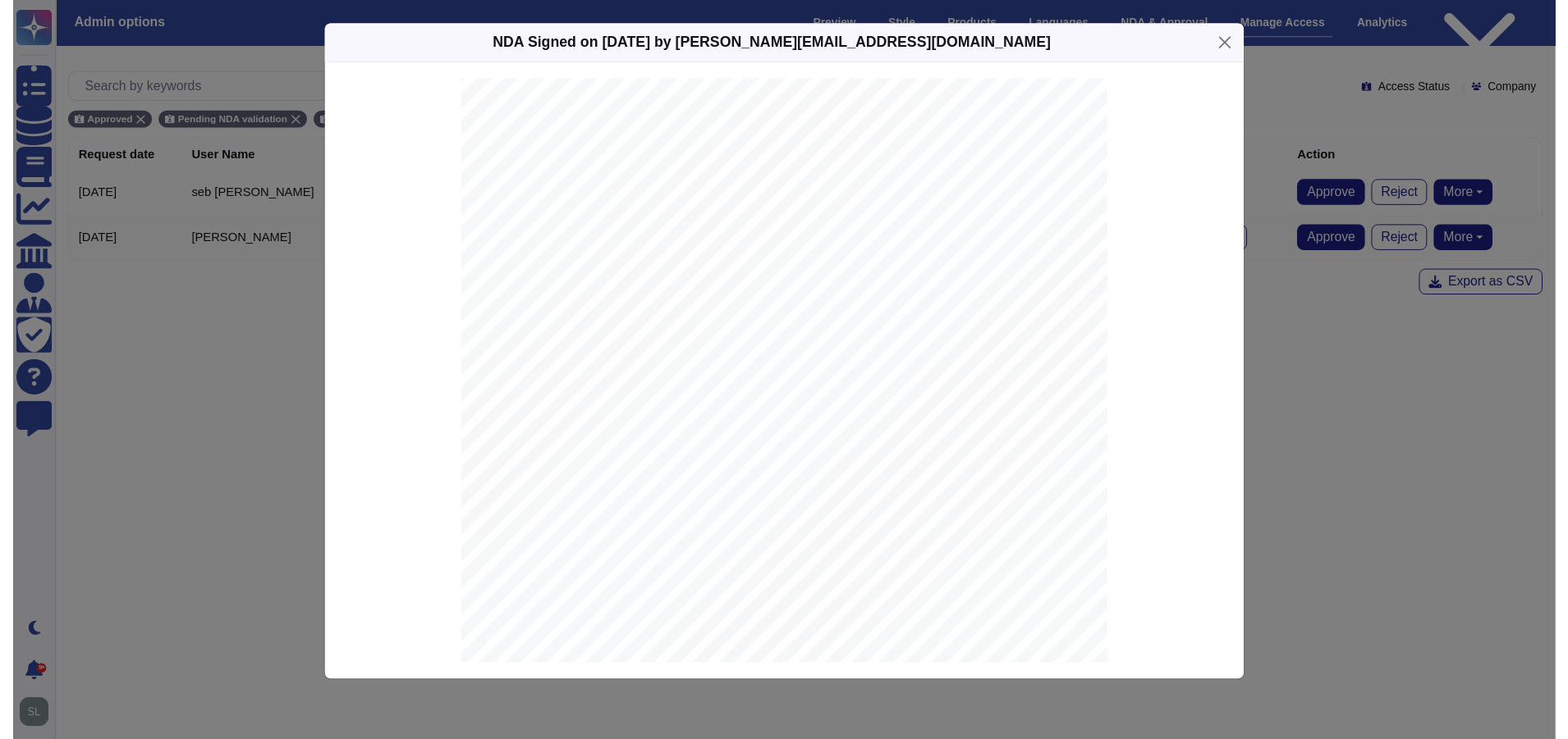
scroll to position [0, 0]
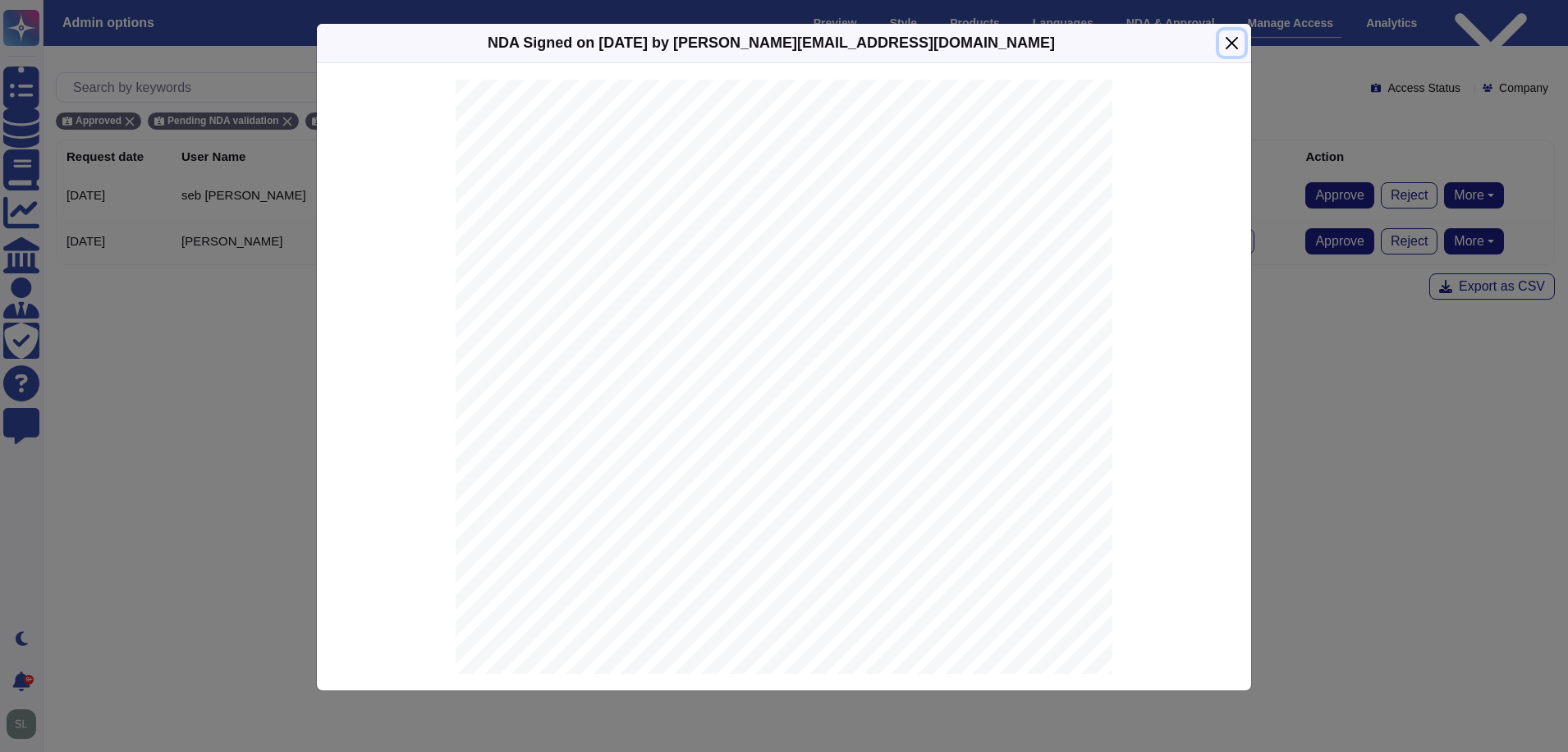
click at [1232, 53] on button "Close" at bounding box center [1232, 43] width 26 height 26
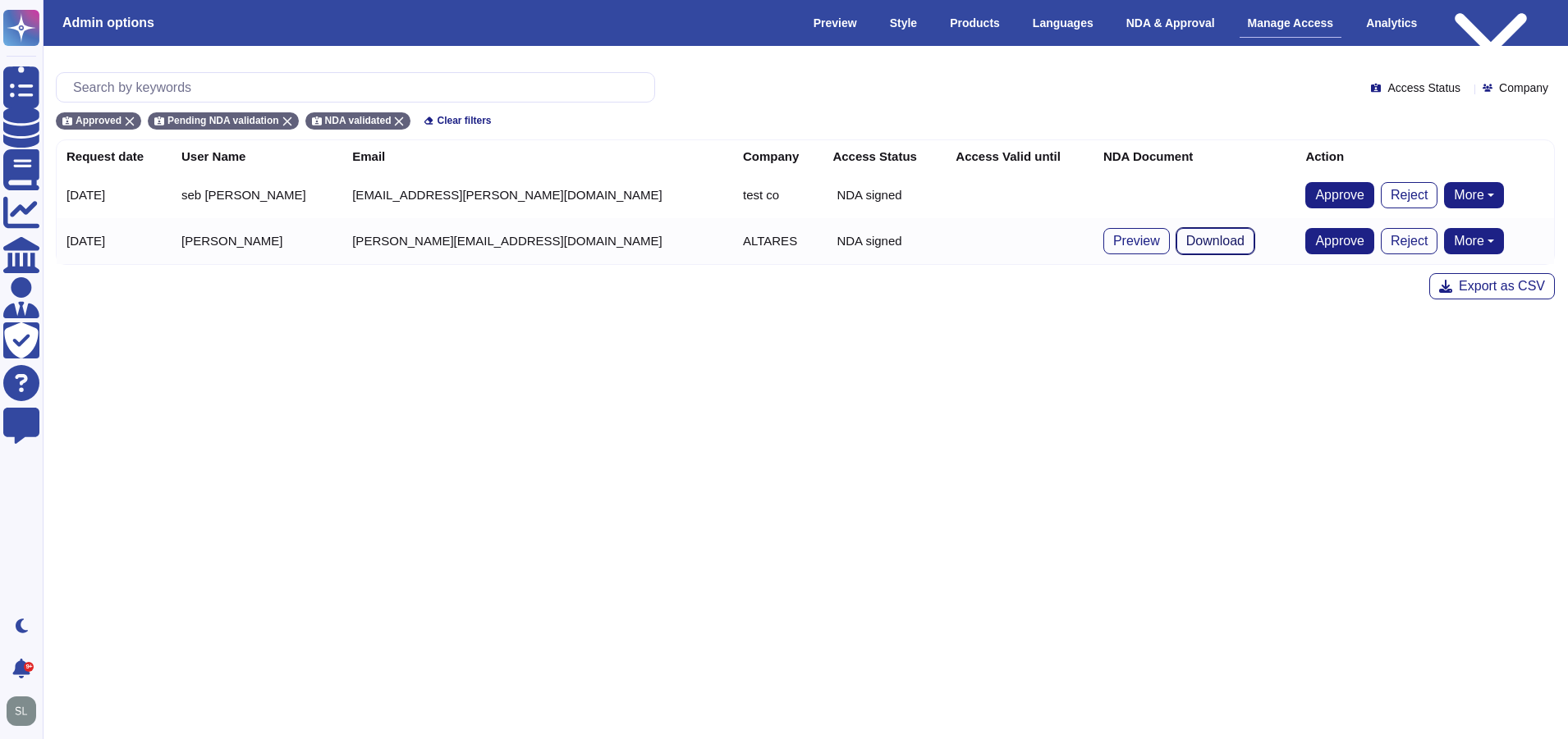
click at [1186, 237] on span "Download" at bounding box center [1215, 241] width 58 height 13
